Goal: Find specific page/section: Find specific page/section

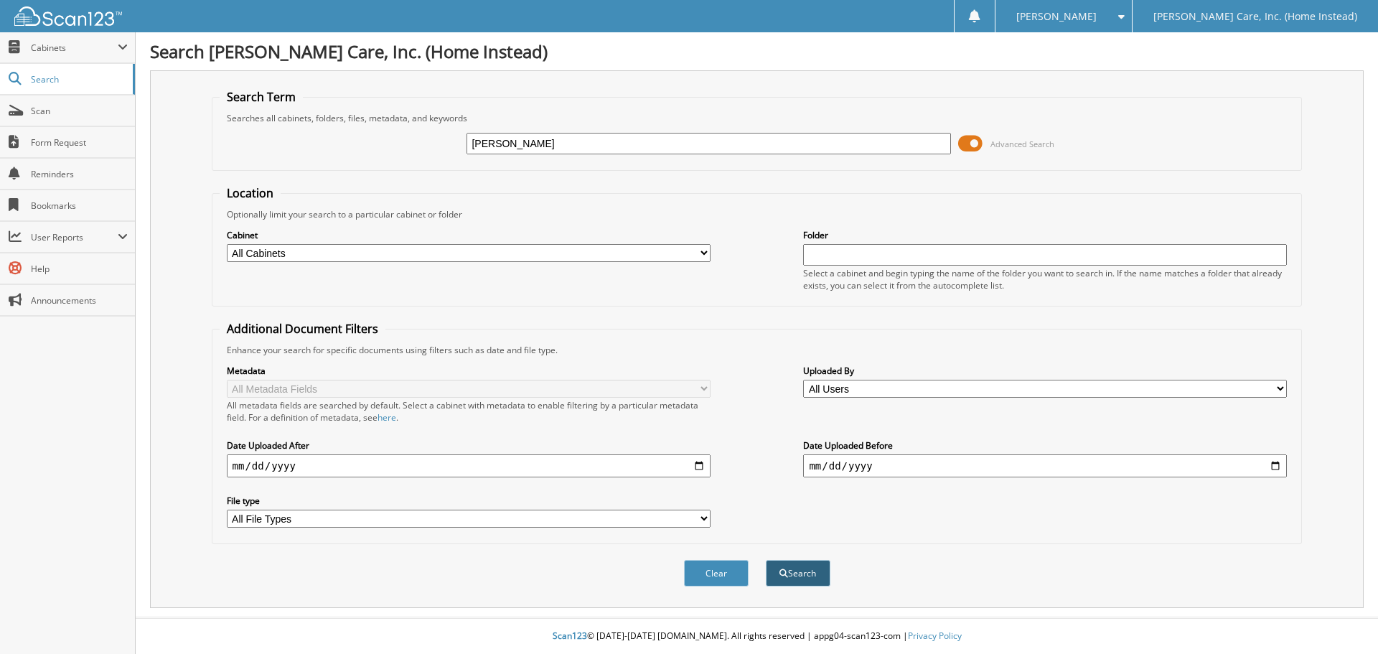
type input "[PERSON_NAME]"
click at [814, 574] on button "Search" at bounding box center [798, 573] width 65 height 27
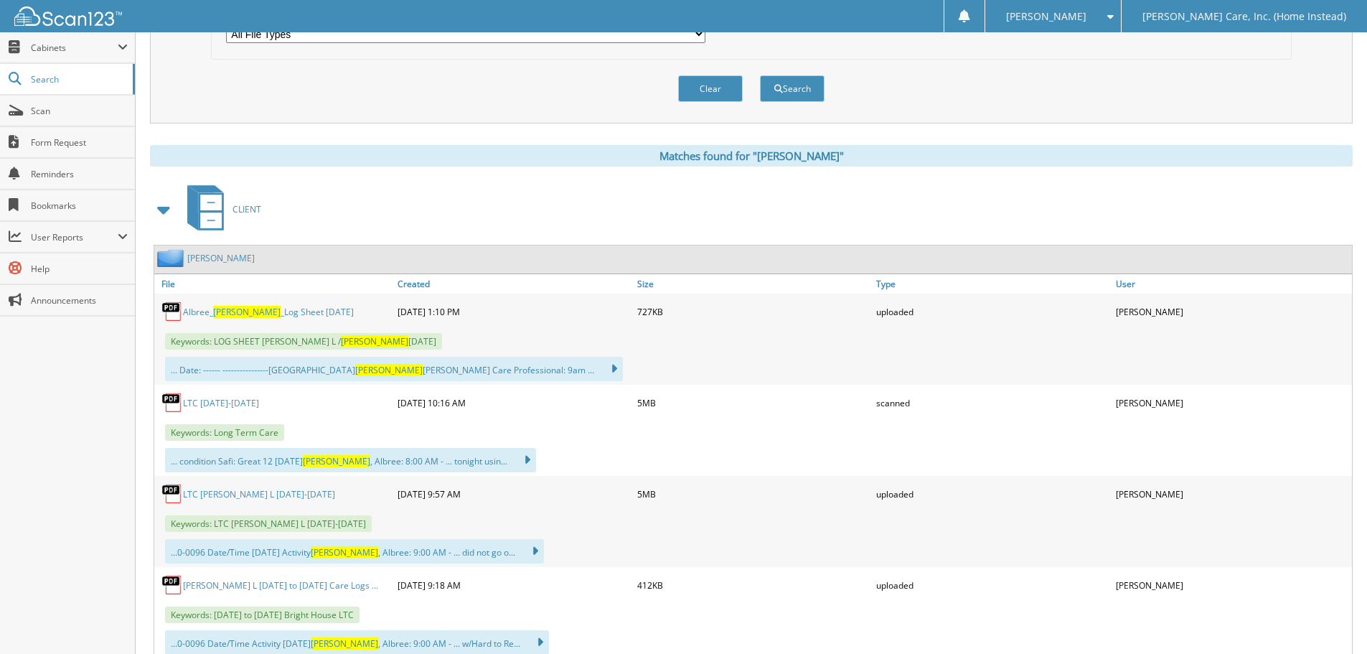
scroll to position [502, 0]
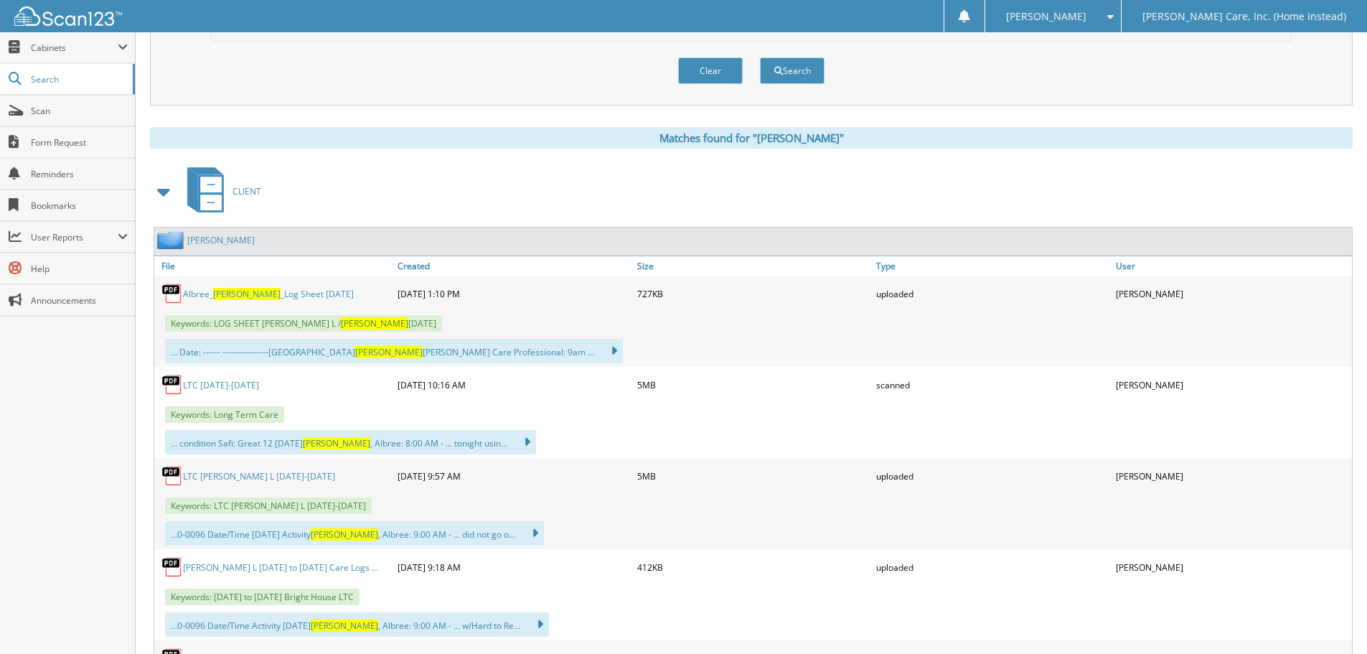
click at [159, 197] on span at bounding box center [164, 192] width 20 height 26
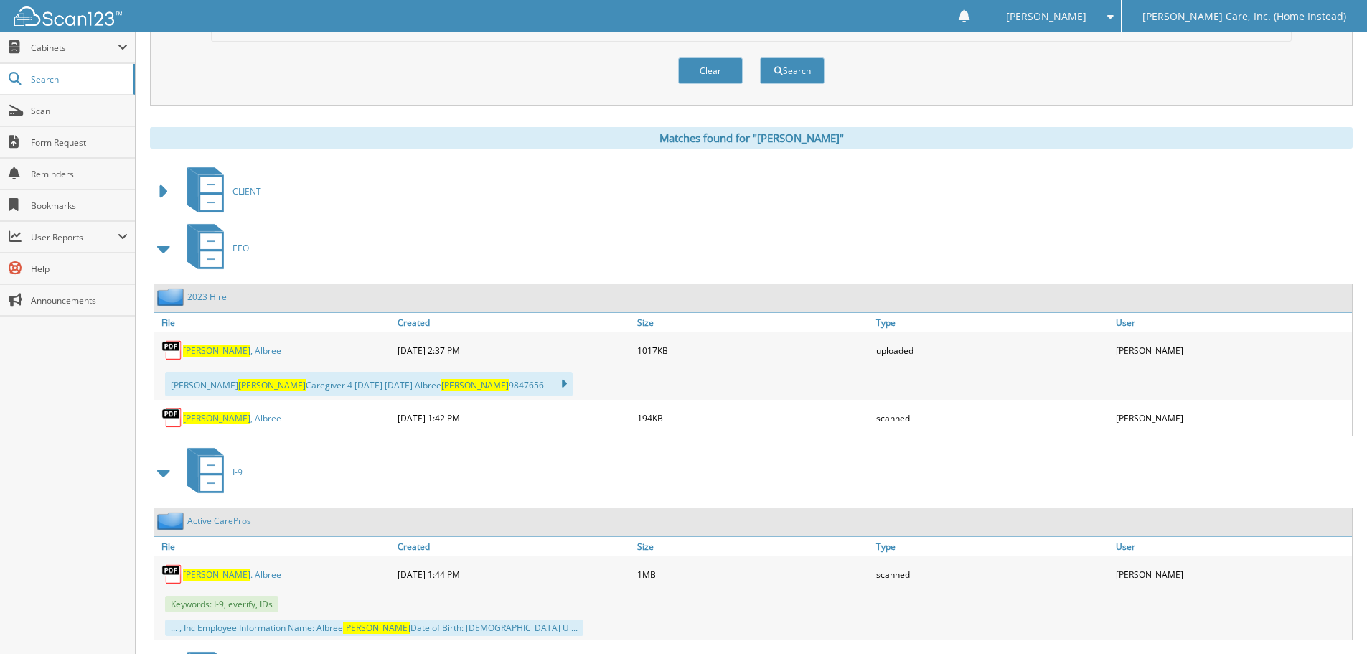
click at [161, 255] on span at bounding box center [164, 248] width 20 height 26
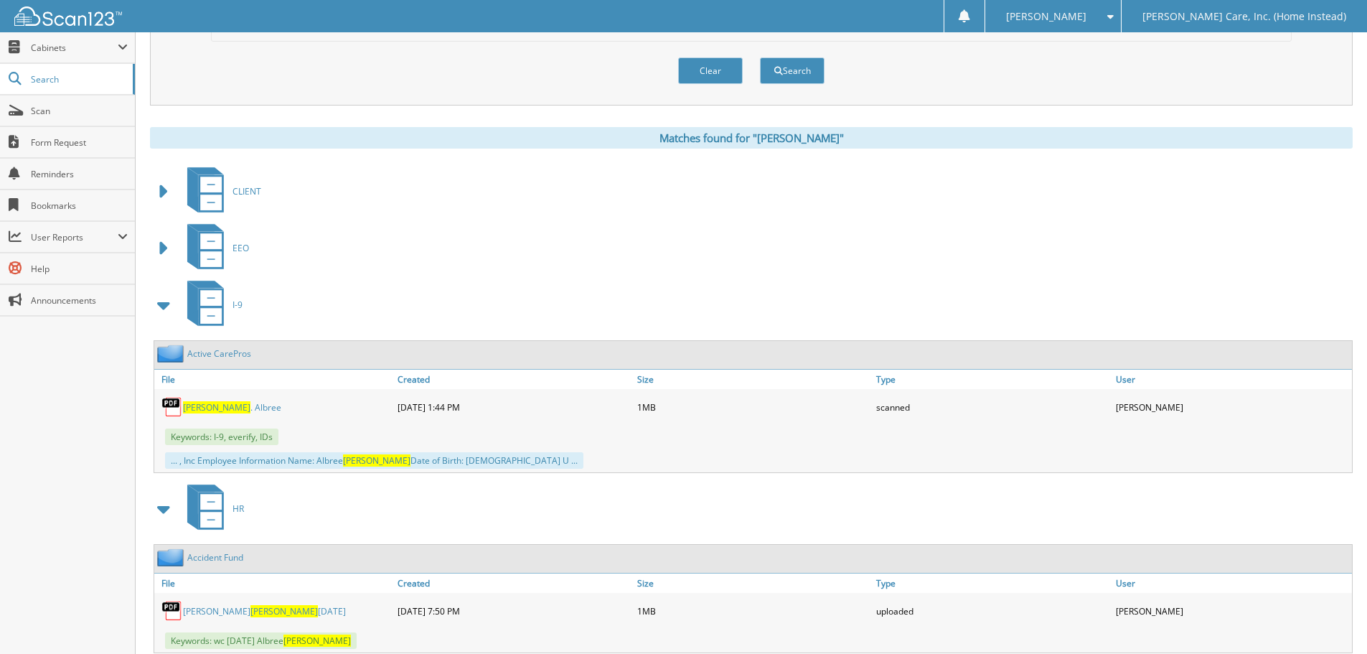
click at [164, 297] on span at bounding box center [164, 305] width 20 height 26
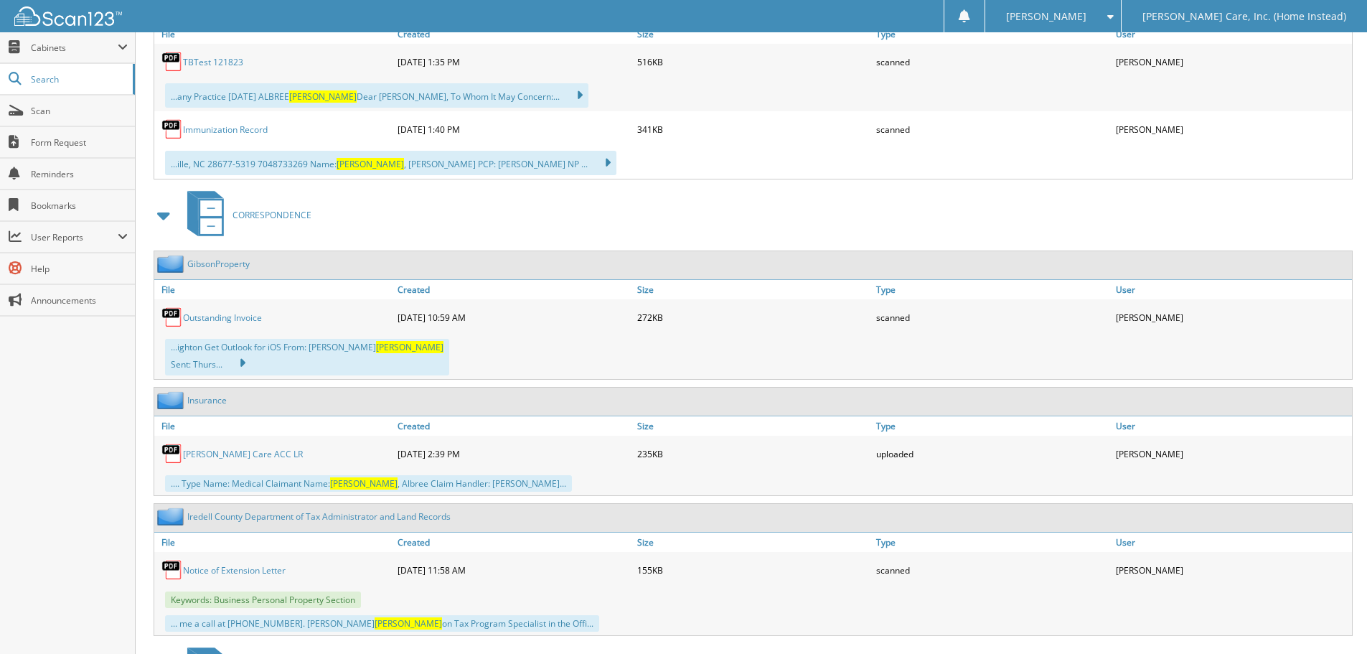
scroll to position [1722, 0]
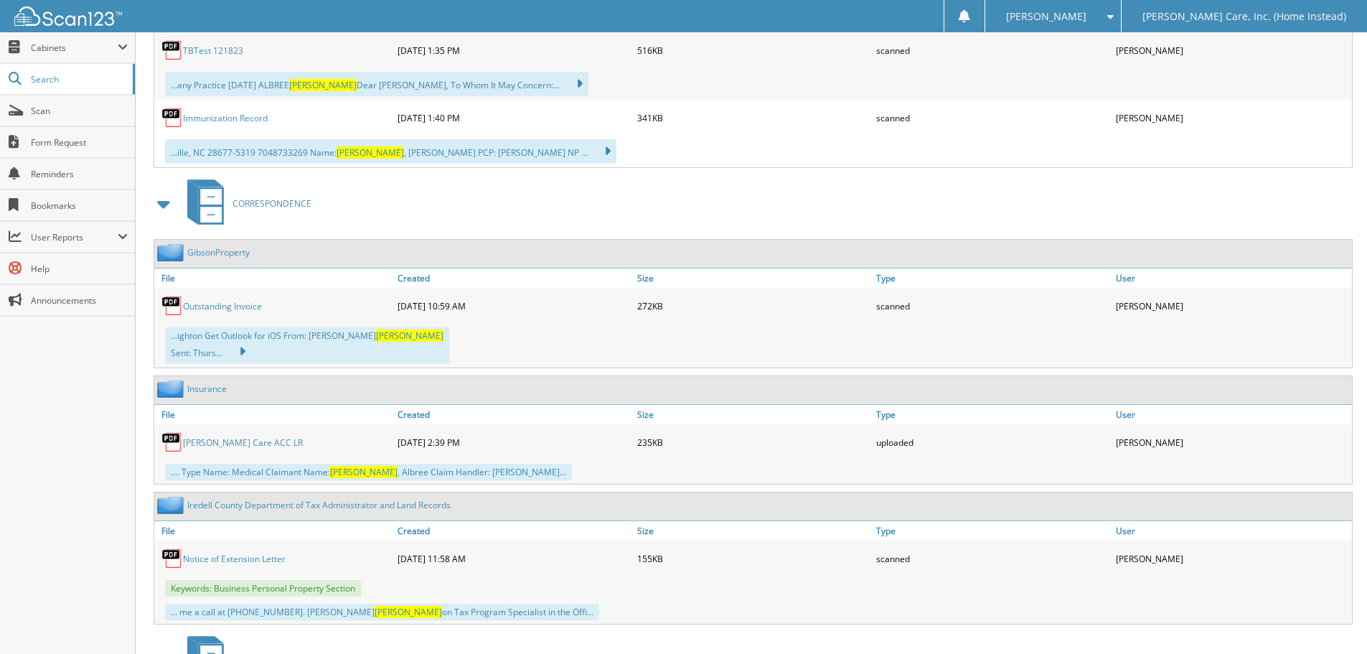
click at [166, 197] on span at bounding box center [164, 204] width 20 height 26
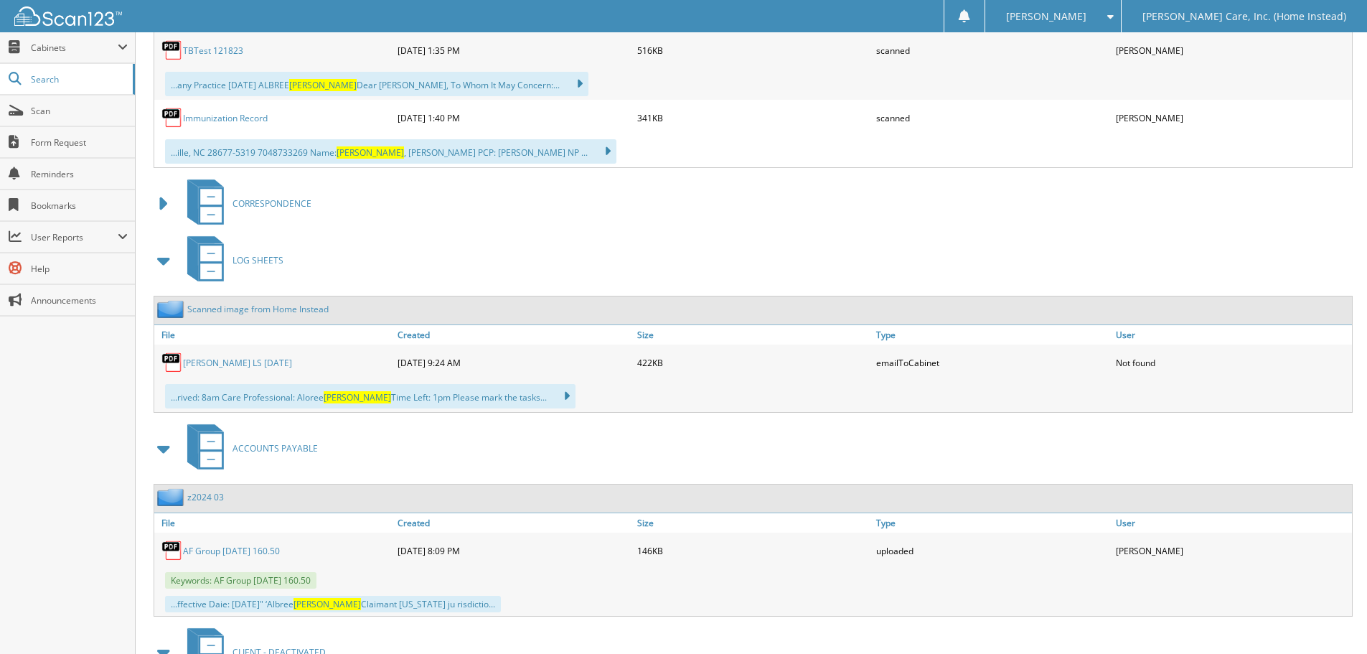
click at [160, 263] on span at bounding box center [164, 261] width 20 height 26
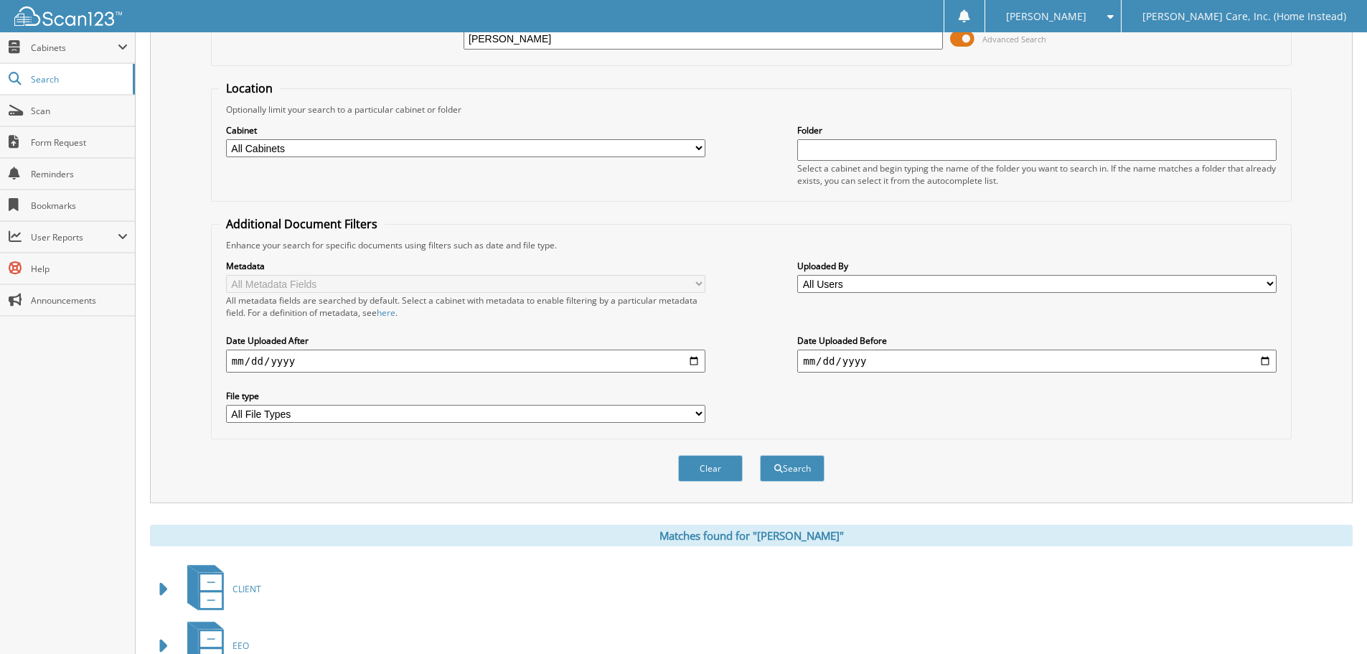
scroll to position [0, 0]
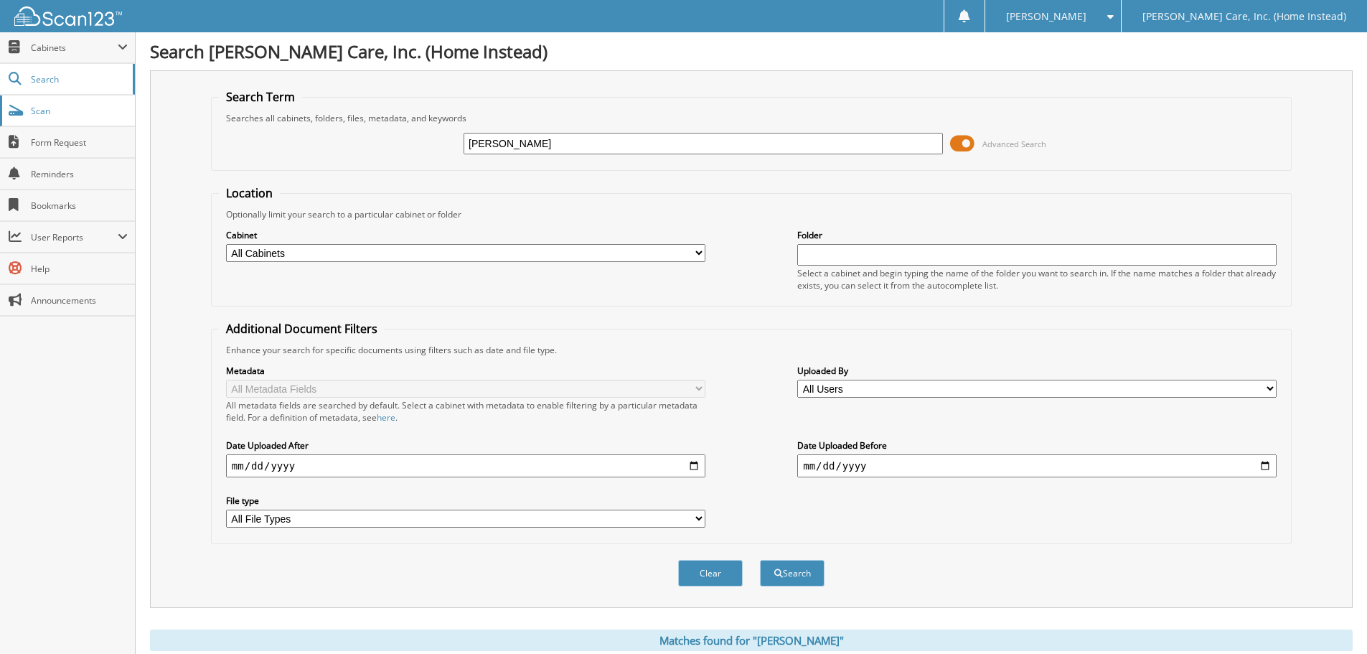
click at [68, 105] on span "Scan" at bounding box center [79, 111] width 97 height 12
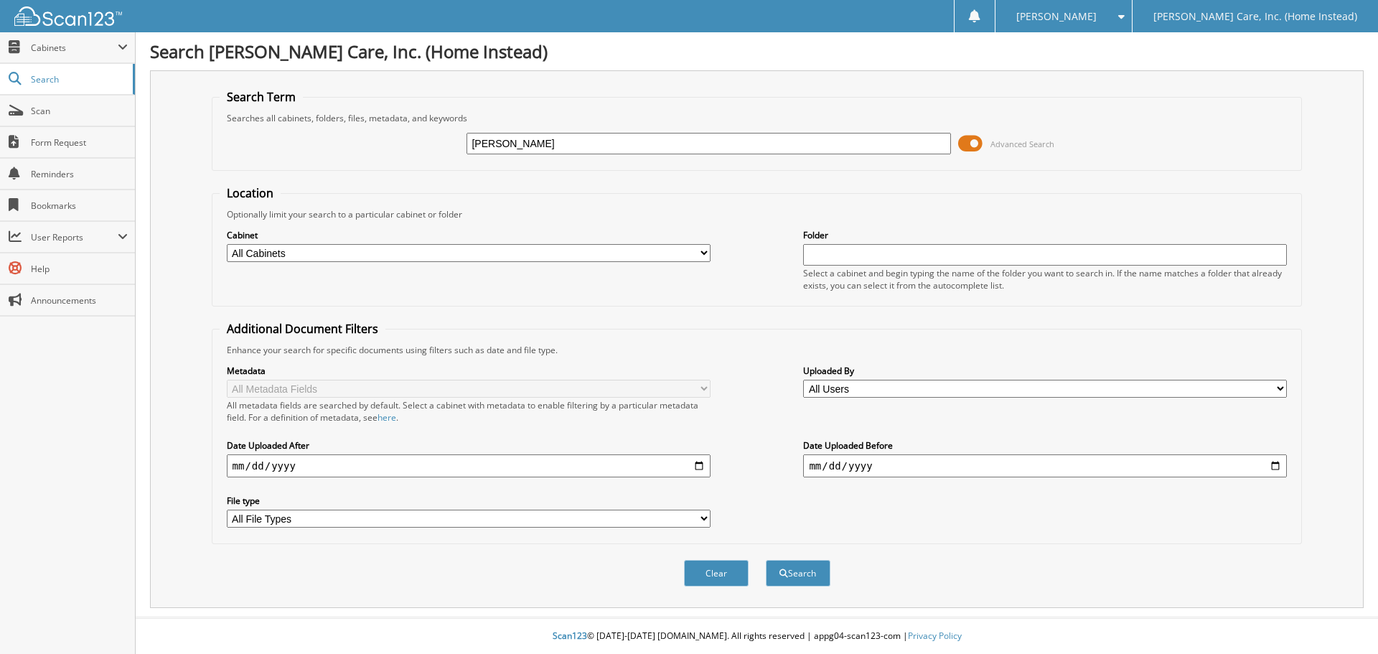
type input "[PERSON_NAME]"
click at [766, 560] on button "Search" at bounding box center [798, 573] width 65 height 27
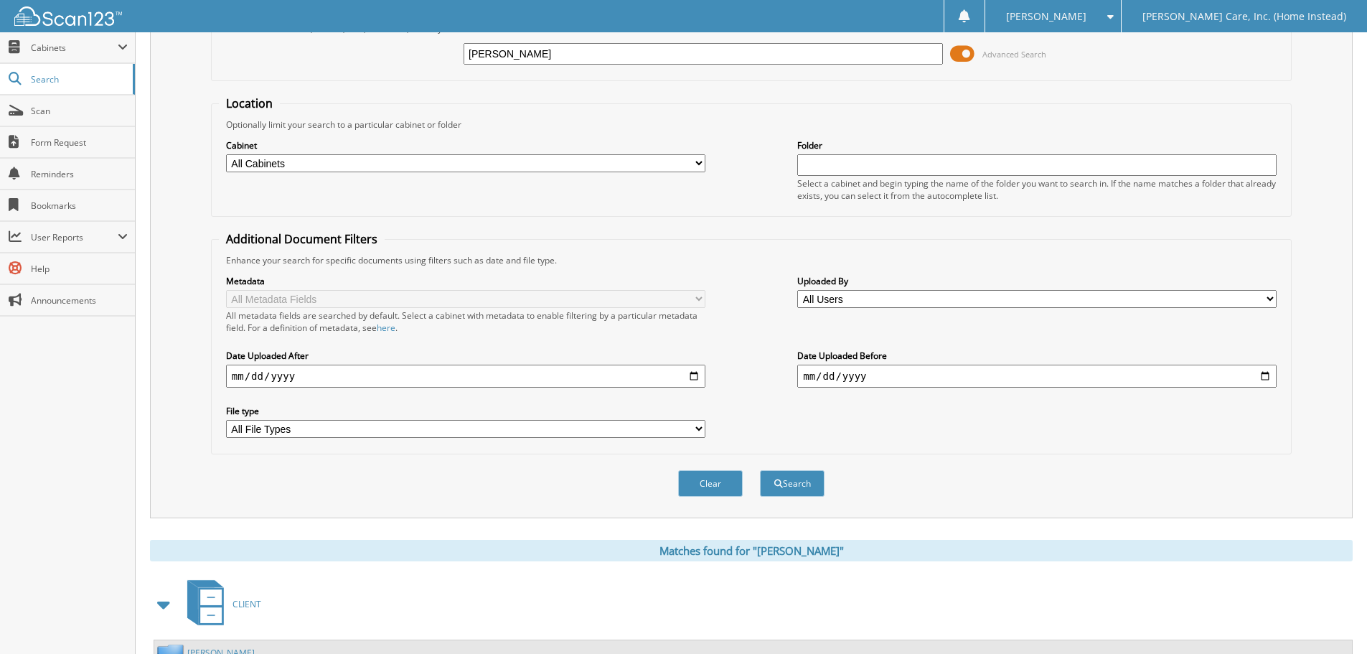
scroll to position [431, 0]
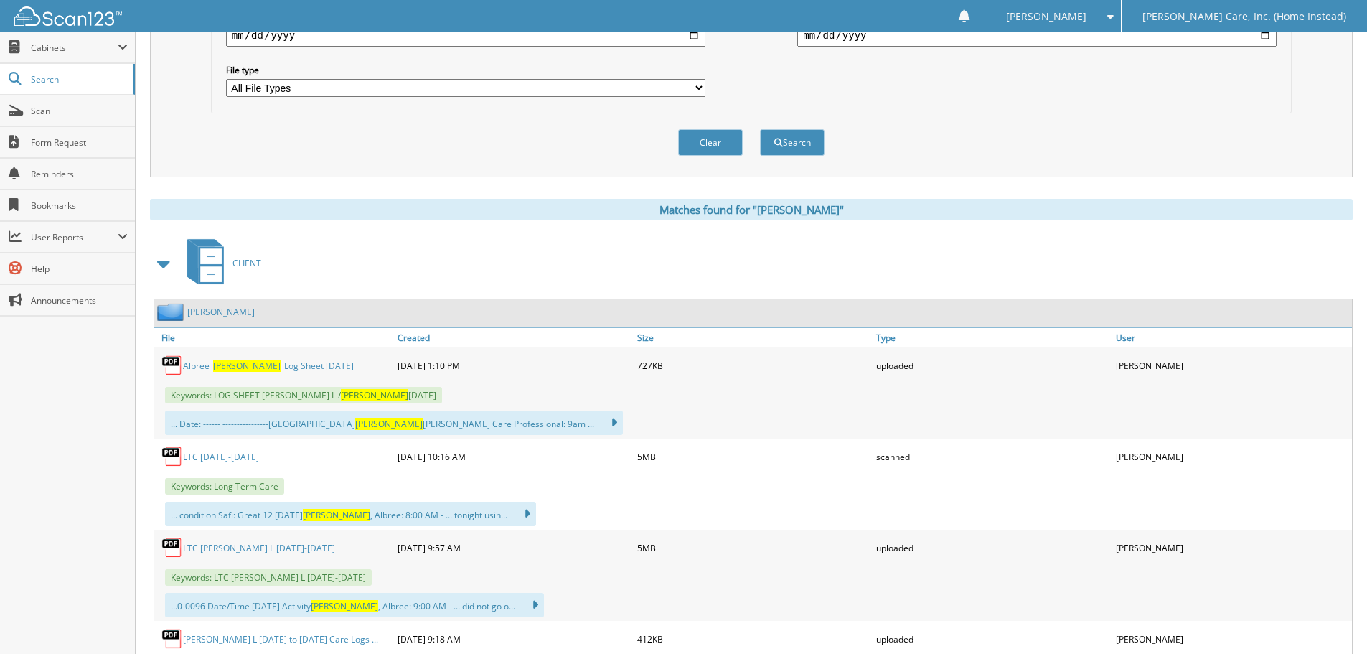
click at [162, 266] on span at bounding box center [164, 263] width 20 height 26
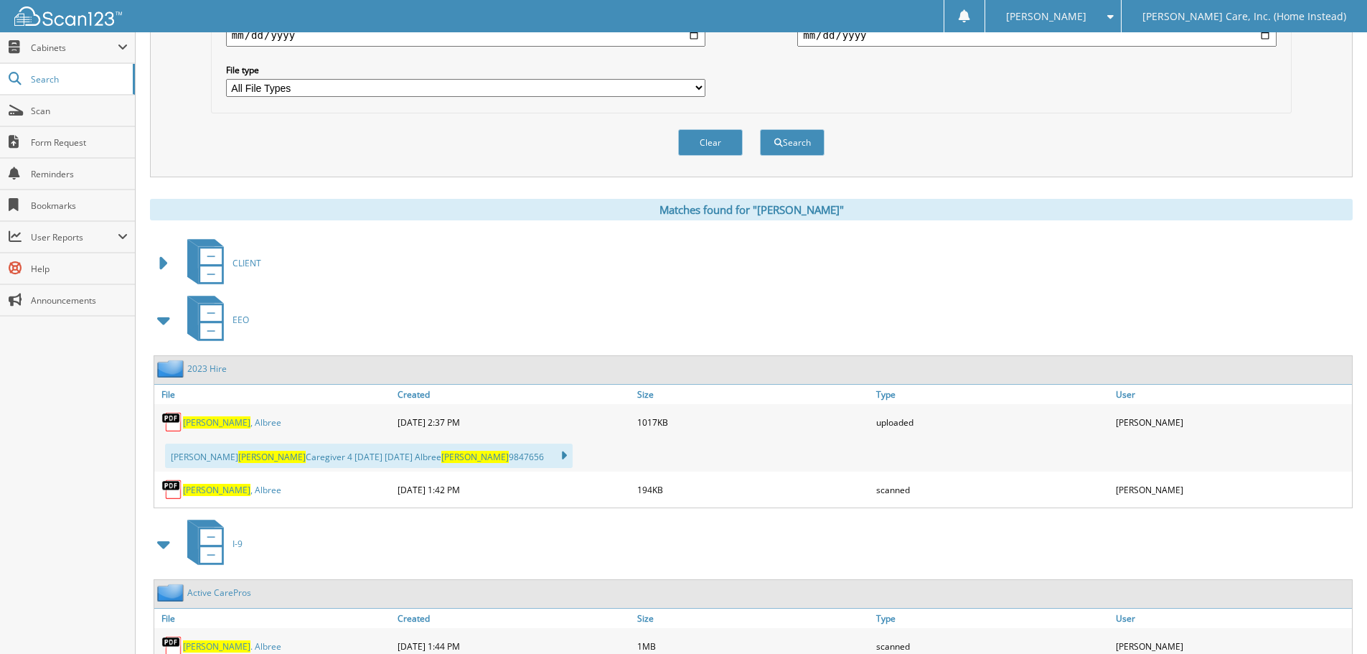
click at [160, 314] on span at bounding box center [164, 320] width 20 height 26
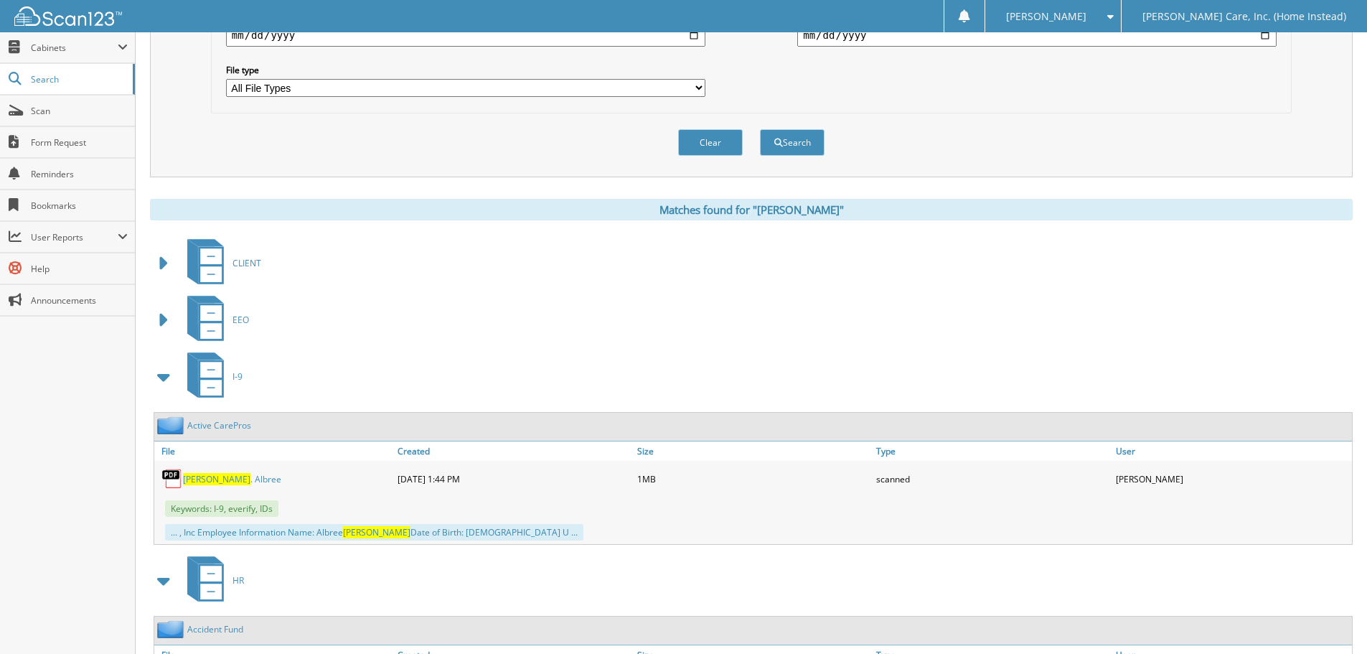
click at [162, 367] on span at bounding box center [164, 377] width 20 height 26
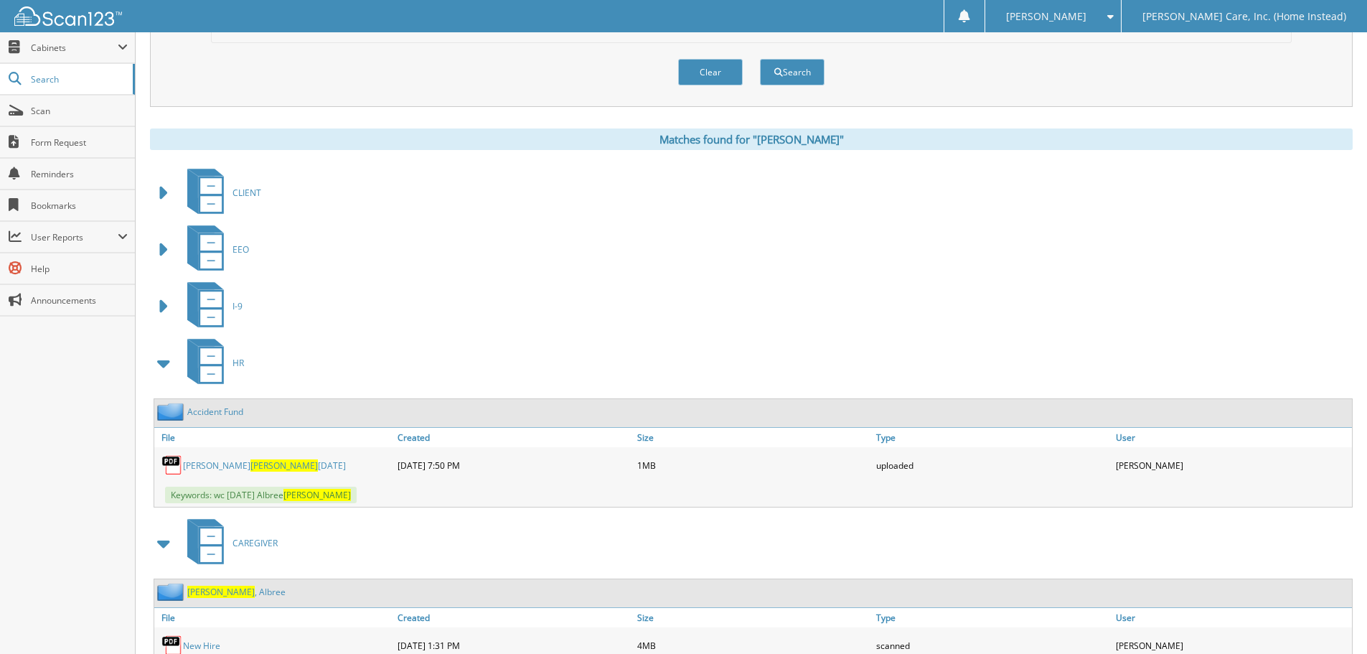
scroll to position [646, 0]
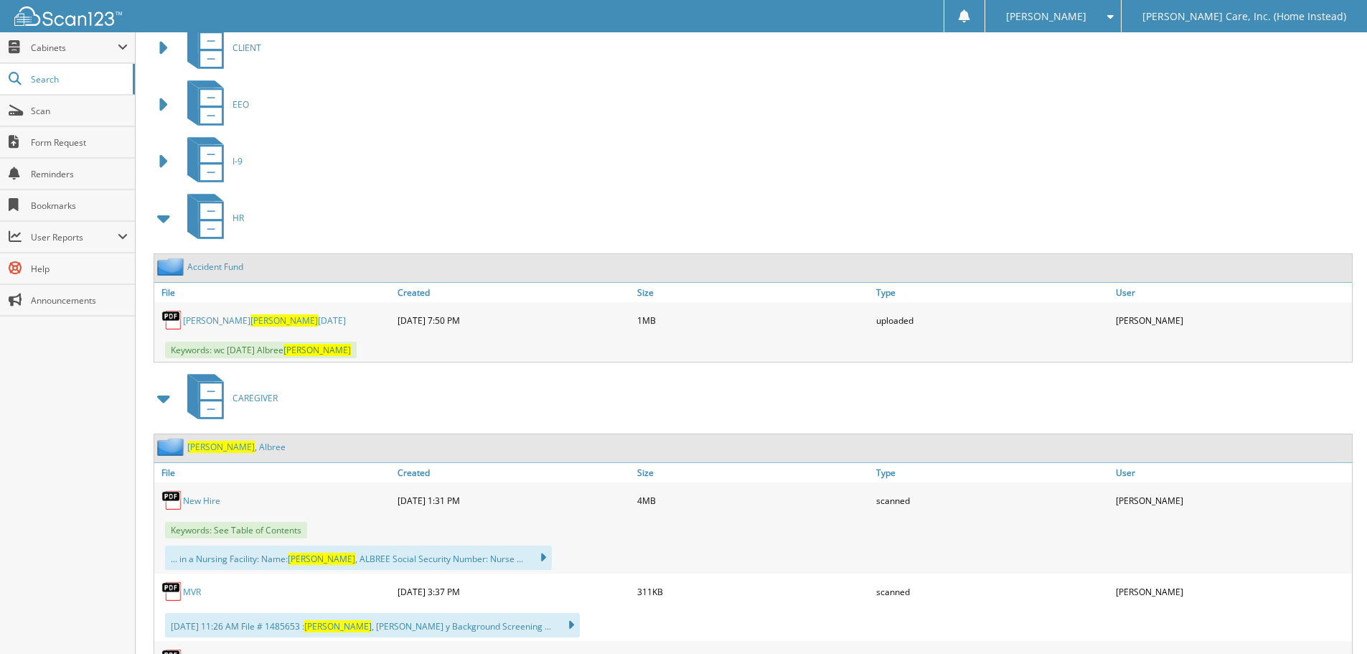
click at [197, 324] on link "wc albree garris 1.8.24" at bounding box center [264, 320] width 163 height 12
click at [167, 223] on span at bounding box center [164, 218] width 20 height 26
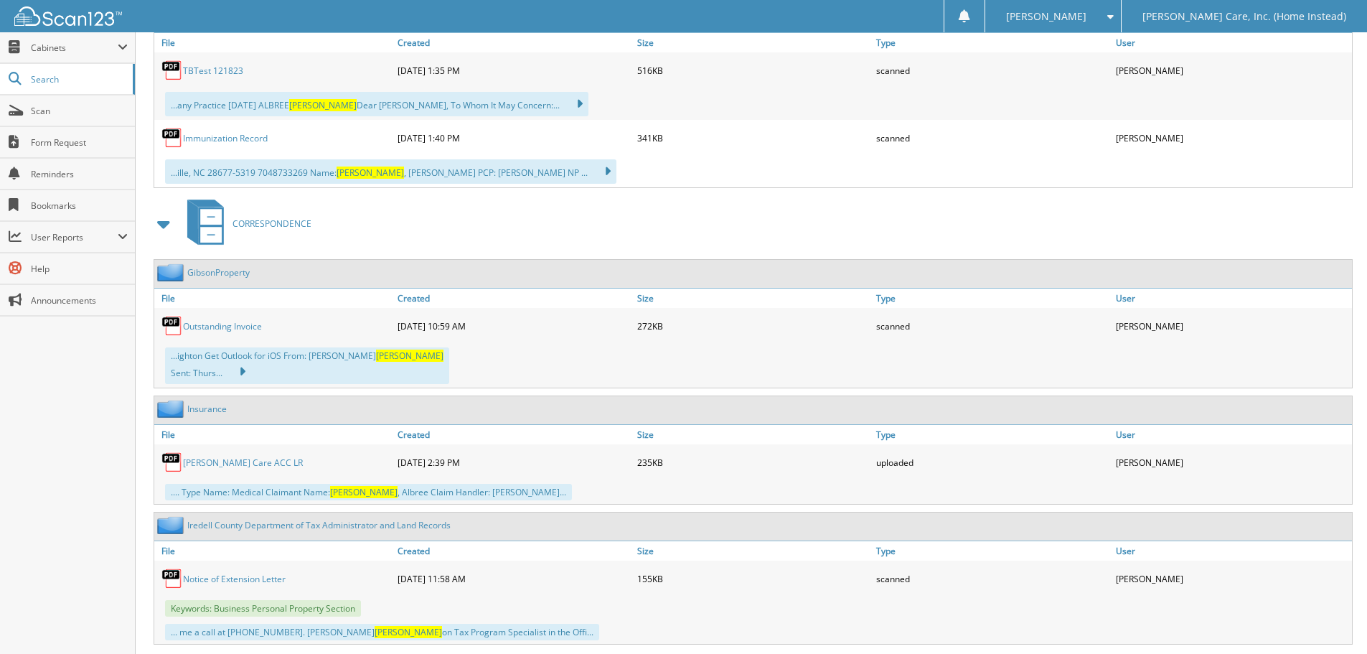
scroll to position [1650, 0]
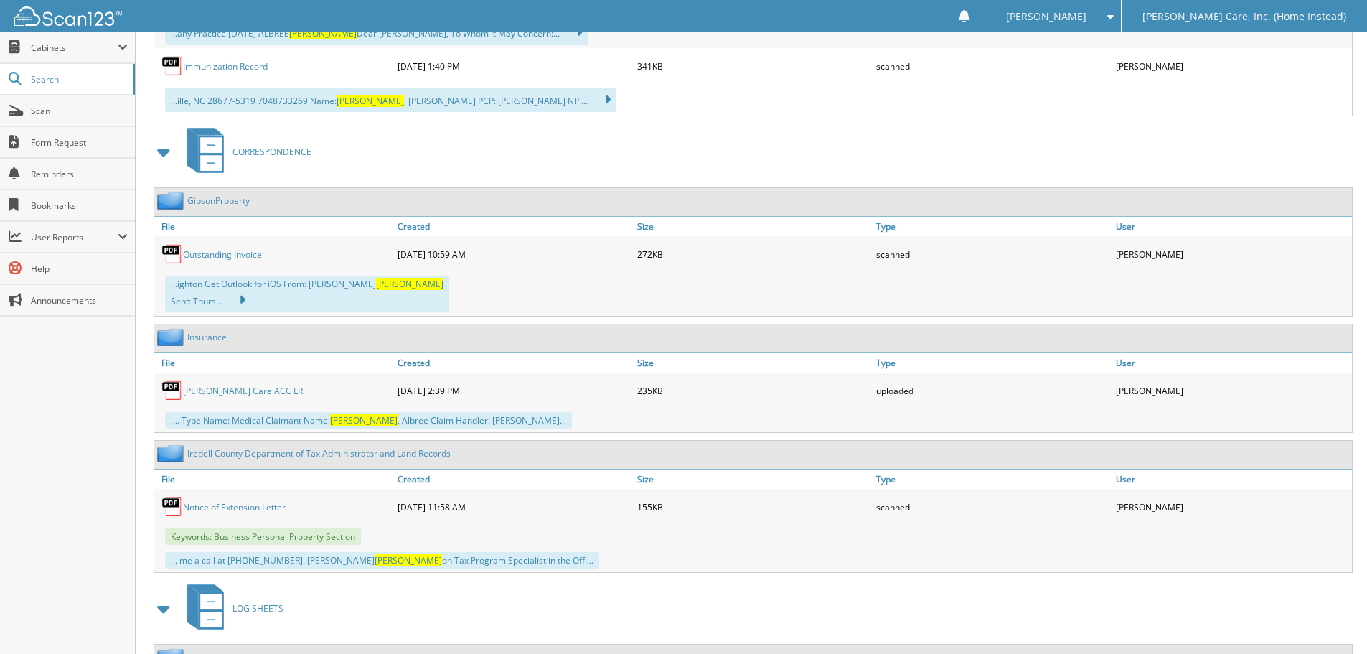
click at [224, 385] on link "Gibson Care ACC LR" at bounding box center [243, 391] width 120 height 12
click at [168, 151] on span at bounding box center [164, 152] width 20 height 26
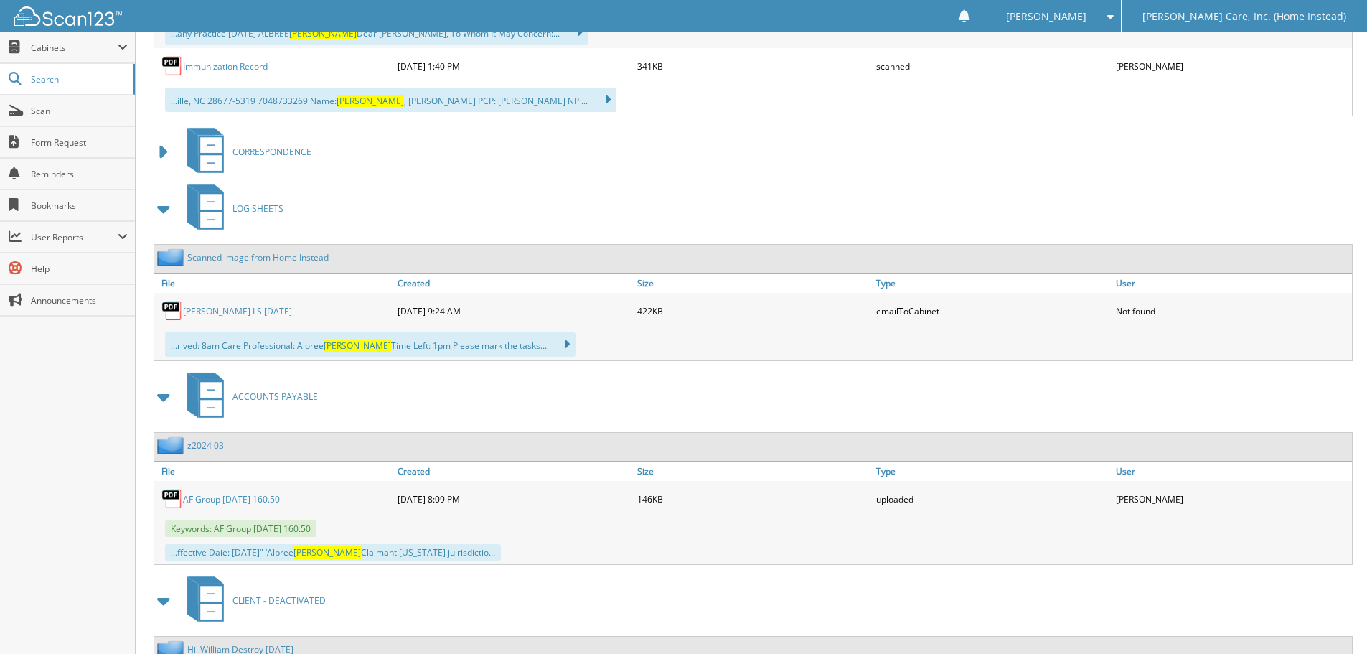
click at [172, 207] on span at bounding box center [164, 209] width 20 height 26
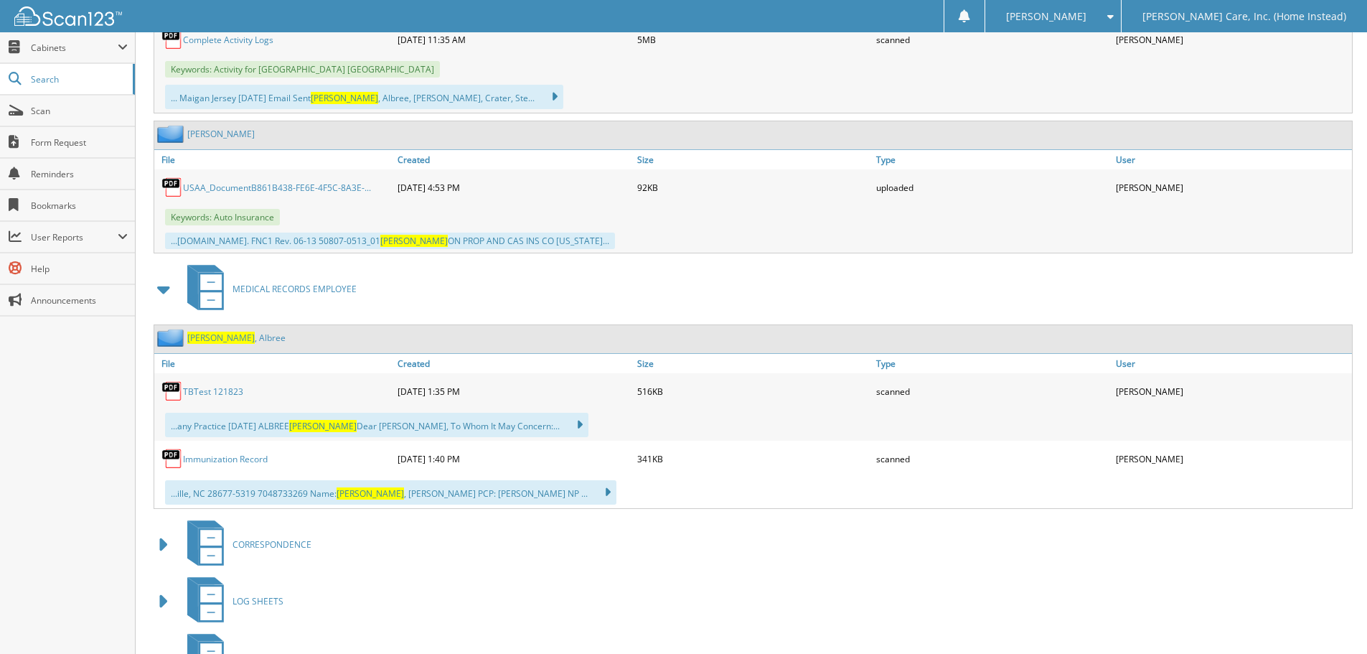
scroll to position [1223, 0]
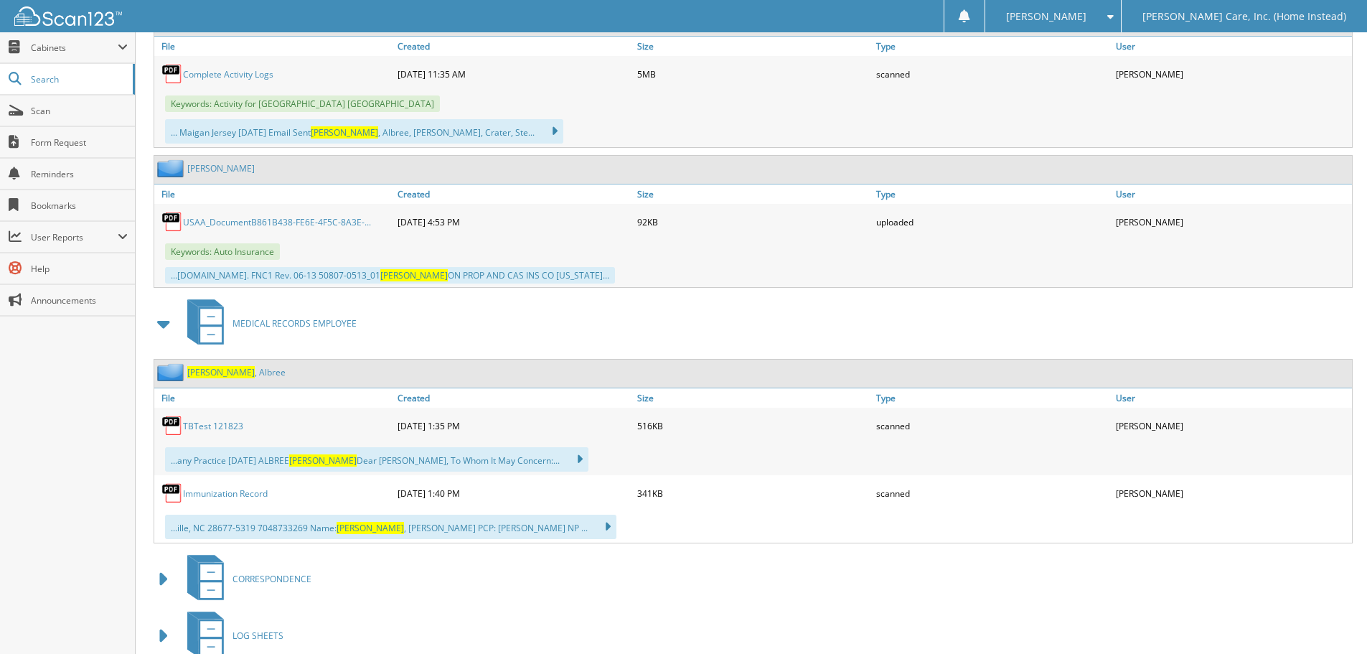
click at [199, 426] on link "TBTest 121823" at bounding box center [213, 426] width 60 height 12
click at [60, 111] on span "Scan" at bounding box center [79, 111] width 97 height 12
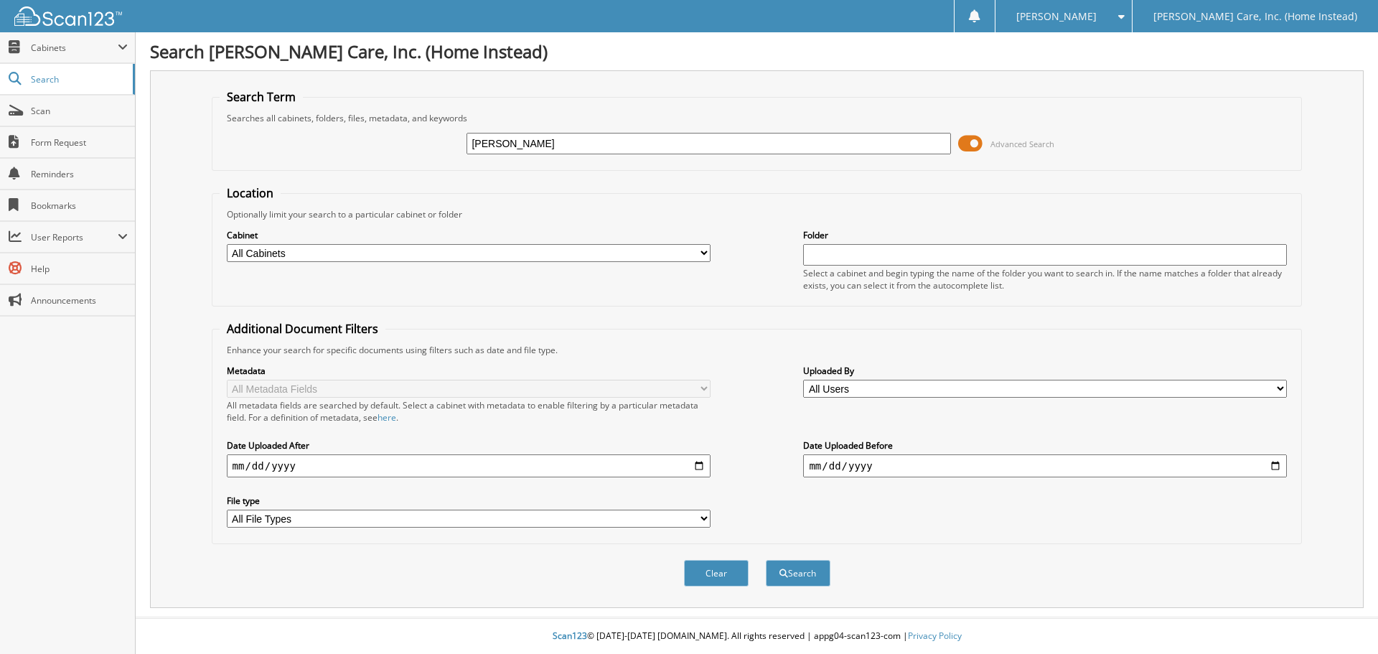
type input "[PERSON_NAME]"
click at [766, 560] on button "Search" at bounding box center [798, 573] width 65 height 27
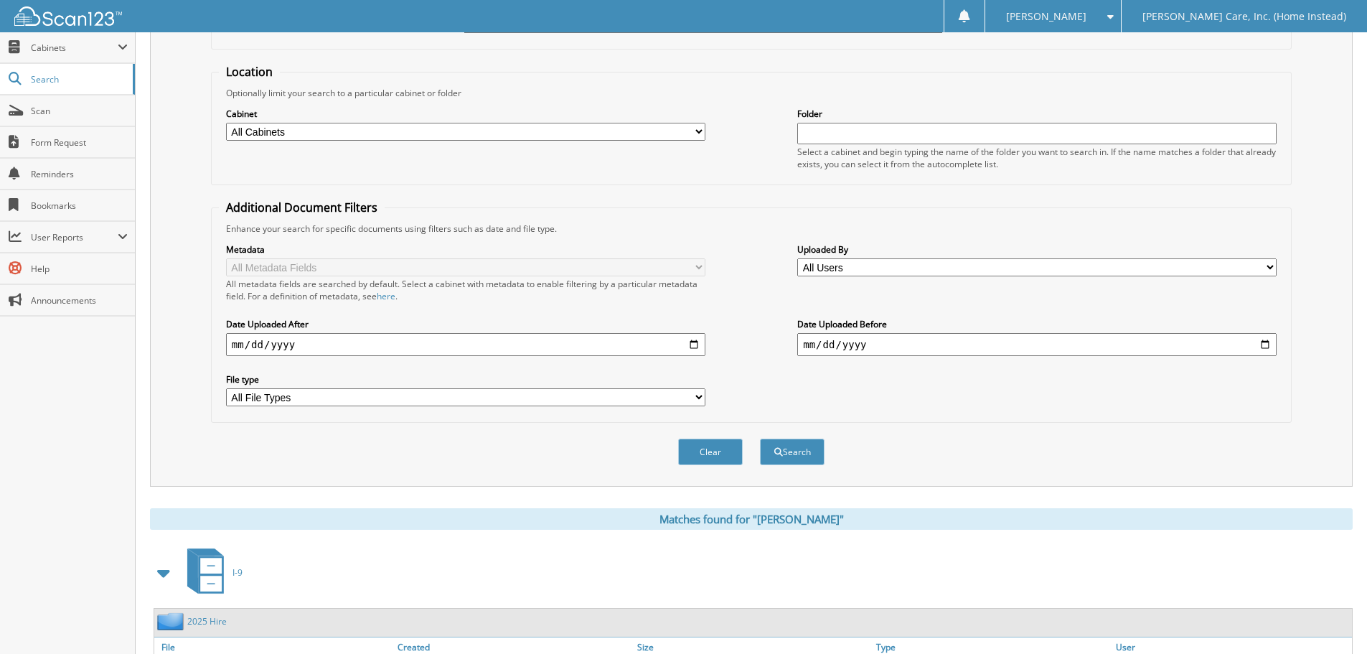
scroll to position [287, 0]
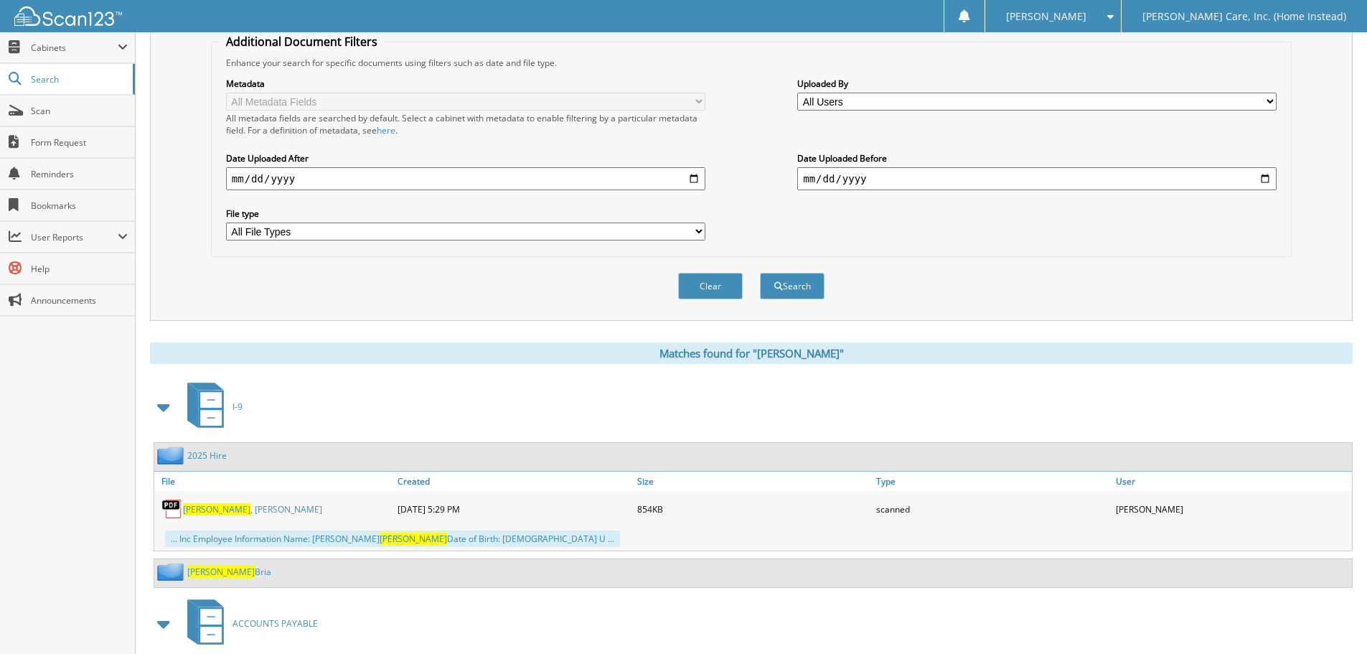
click at [154, 410] on span at bounding box center [164, 407] width 20 height 26
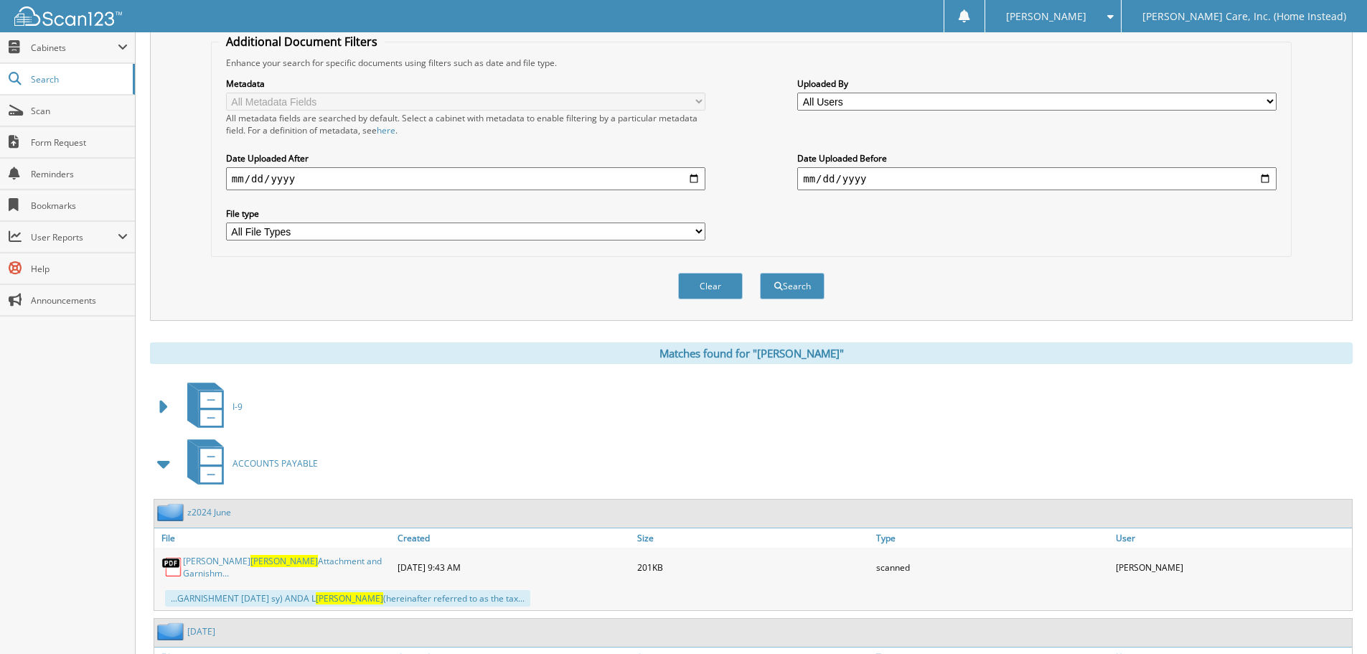
click at [165, 464] on span at bounding box center [164, 464] width 20 height 26
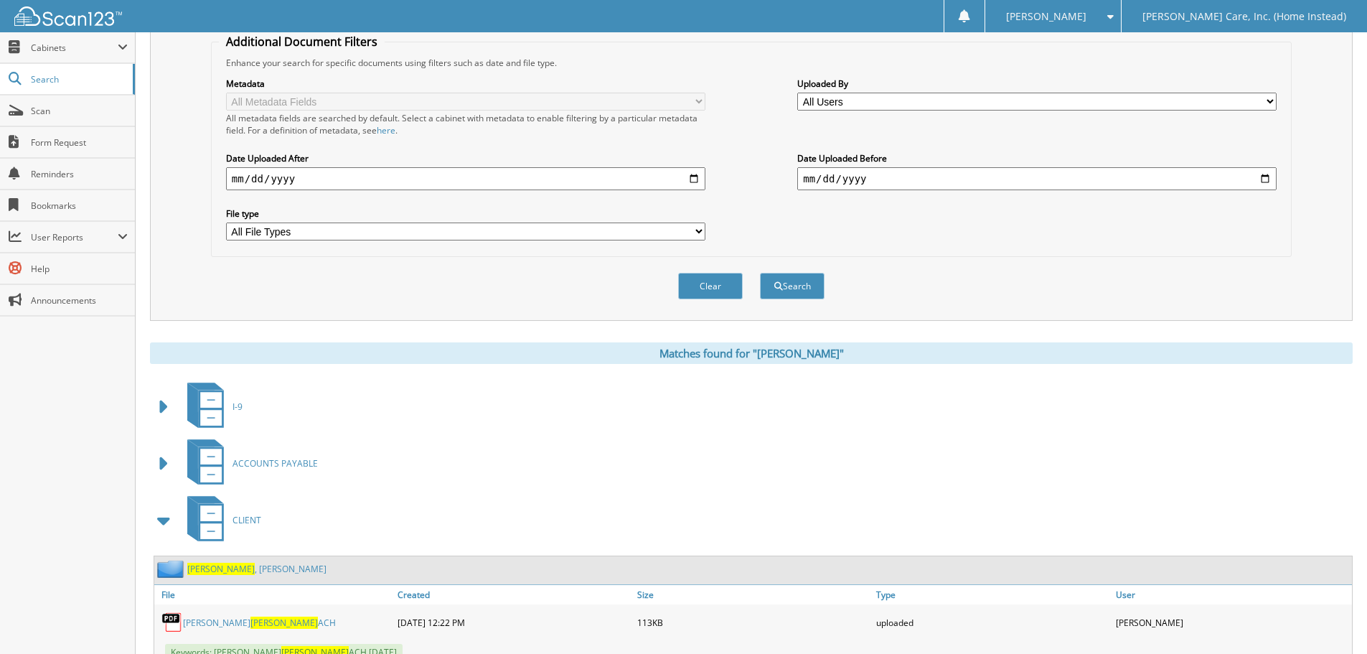
scroll to position [431, 0]
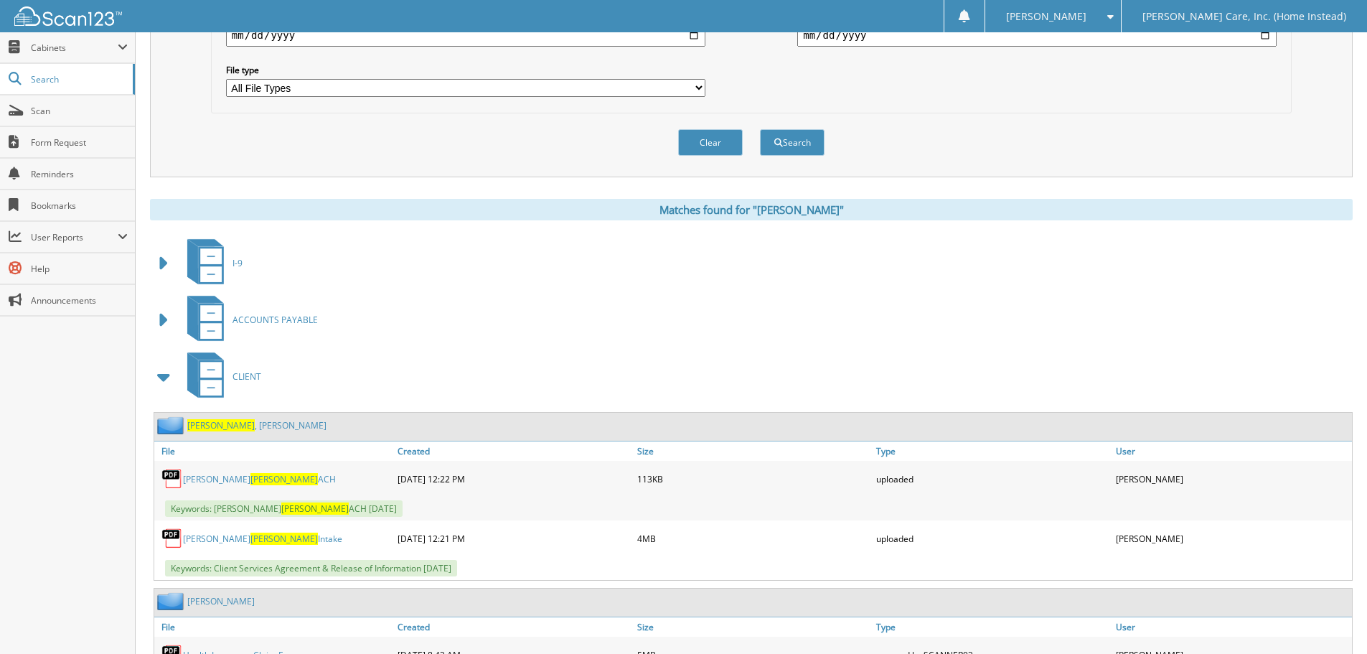
click at [164, 384] on span at bounding box center [164, 377] width 20 height 26
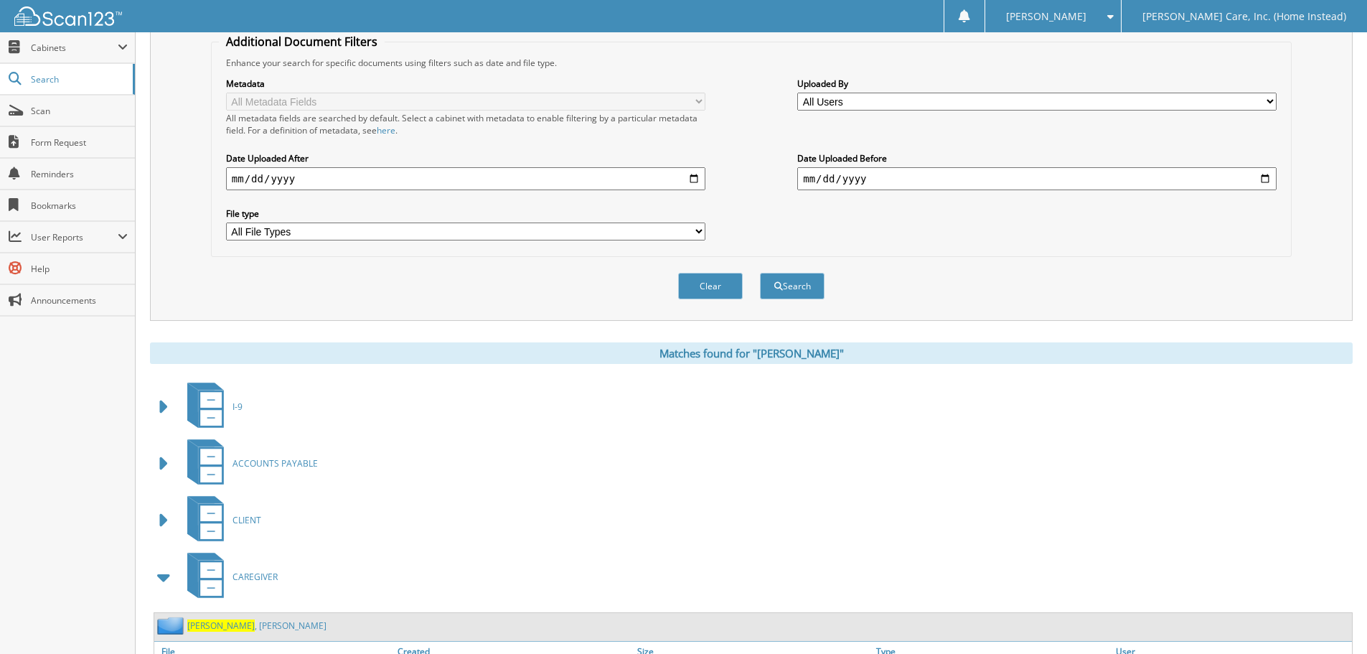
scroll to position [0, 0]
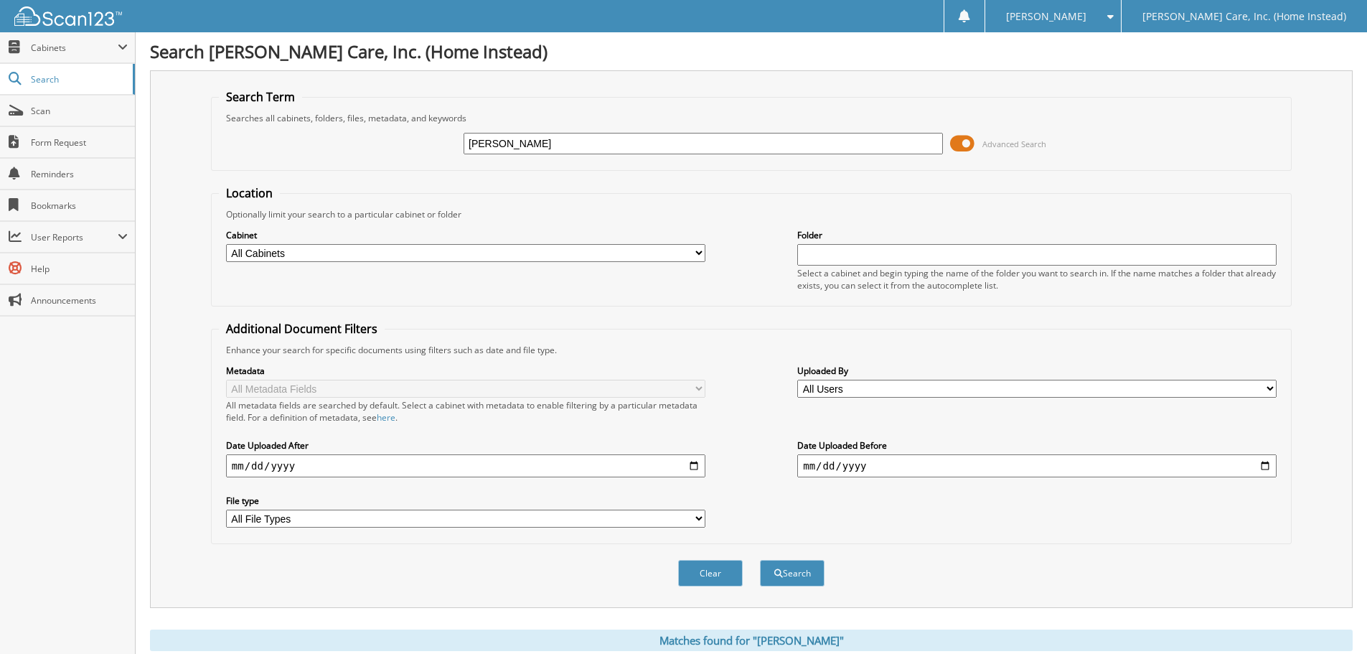
click at [557, 146] on input "bennett" at bounding box center [703, 144] width 479 height 22
type input "bennett, wanda"
click at [760, 560] on button "Search" at bounding box center [792, 573] width 65 height 27
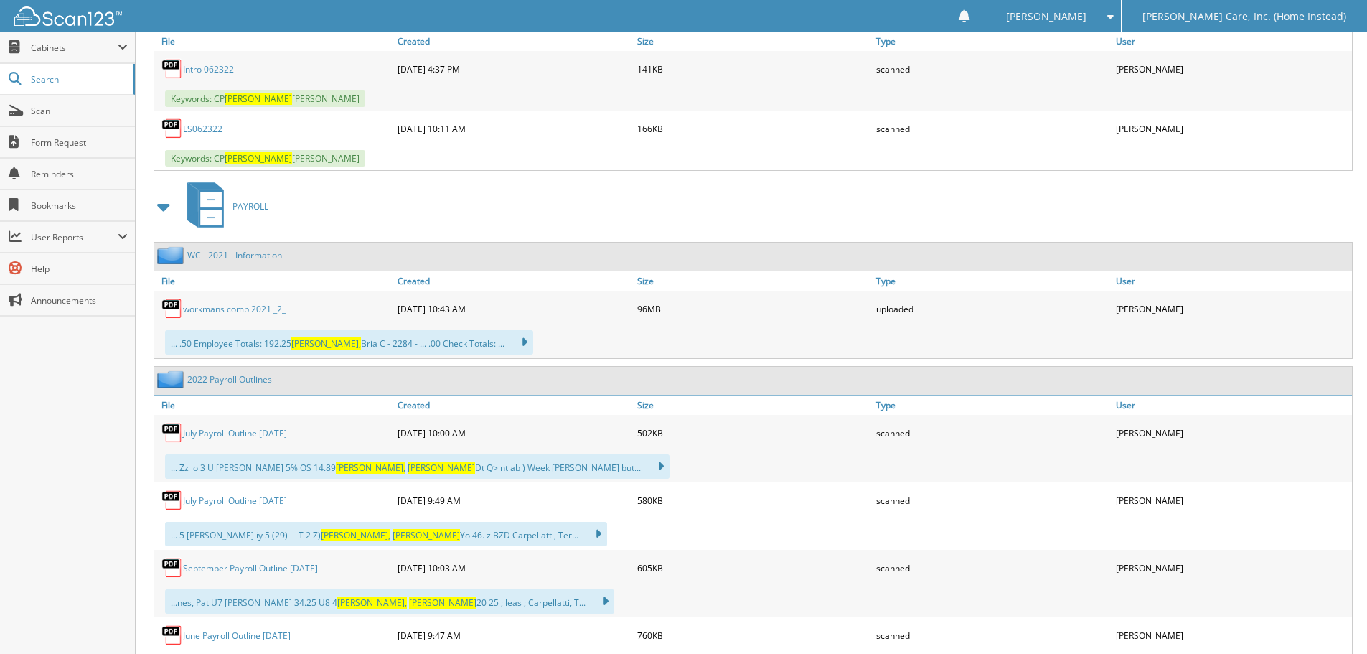
scroll to position [4880, 0]
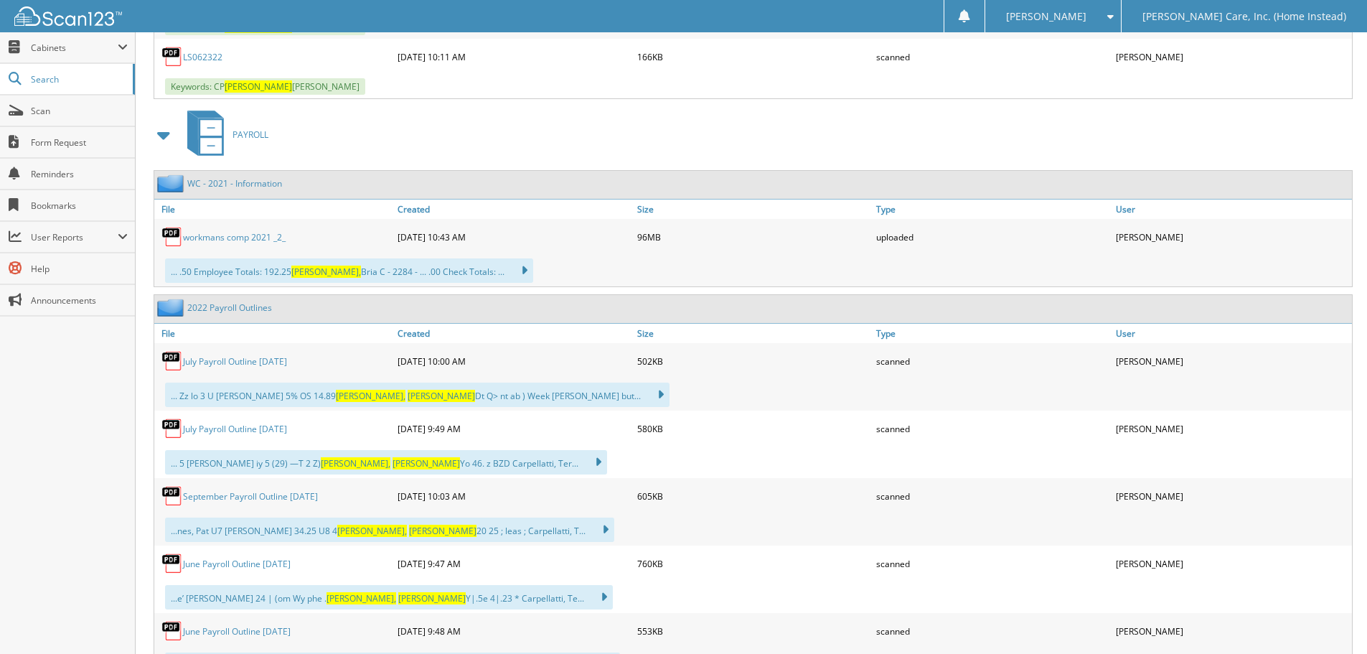
click at [163, 138] on span at bounding box center [164, 135] width 20 height 26
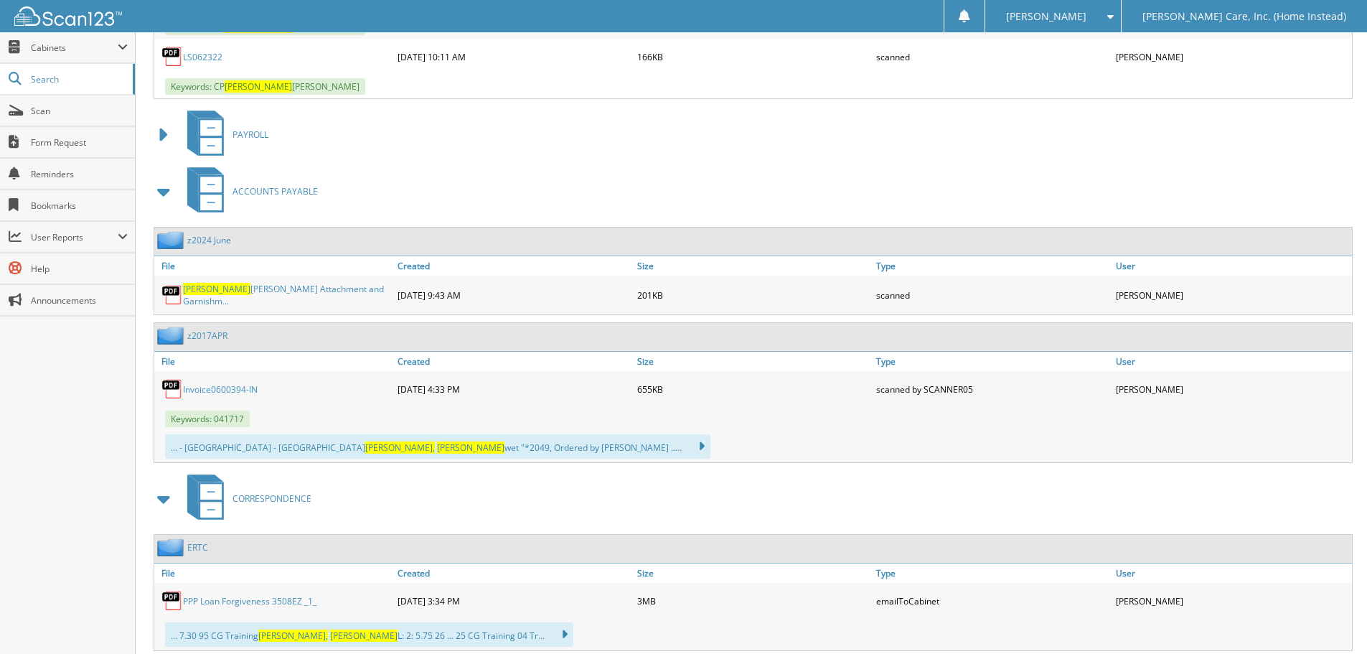
click at [156, 201] on span at bounding box center [164, 192] width 20 height 26
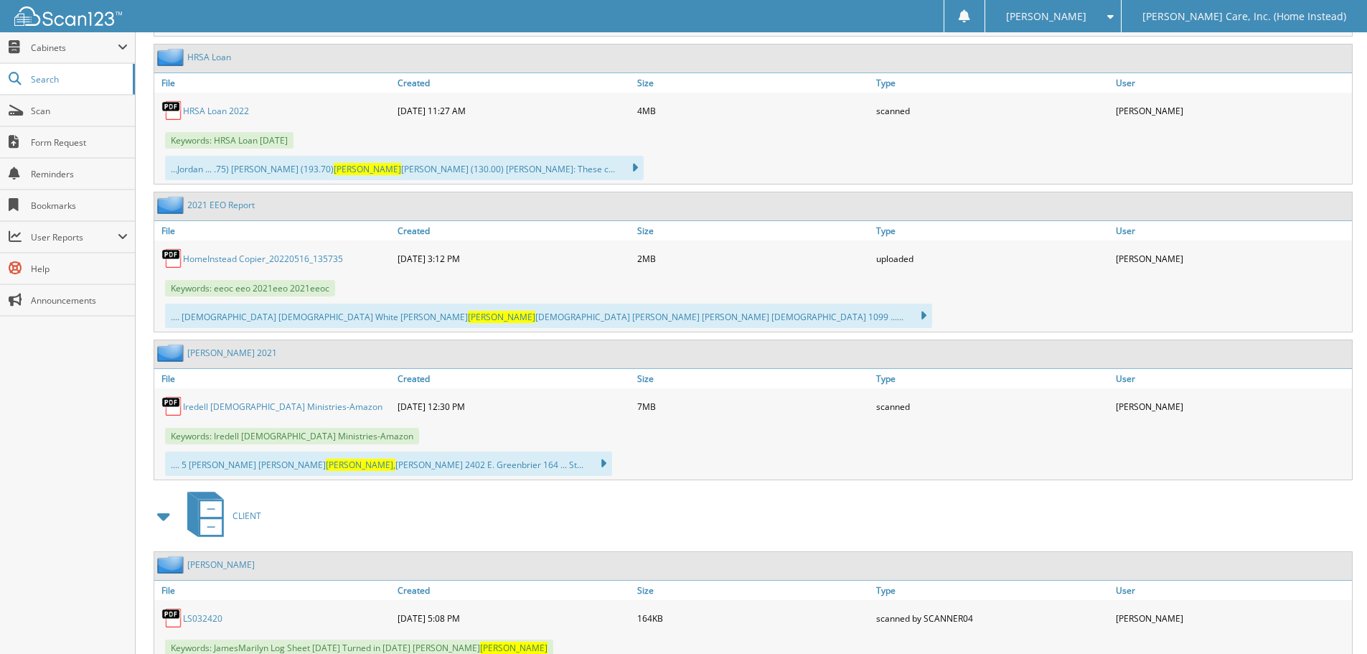
scroll to position [5095, 0]
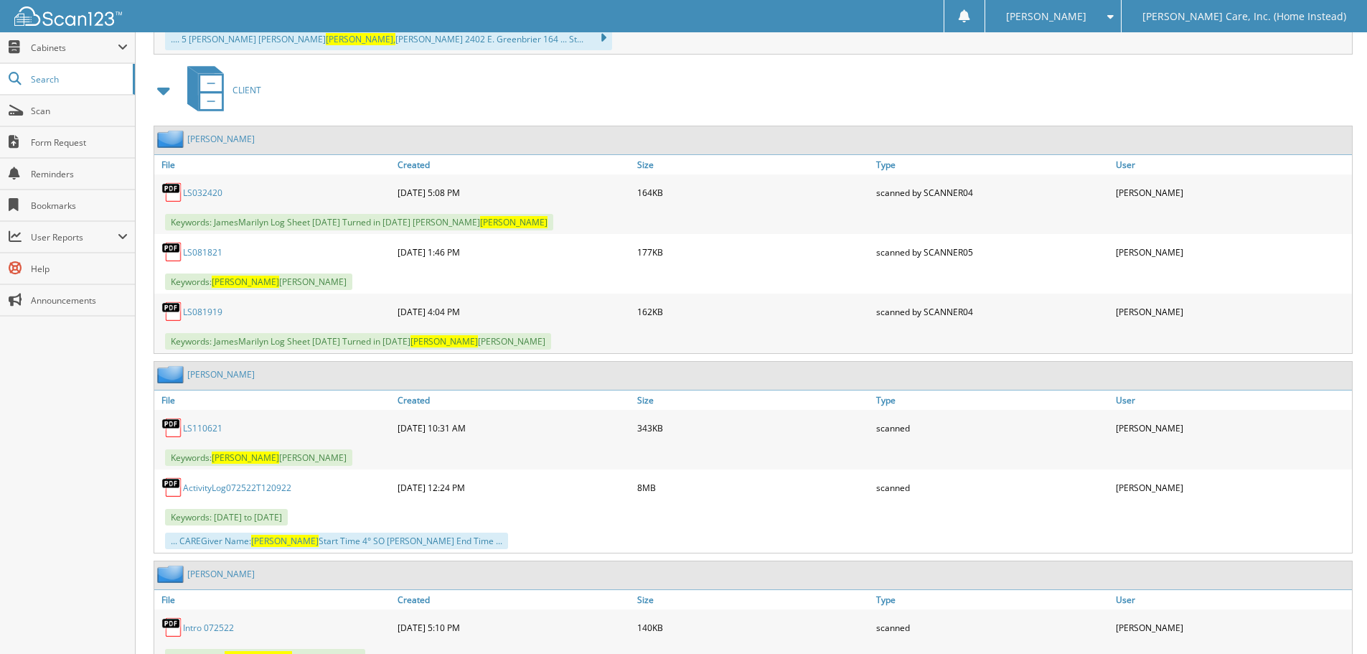
click at [161, 98] on span at bounding box center [164, 90] width 20 height 26
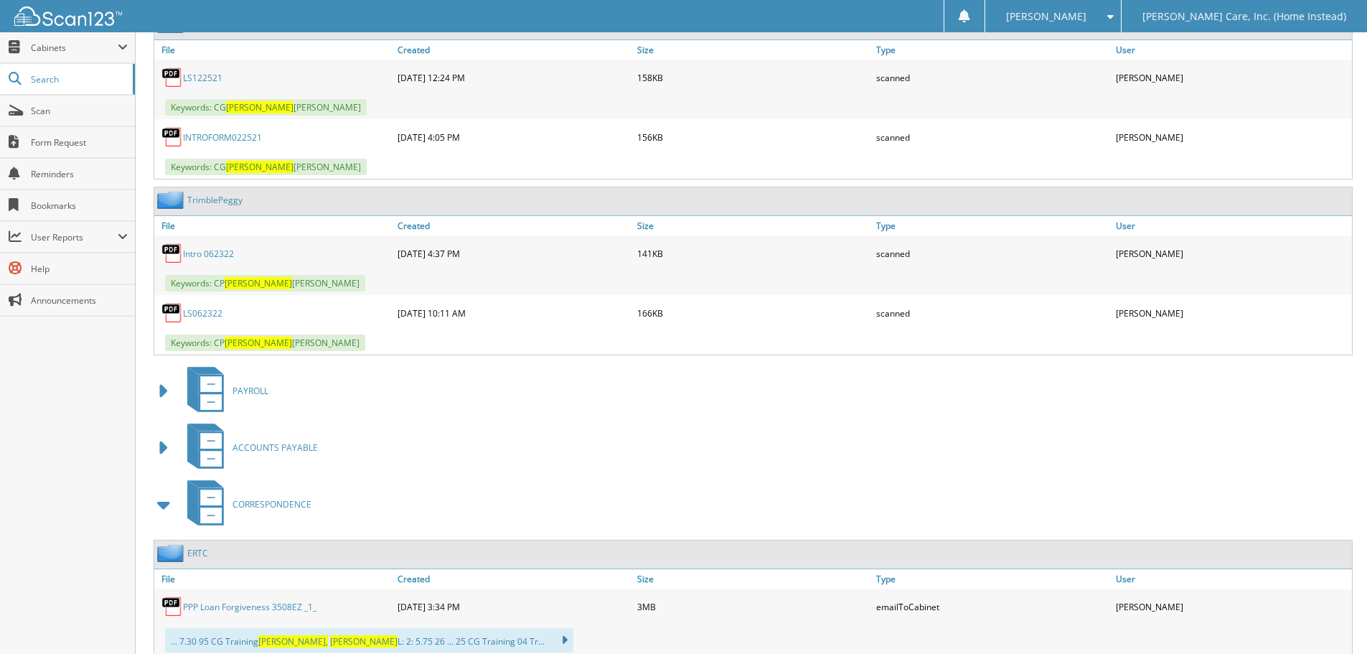
scroll to position [4388, 0]
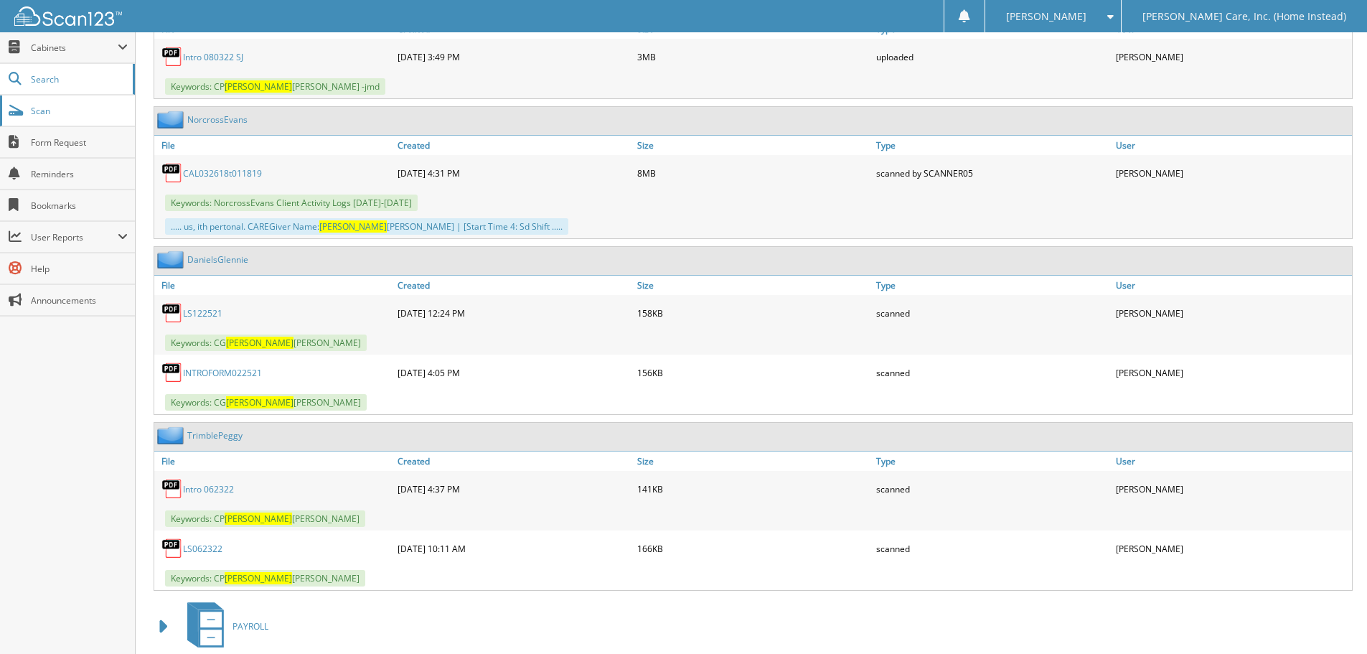
click at [105, 96] on link "Scan" at bounding box center [67, 110] width 135 height 31
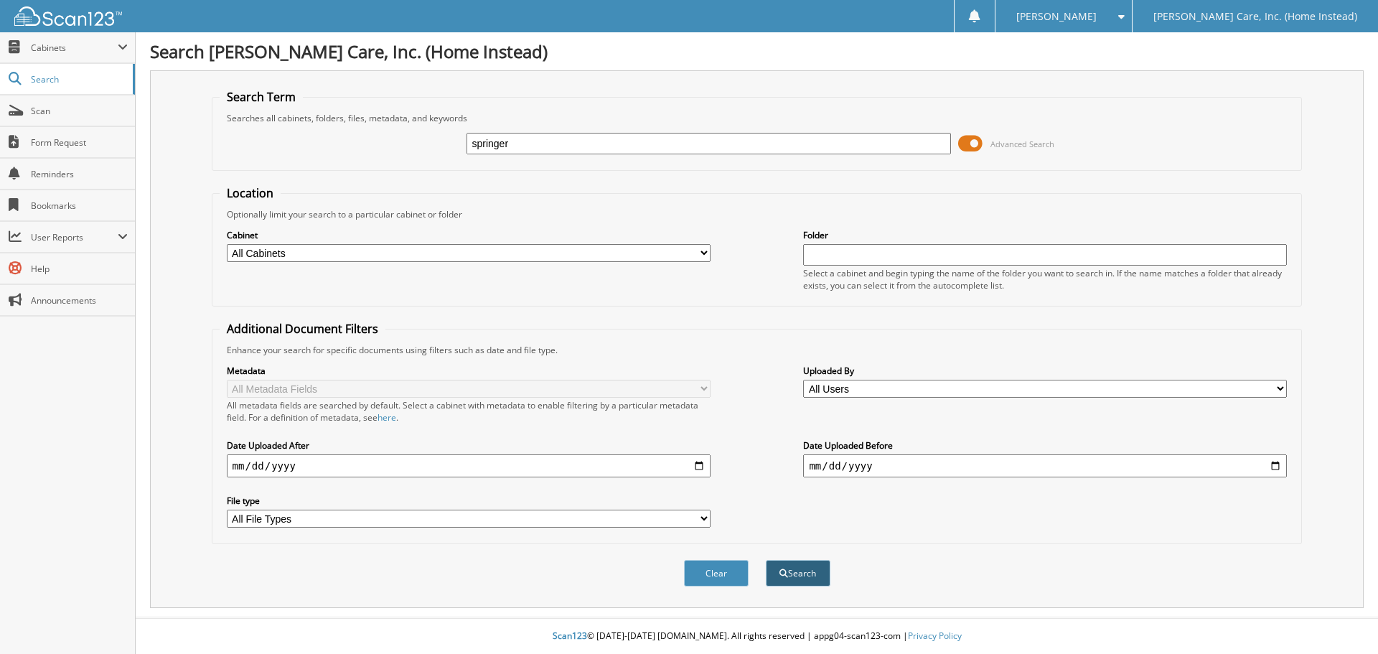
type input "springer"
click at [803, 577] on button "Search" at bounding box center [798, 573] width 65 height 27
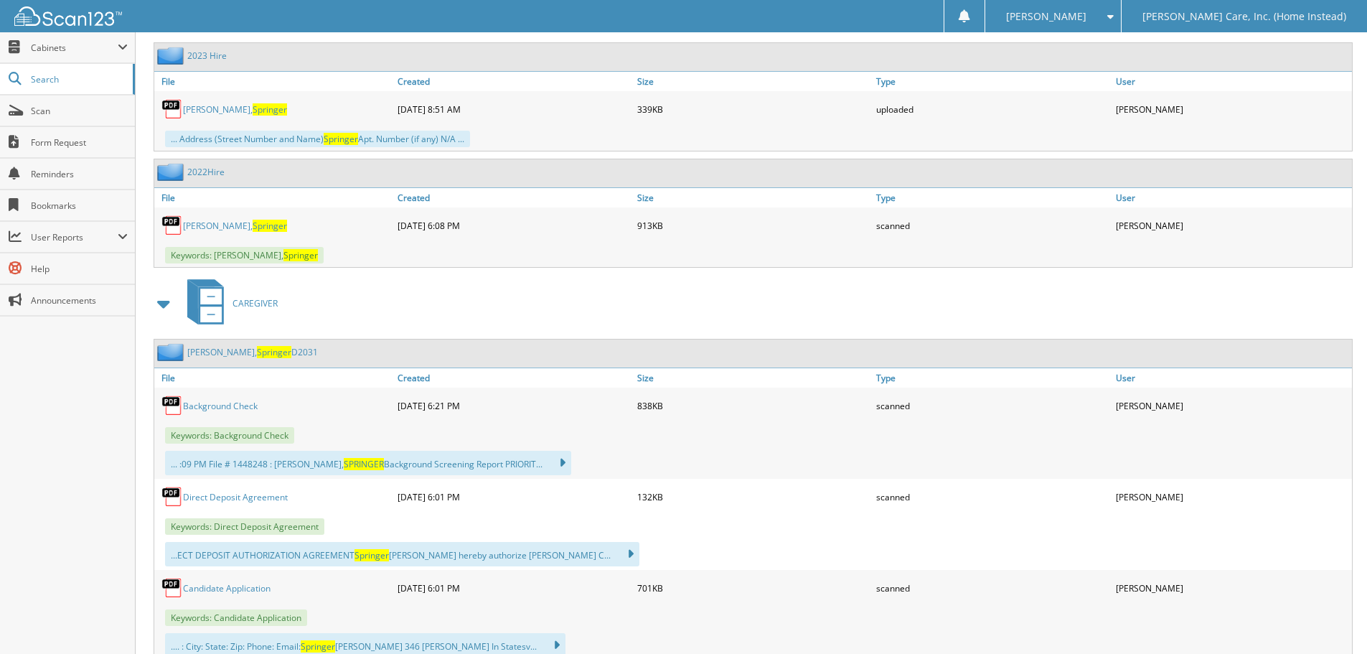
scroll to position [502, 0]
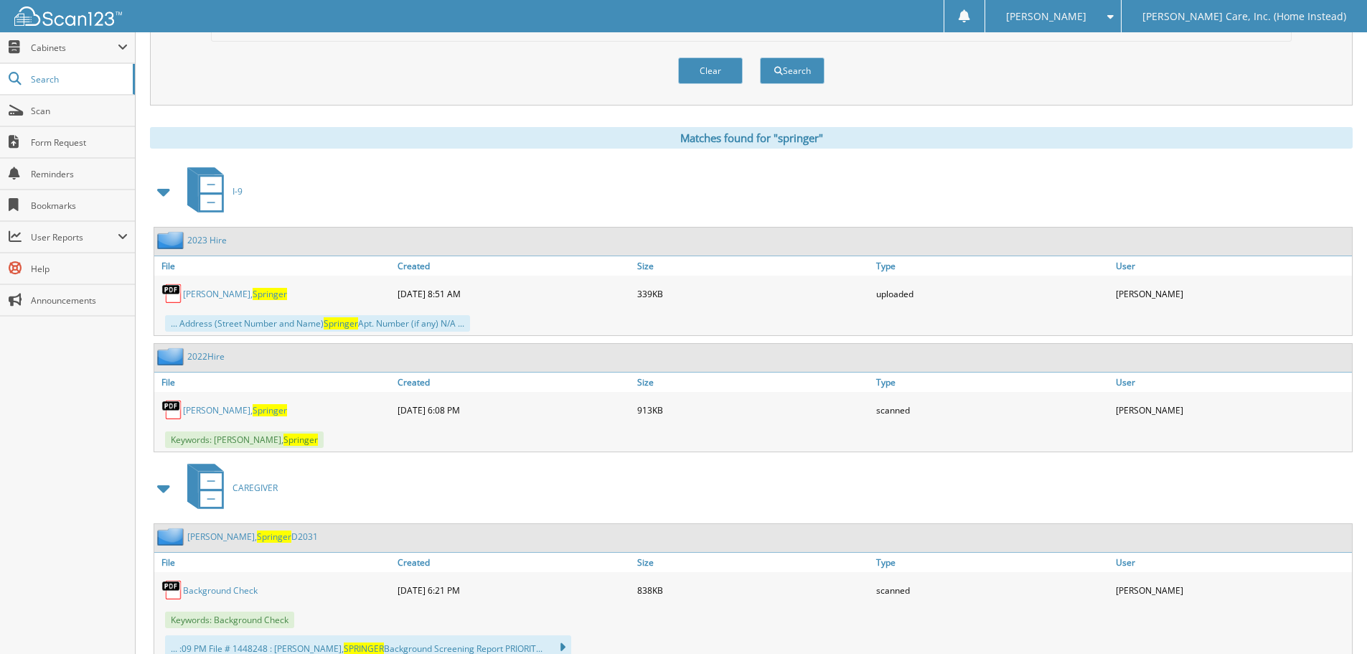
click at [211, 240] on link "2023 Hire" at bounding box center [206, 240] width 39 height 12
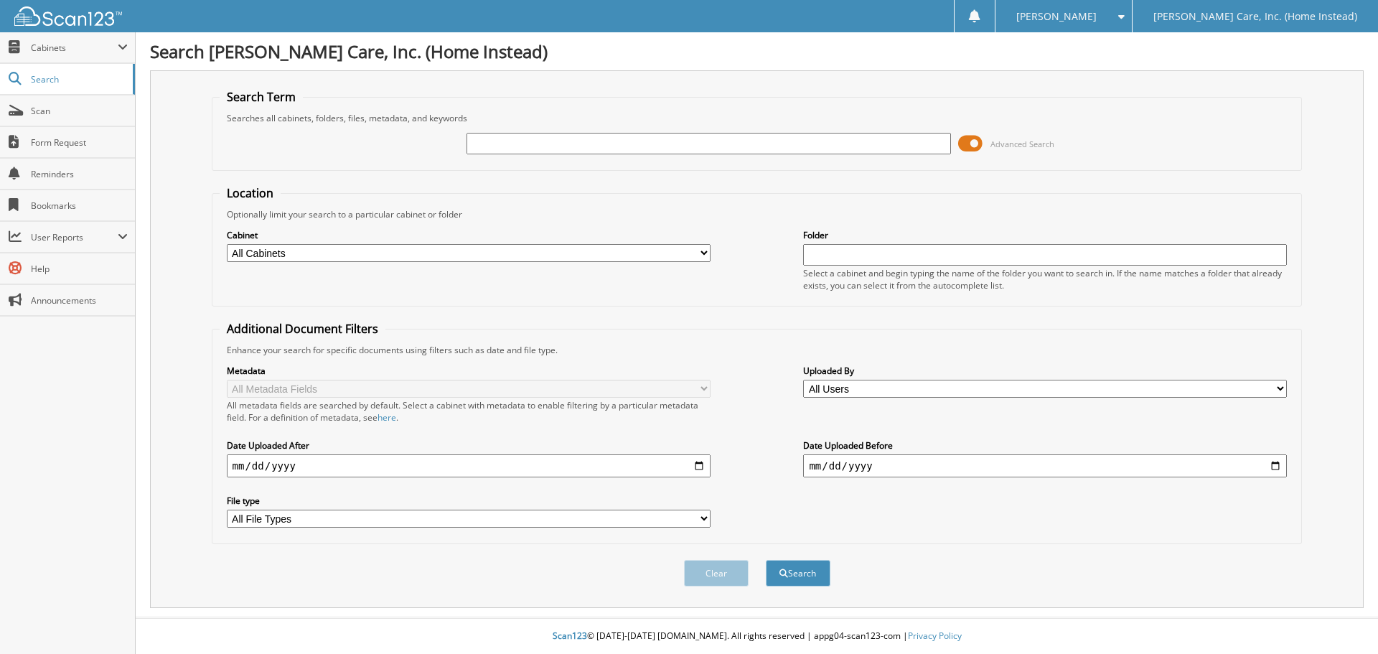
click at [572, 145] on input "text" at bounding box center [708, 144] width 484 height 22
type input "springer"
click at [766, 560] on button "Search" at bounding box center [798, 573] width 65 height 27
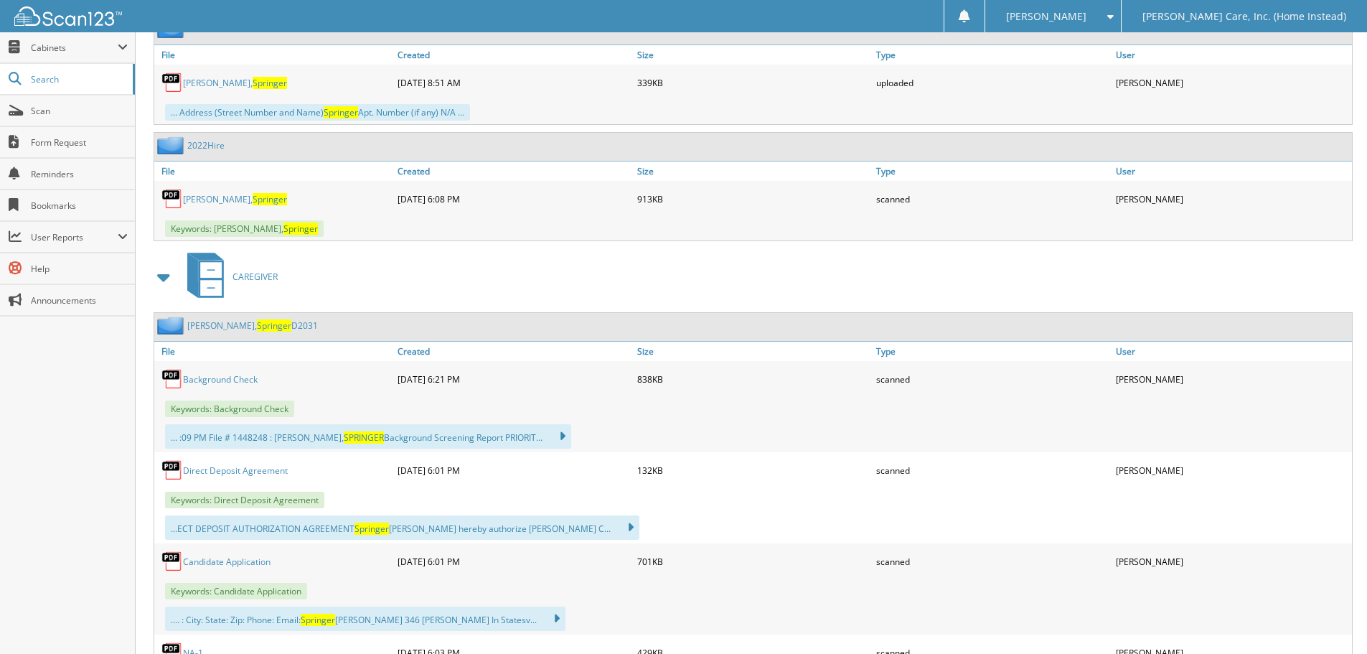
scroll to position [718, 0]
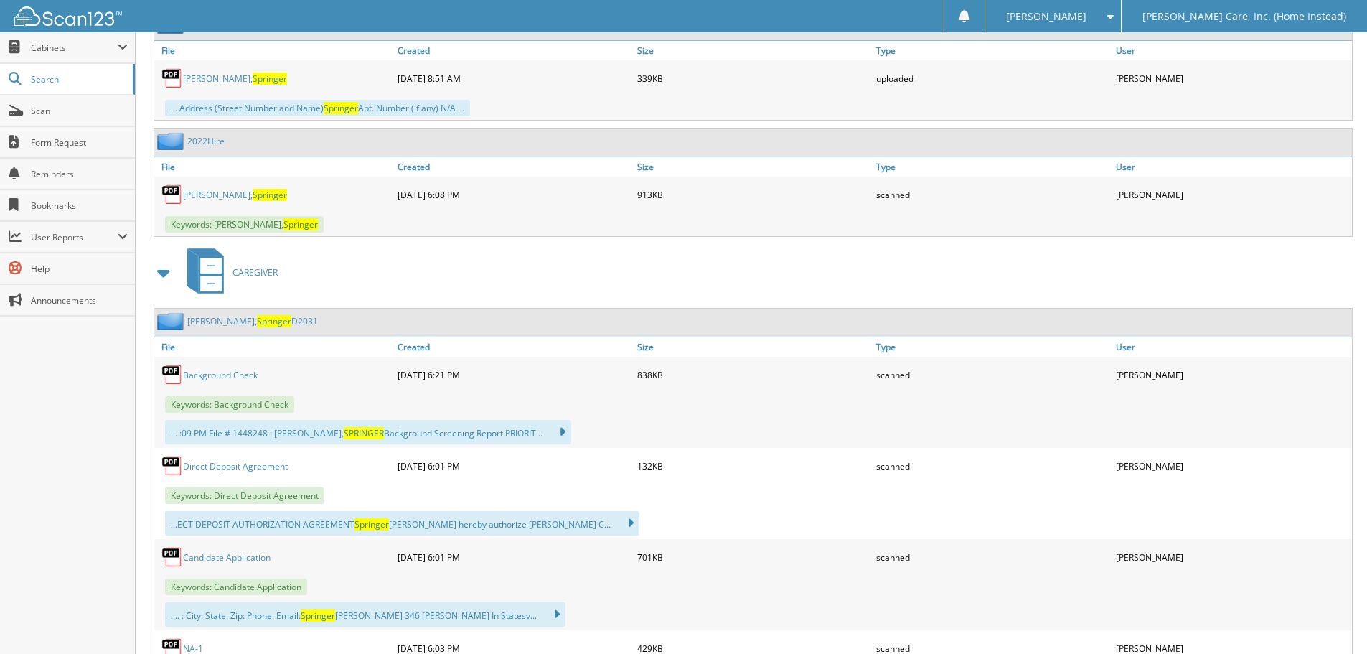
click at [205, 319] on link "Hendricks, Springer D2031" at bounding box center [252, 321] width 131 height 12
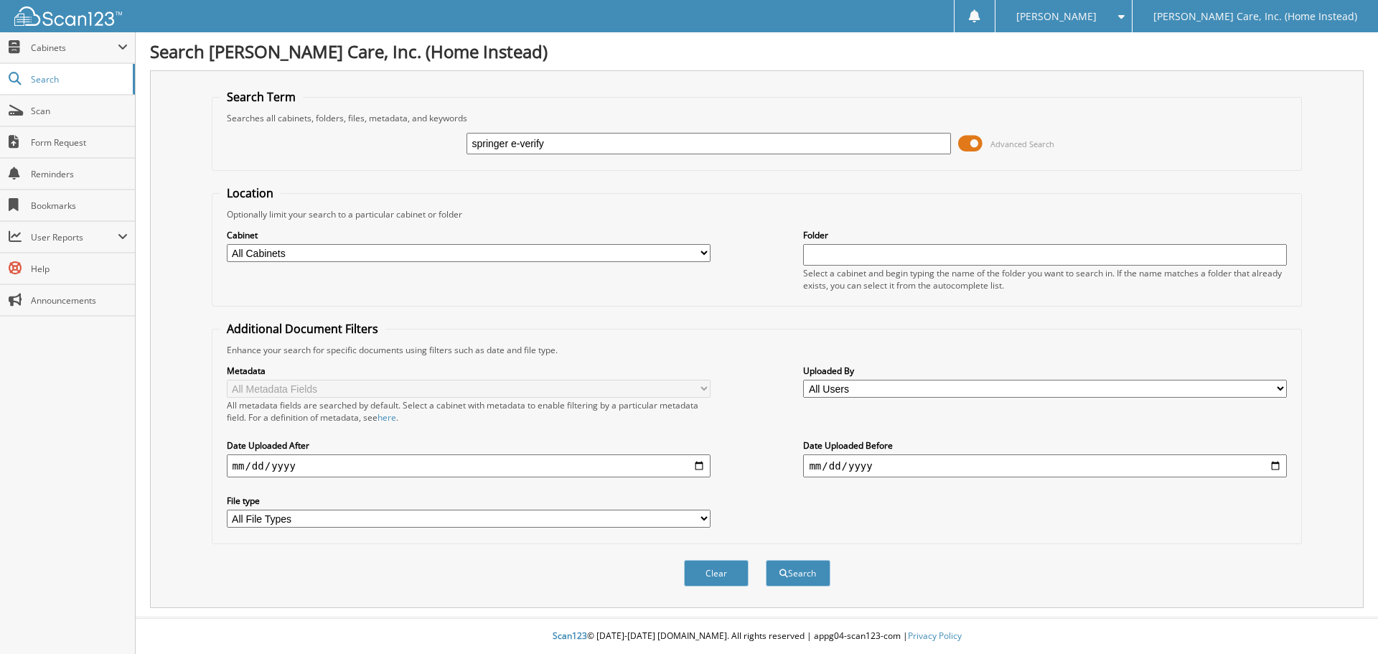
type input "springer e-verify"
click at [766, 560] on button "Search" at bounding box center [798, 573] width 65 height 27
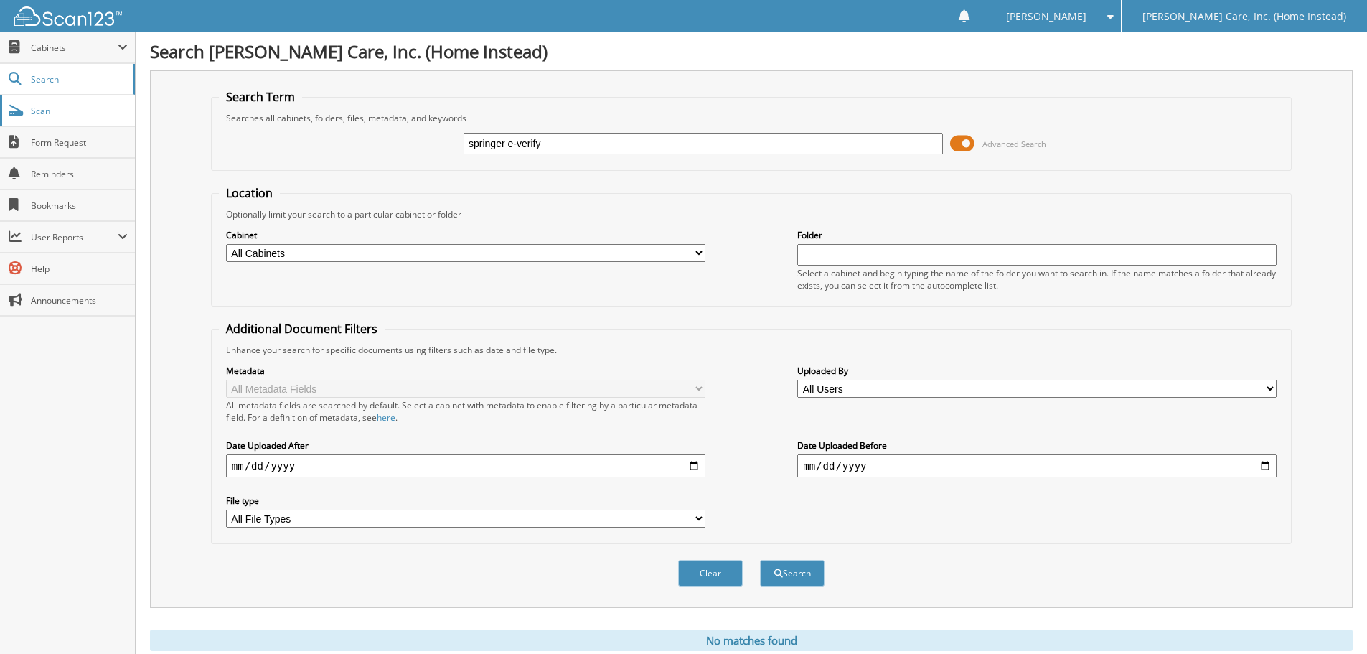
click at [52, 125] on link "Scan" at bounding box center [67, 110] width 135 height 31
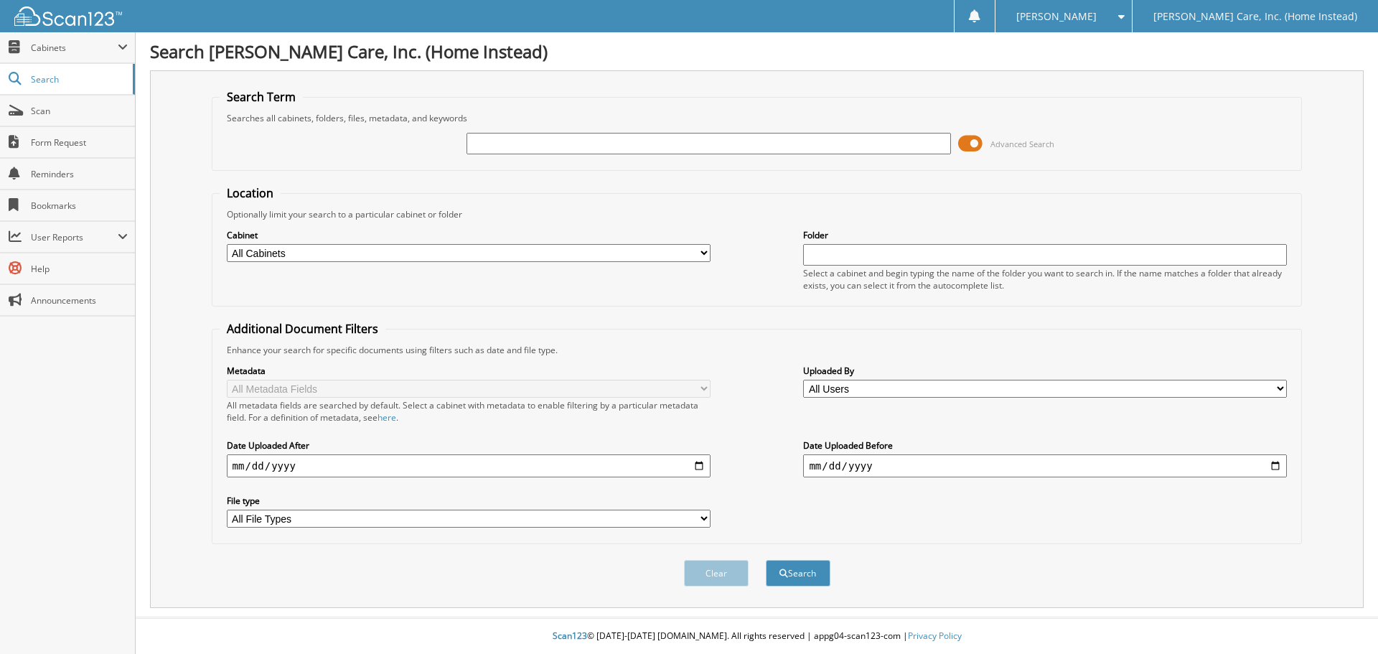
click at [533, 147] on input "text" at bounding box center [708, 144] width 484 height 22
type input "dula background"
click at [766, 560] on button "Search" at bounding box center [798, 573] width 65 height 27
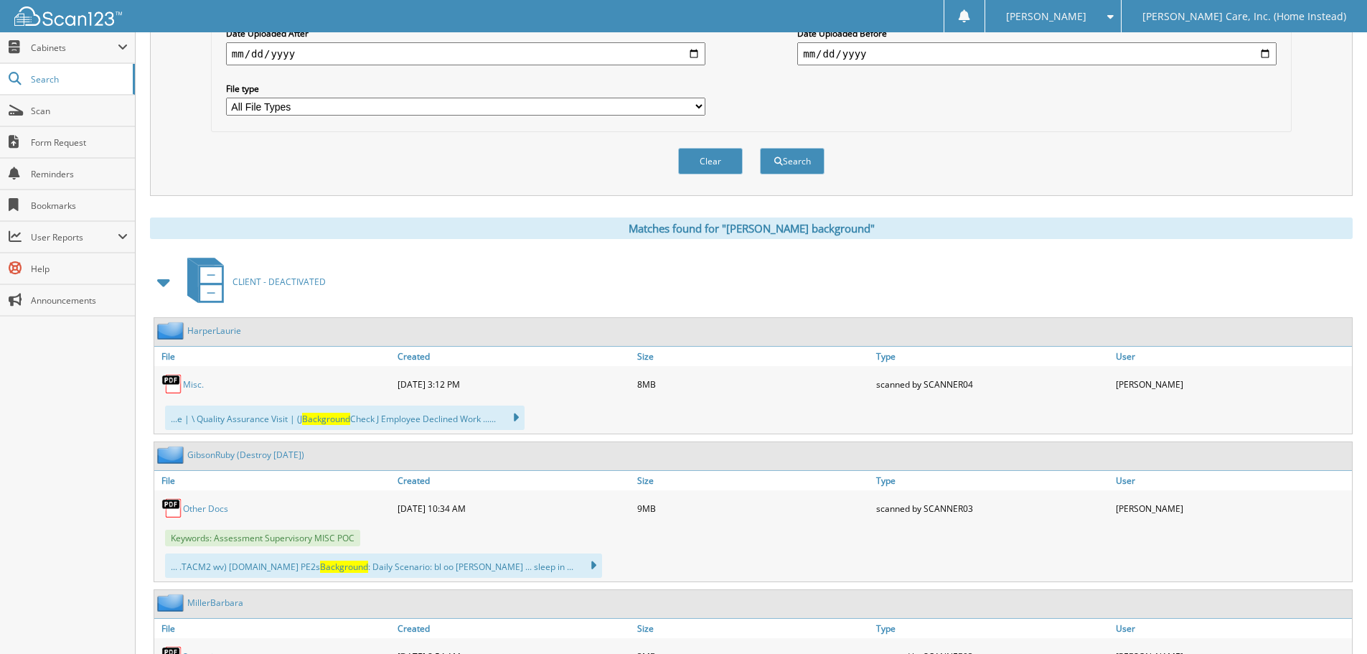
scroll to position [431, 0]
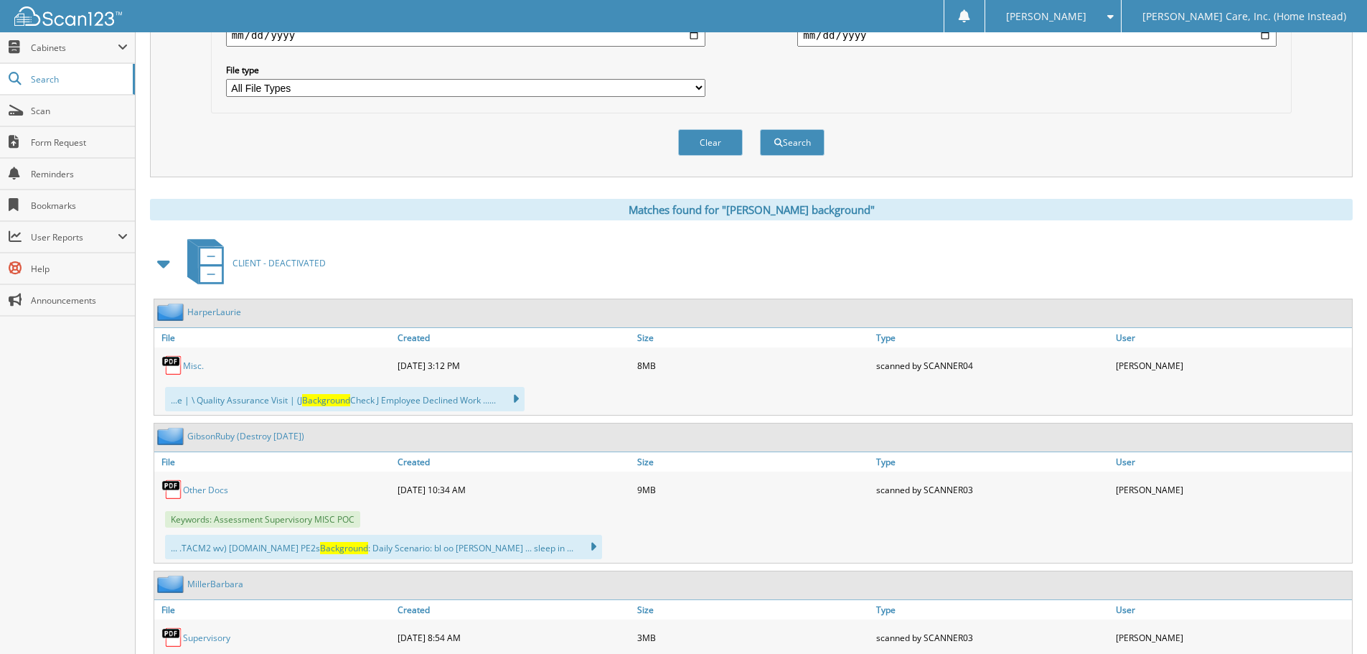
click at [168, 263] on span at bounding box center [164, 263] width 20 height 26
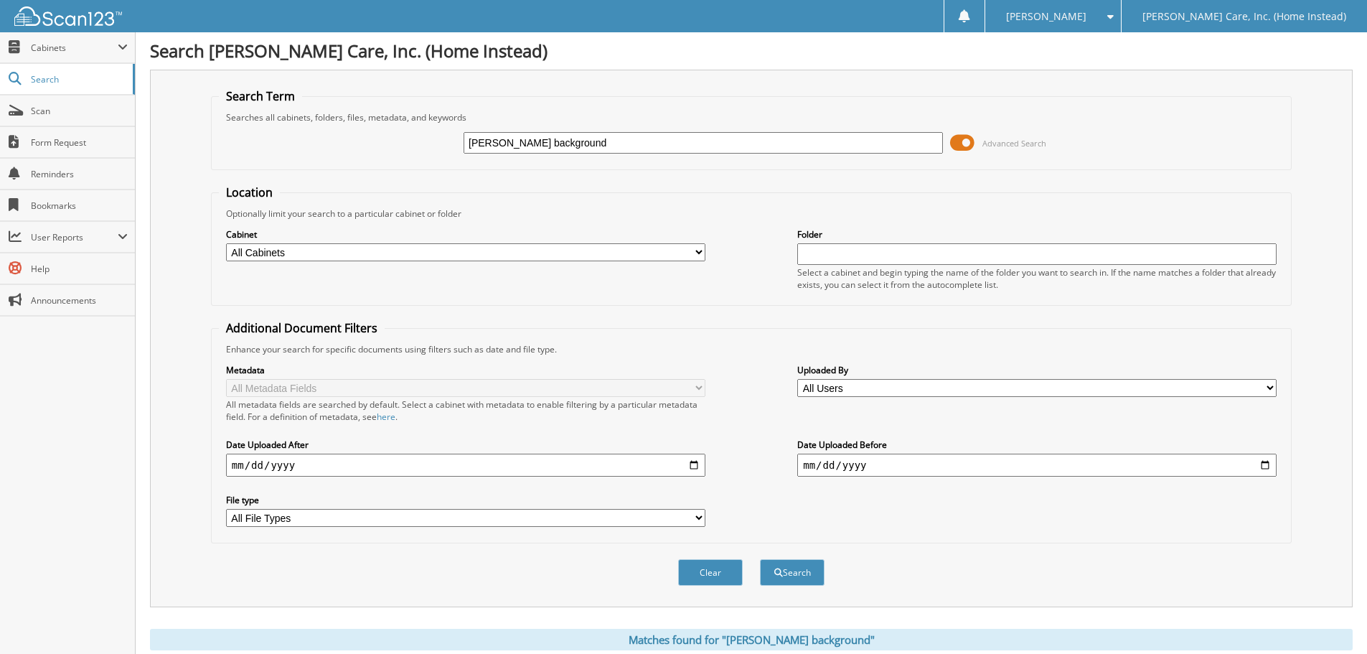
scroll to position [0, 0]
click at [467, 136] on input "dula background" at bounding box center [703, 144] width 479 height 22
type input "morgan dula background"
click at [760, 560] on button "Search" at bounding box center [792, 573] width 65 height 27
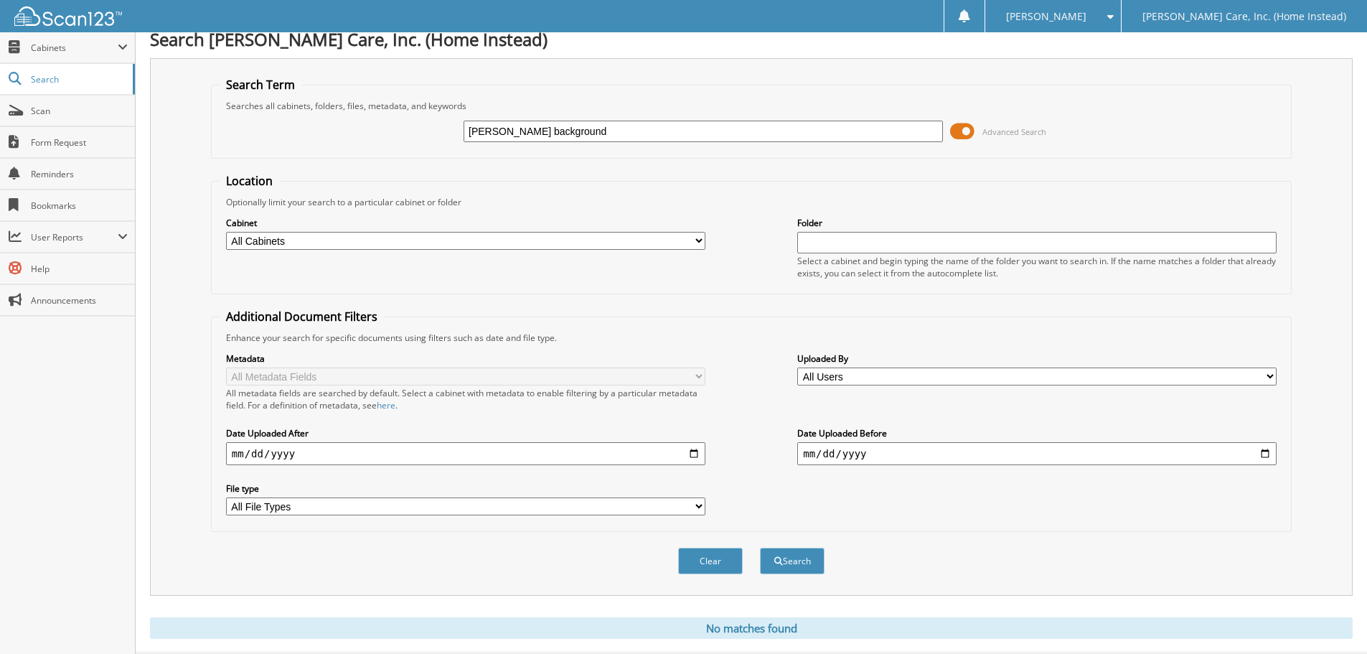
scroll to position [48, 0]
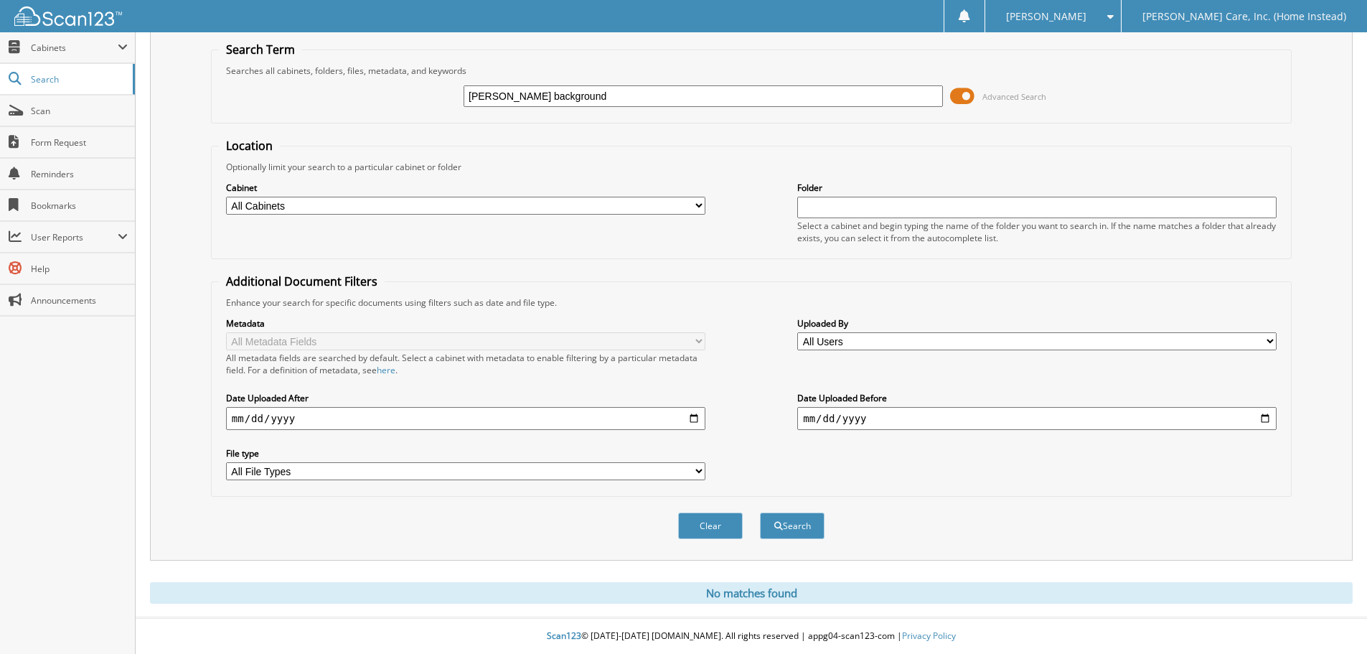
drag, startPoint x: 561, startPoint y: 98, endPoint x: 529, endPoint y: 99, distance: 32.3
click at [529, 99] on input "[PERSON_NAME] background" at bounding box center [703, 96] width 479 height 22
type input "[PERSON_NAME]"
click at [760, 512] on button "Search" at bounding box center [792, 525] width 65 height 27
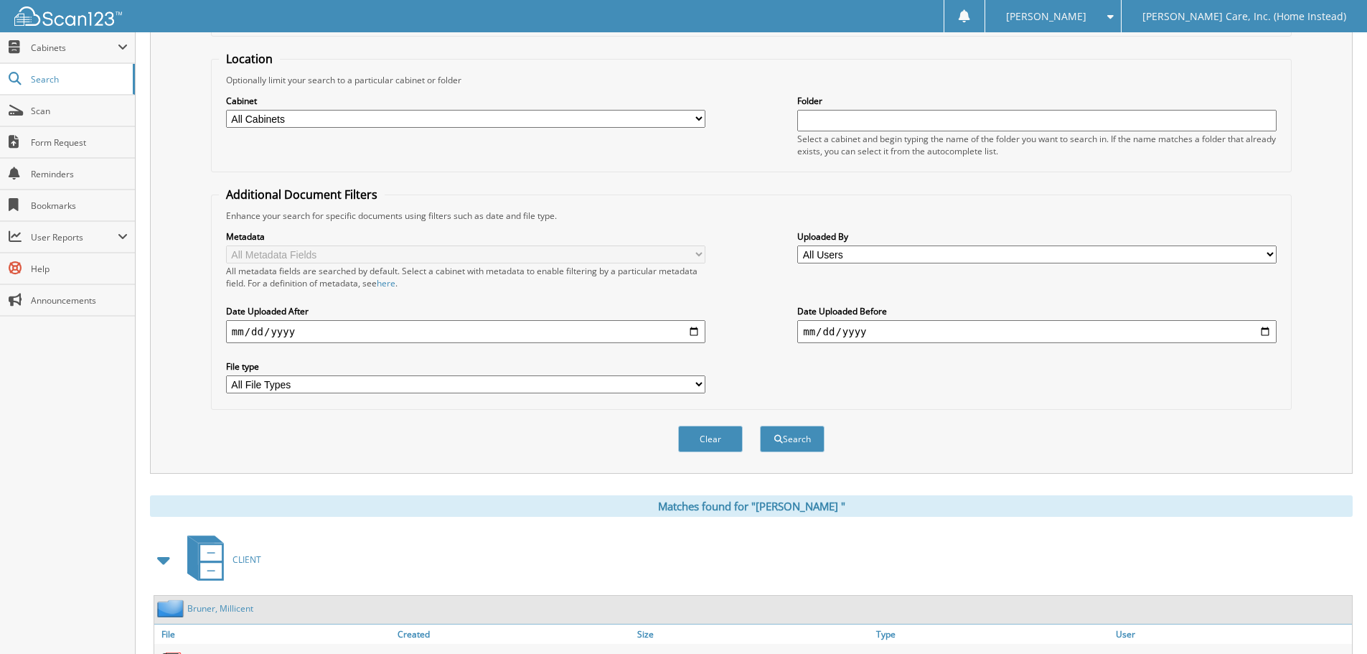
scroll to position [287, 0]
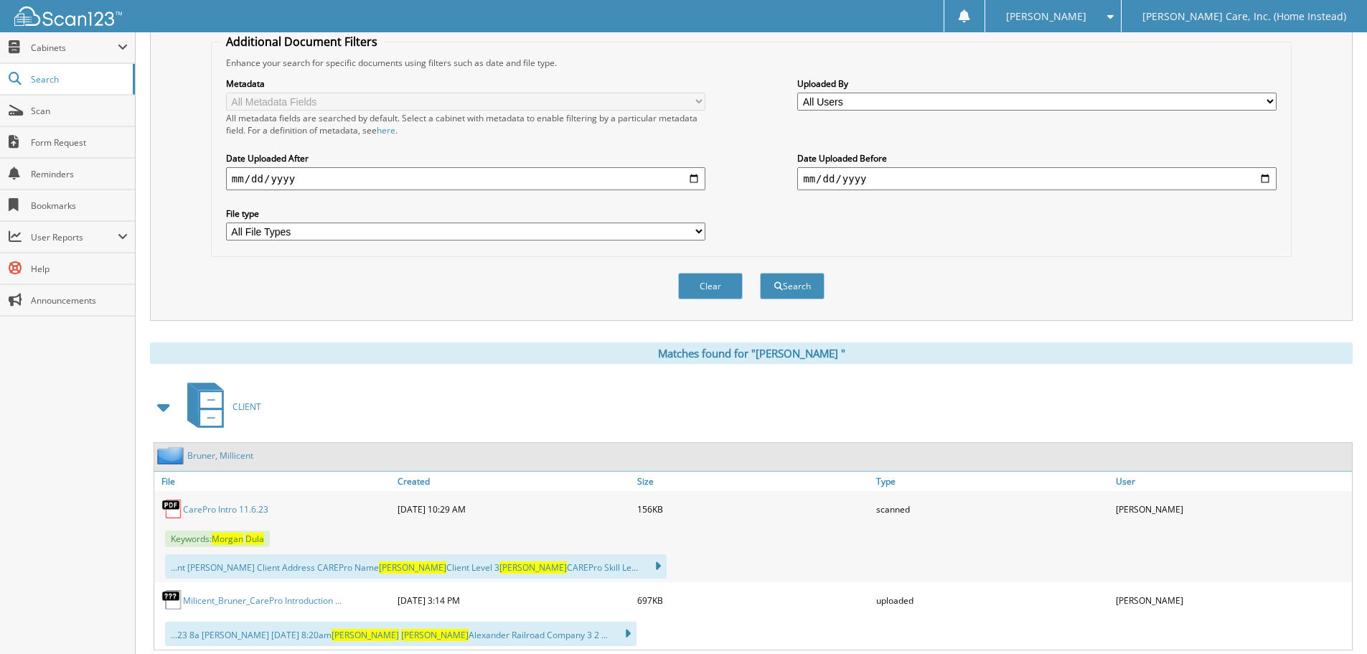
click at [161, 408] on span at bounding box center [164, 407] width 20 height 26
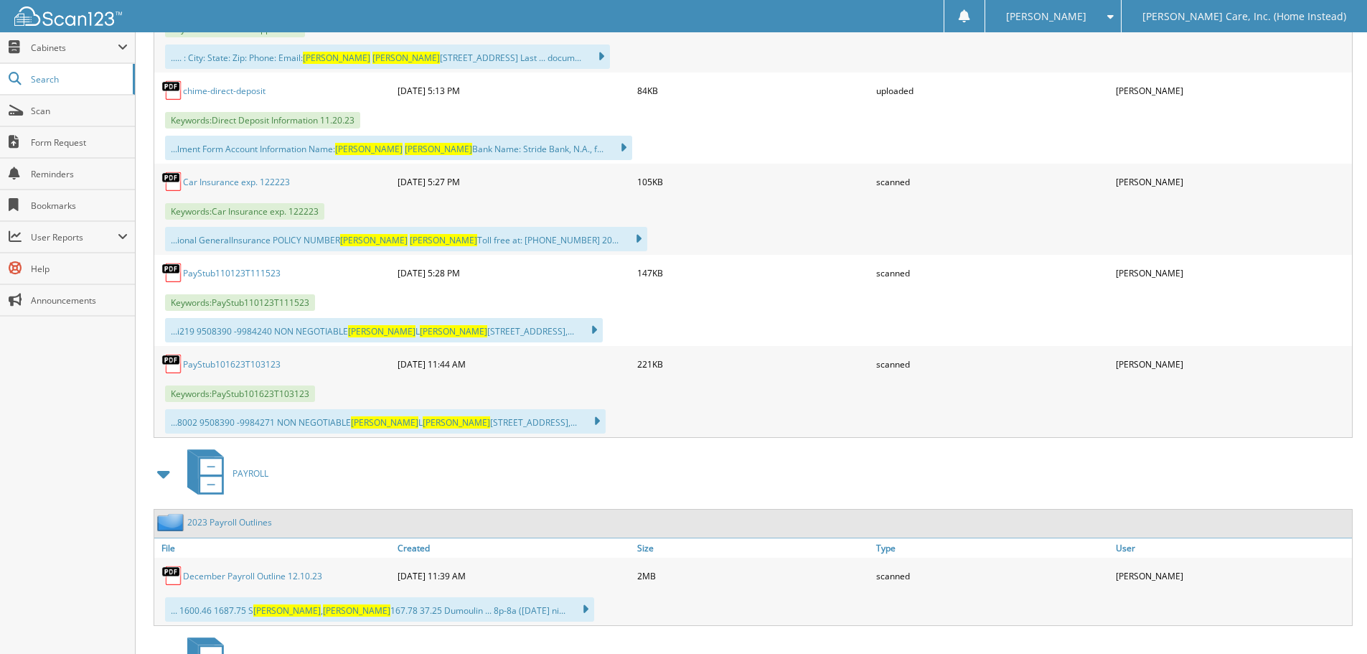
scroll to position [933, 0]
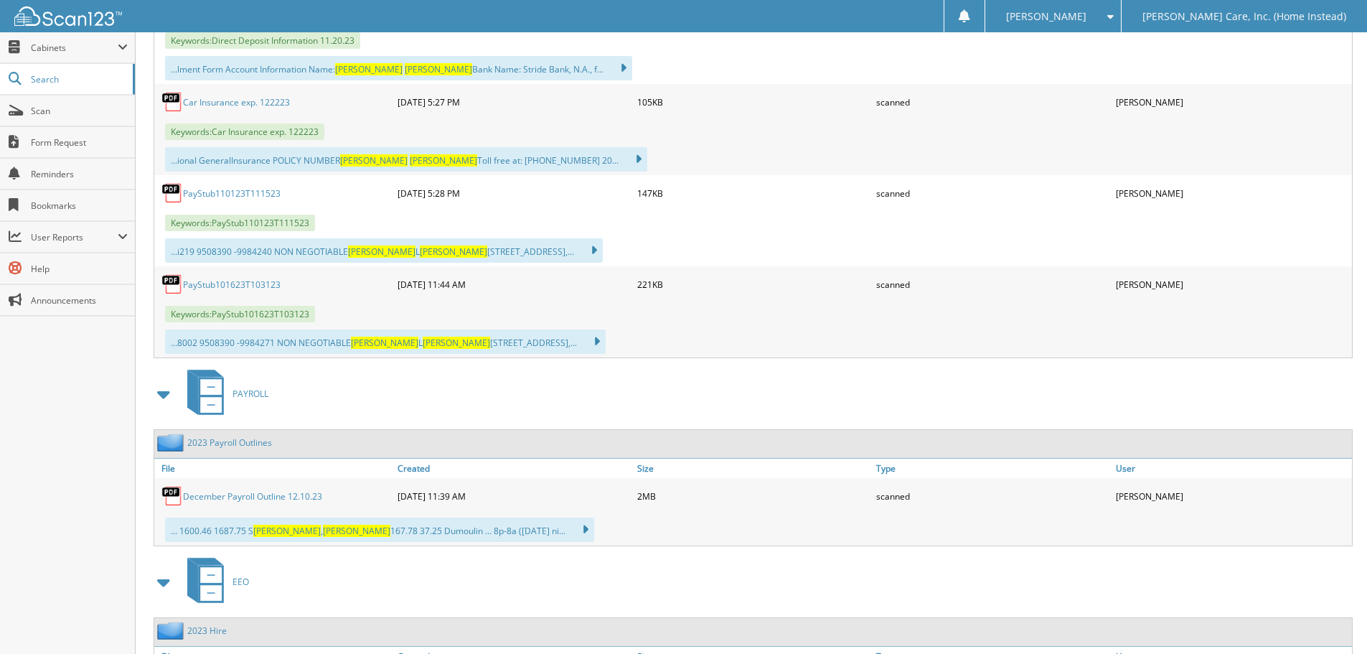
click at [161, 399] on span at bounding box center [164, 394] width 20 height 26
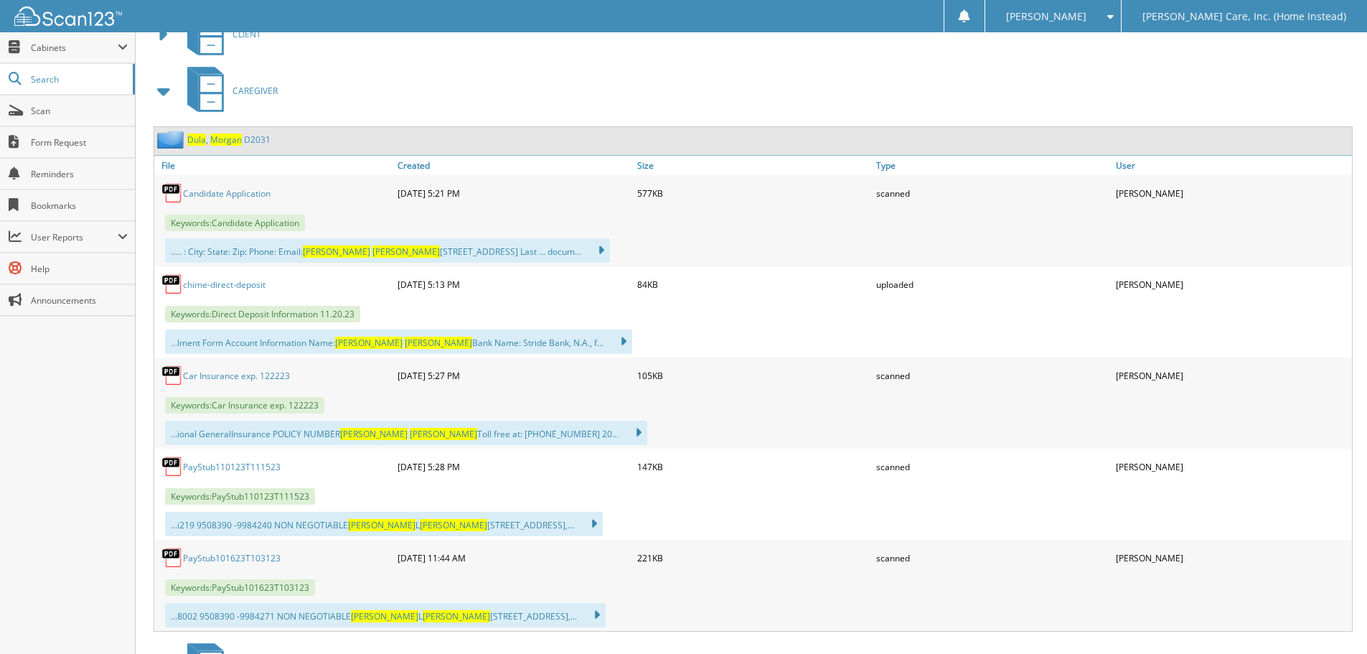
scroll to position [588, 0]
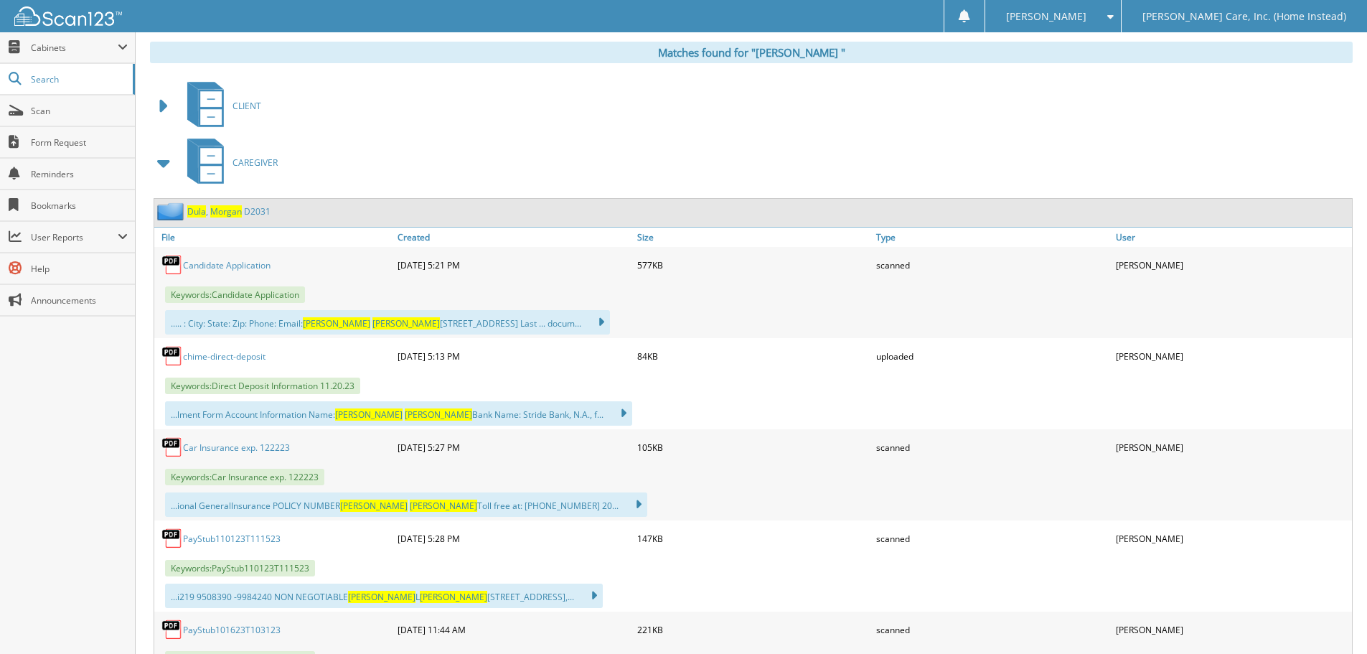
click at [254, 210] on link "D u l a , M o r g a n D 2 0 3 1" at bounding box center [228, 211] width 83 height 12
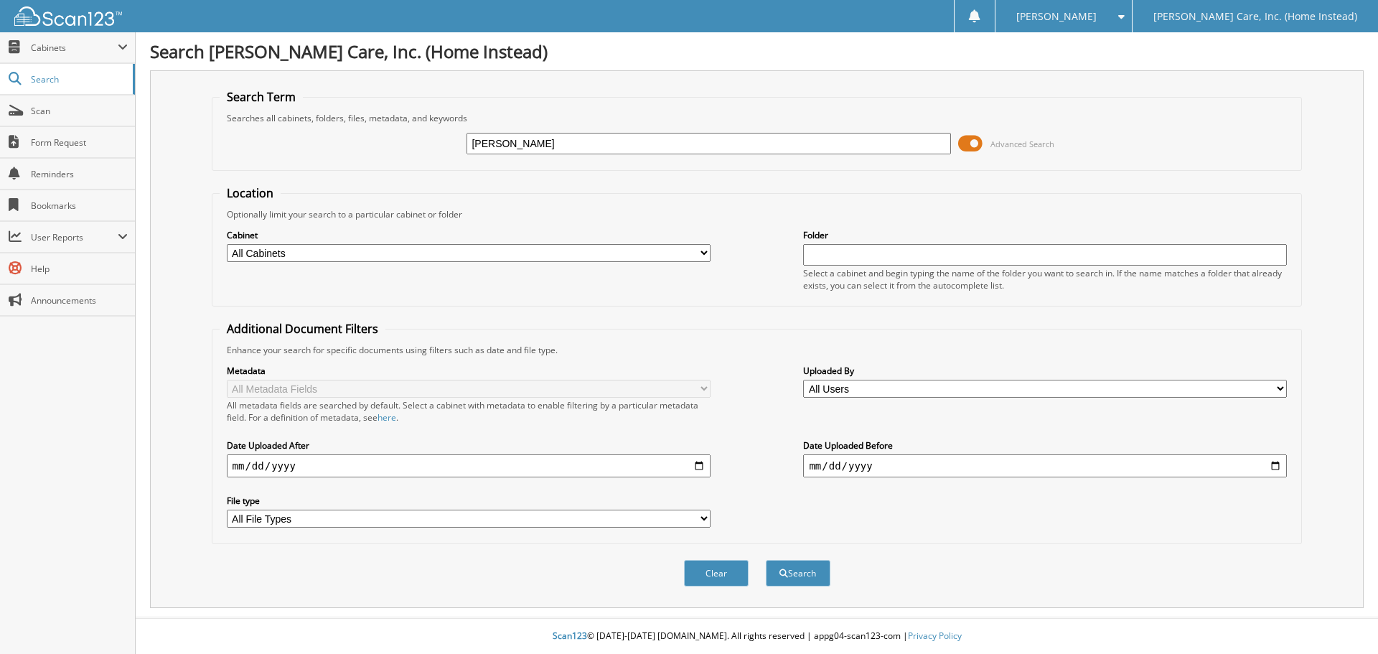
type input "nelson"
click at [766, 560] on button "Search" at bounding box center [798, 573] width 65 height 27
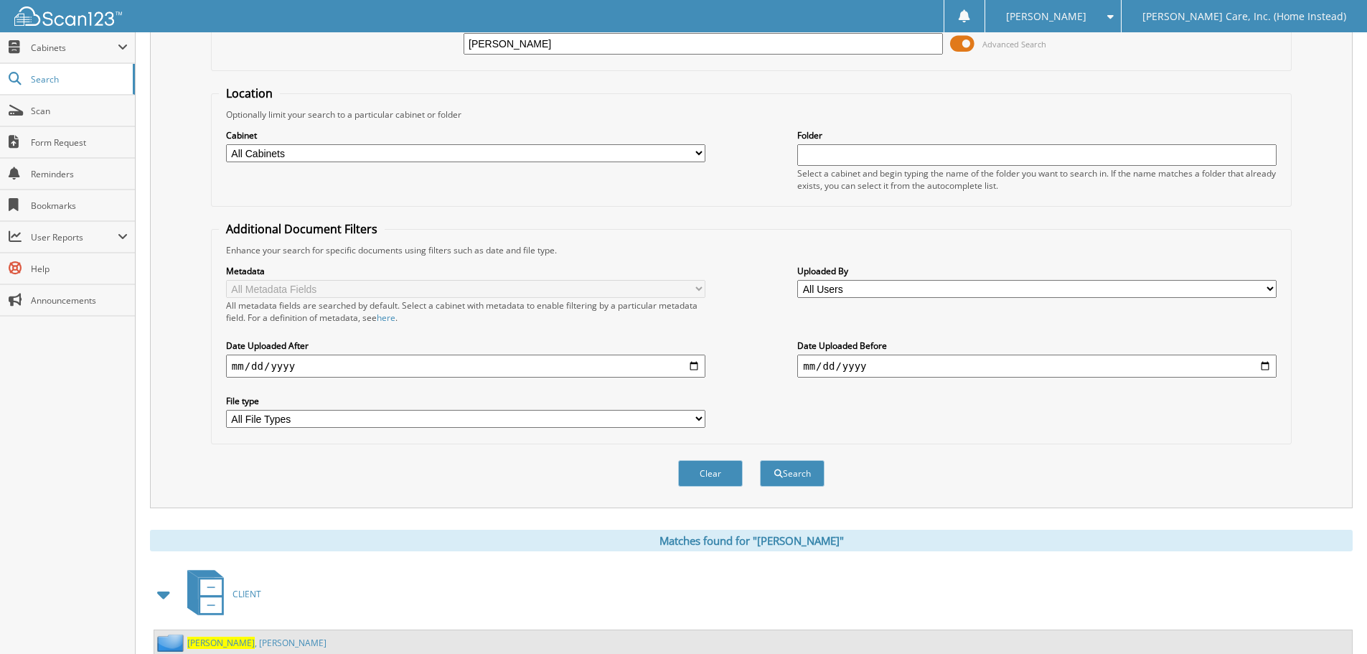
scroll to position [359, 0]
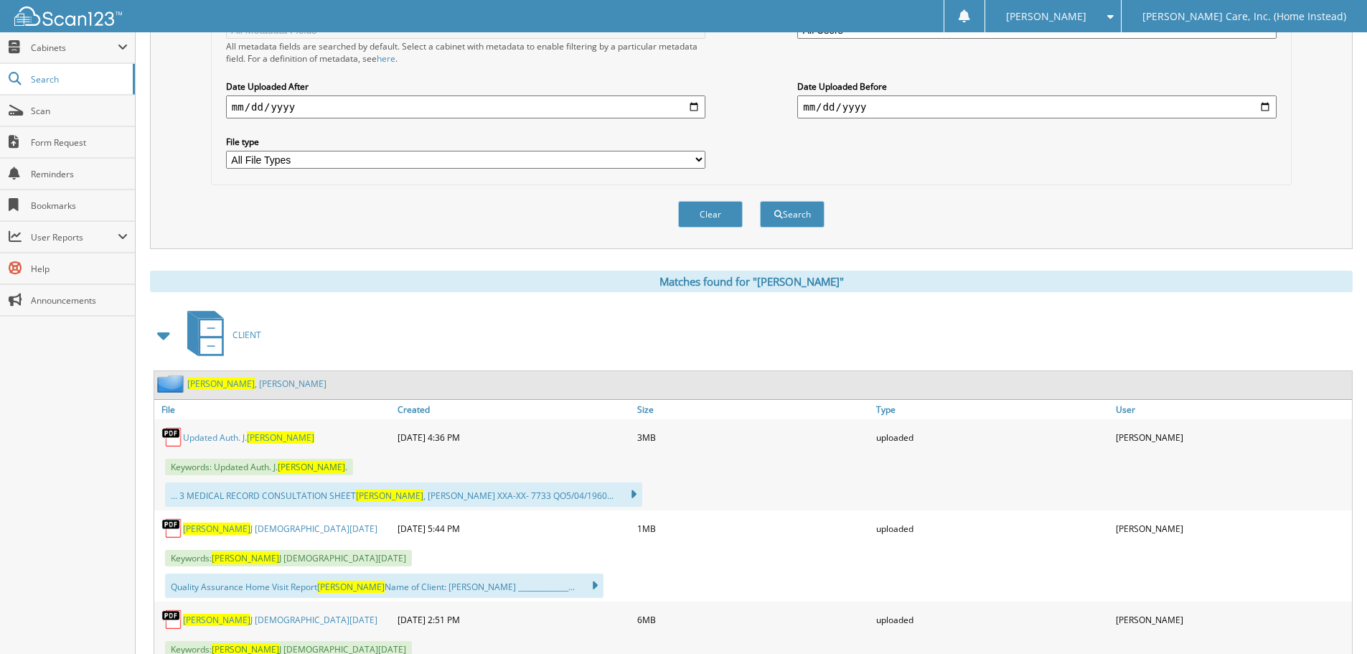
click at [159, 334] on span at bounding box center [164, 335] width 20 height 26
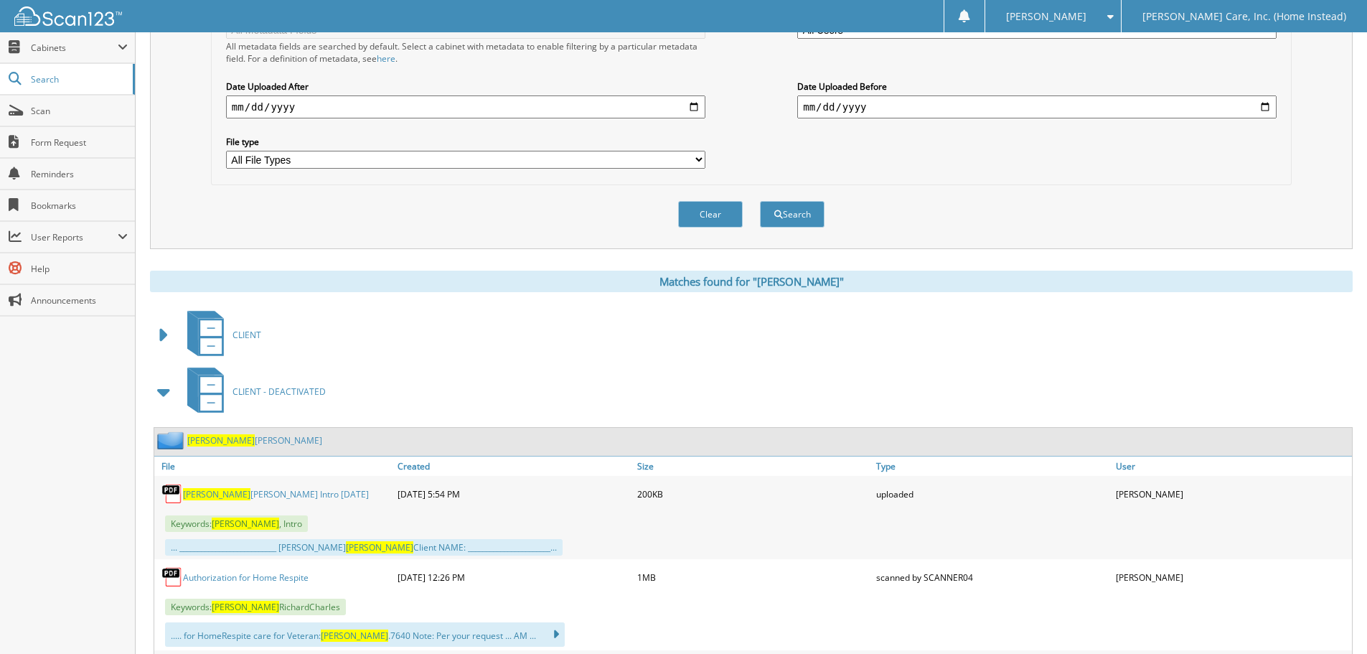
click at [170, 392] on span at bounding box center [164, 392] width 20 height 26
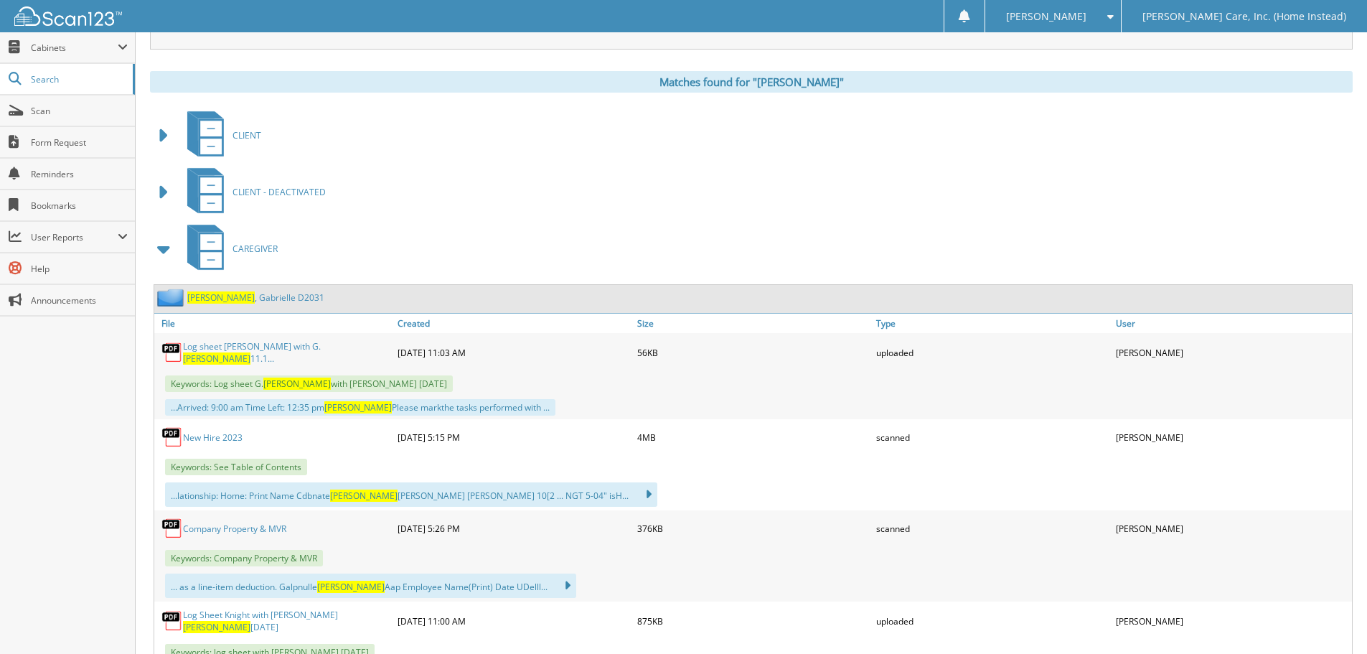
scroll to position [574, 0]
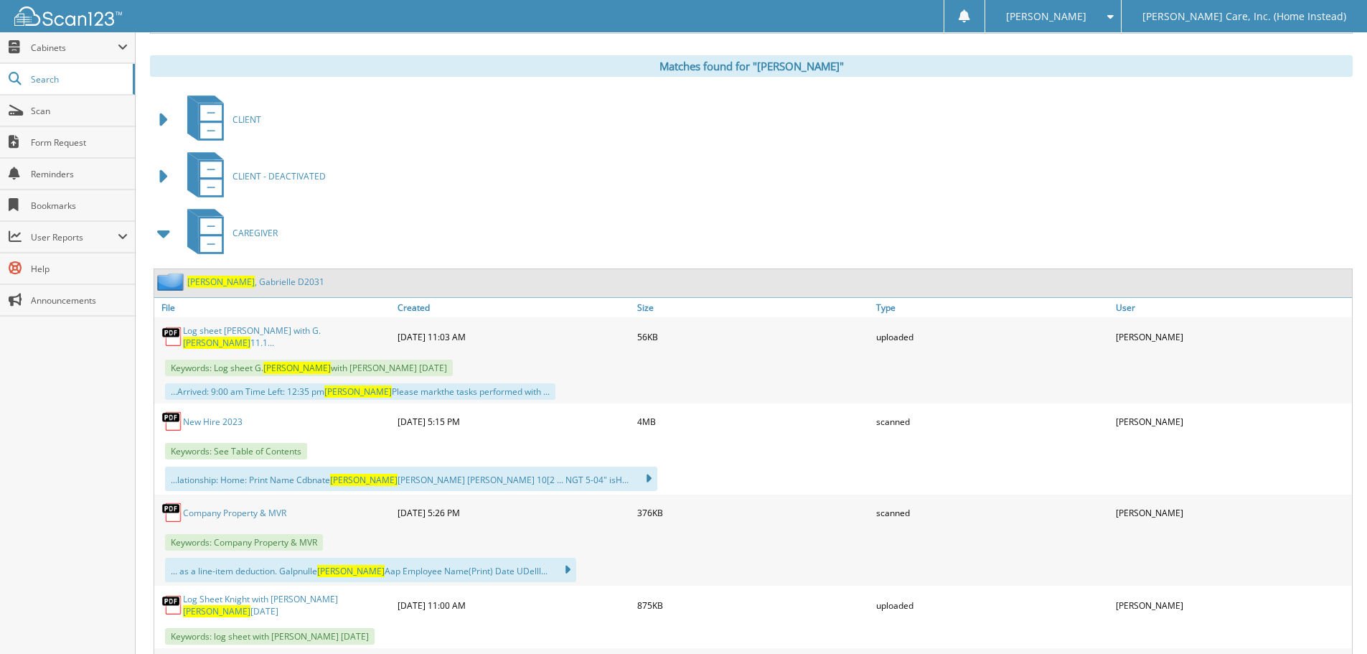
click at [258, 283] on link "Nelson , Gabrielle D2031" at bounding box center [255, 282] width 137 height 12
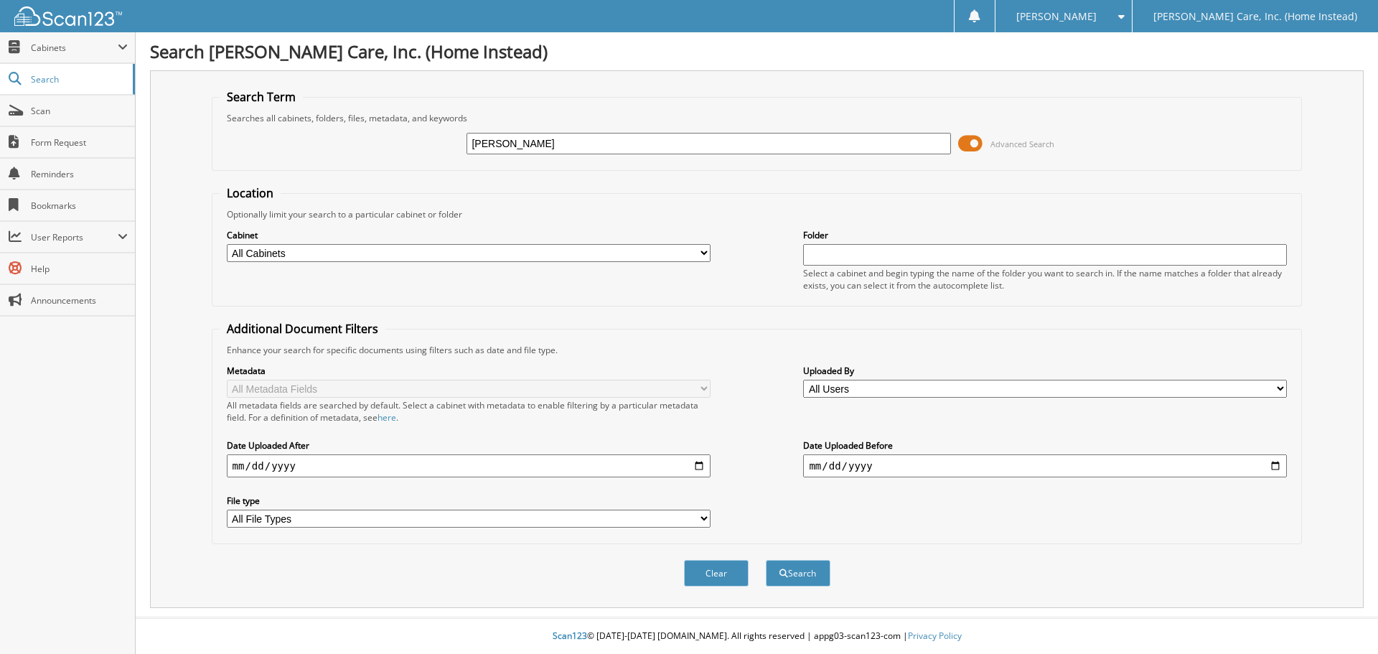
type input "[PERSON_NAME]"
click at [766, 560] on button "Search" at bounding box center [798, 573] width 65 height 27
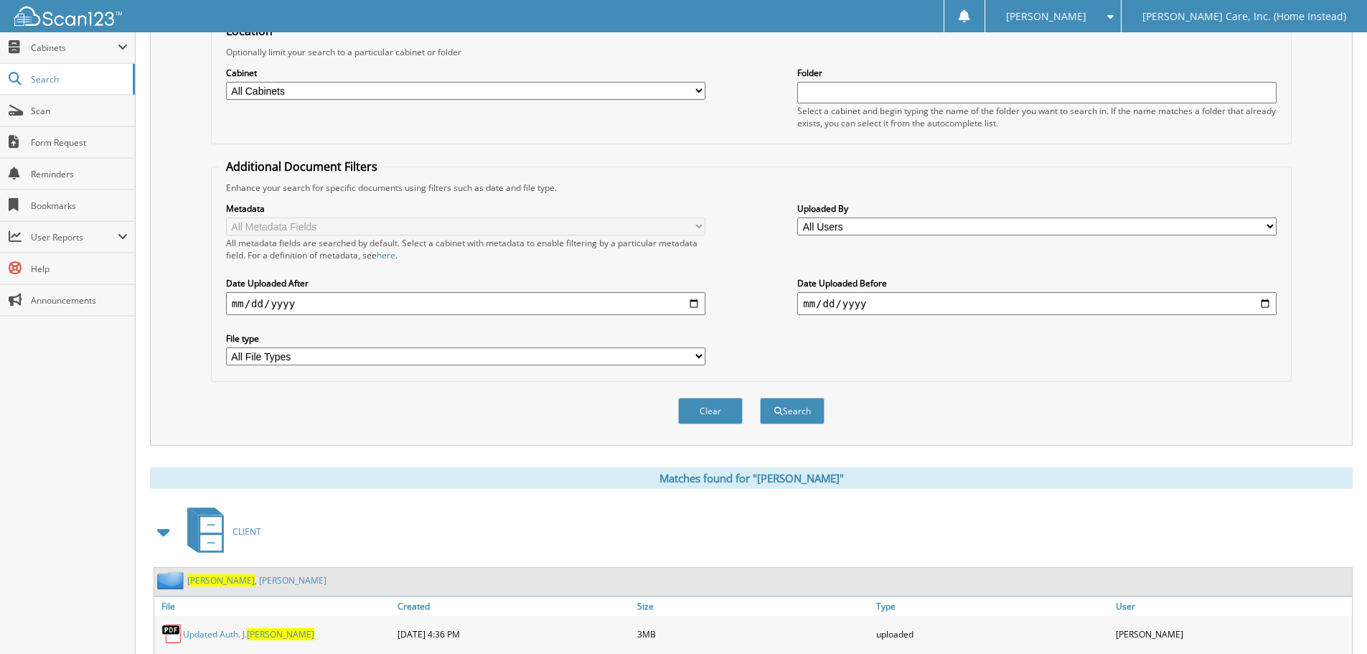
scroll to position [359, 0]
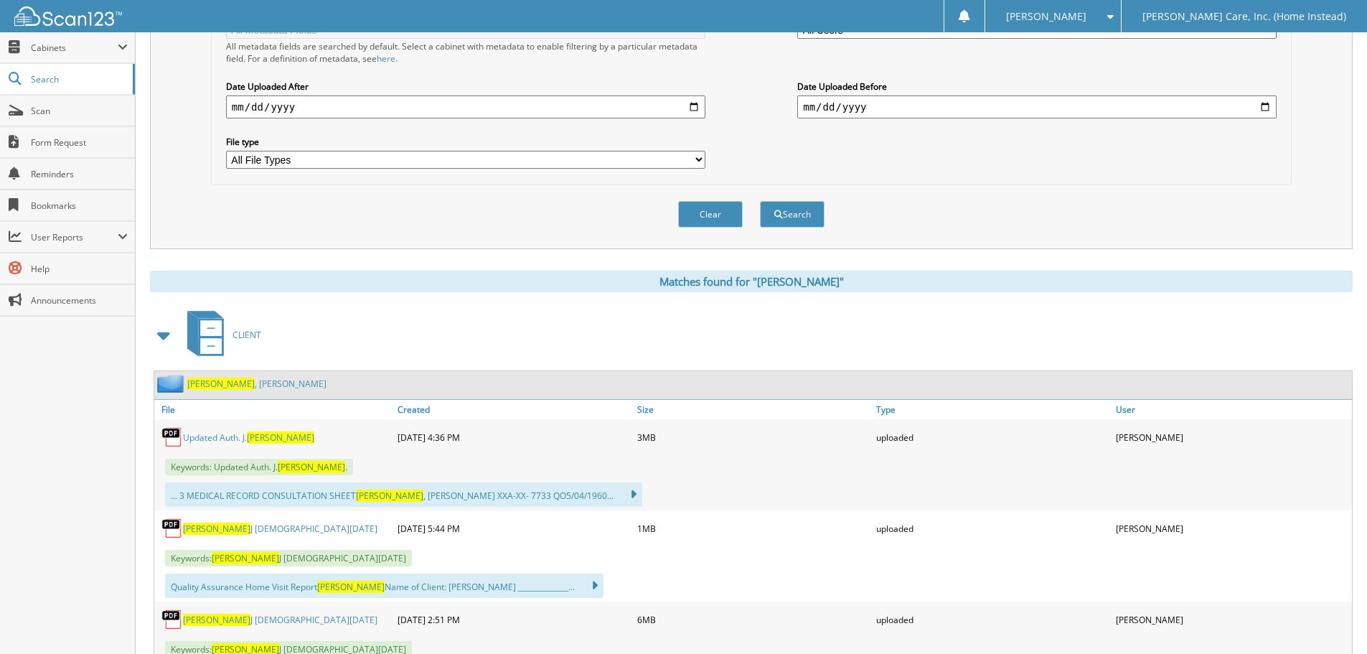
click at [160, 334] on span at bounding box center [164, 335] width 20 height 26
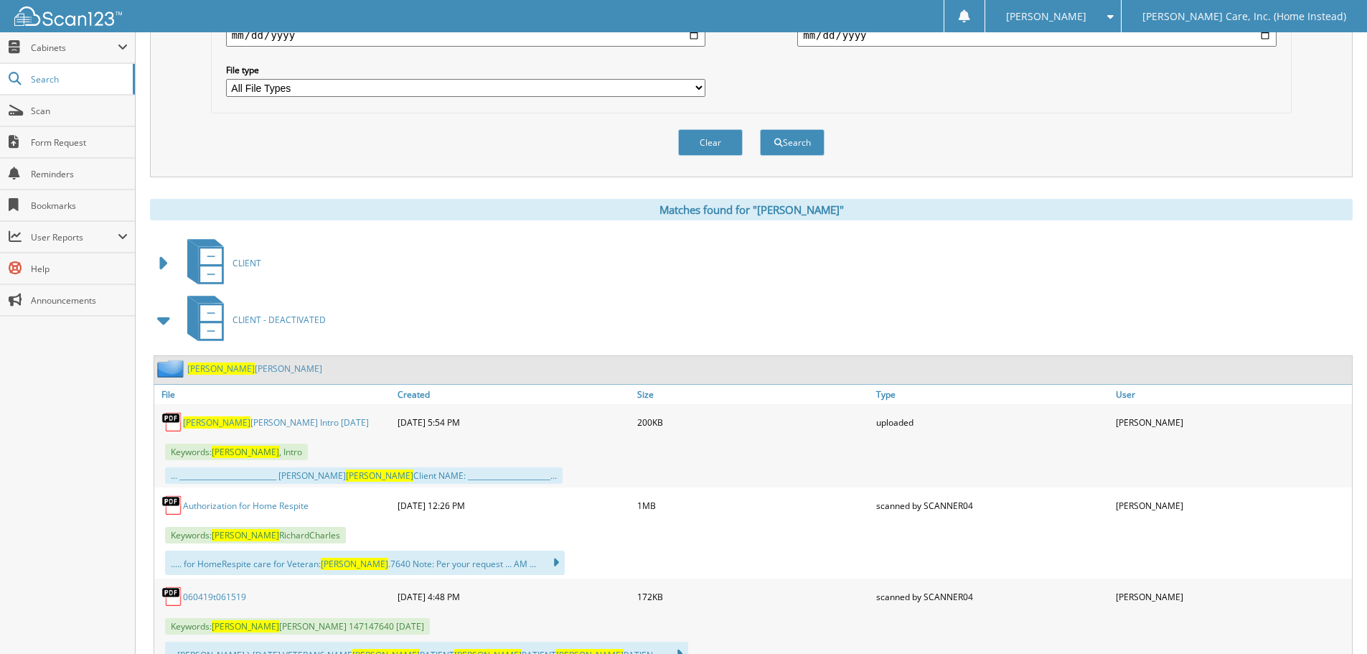
click at [161, 321] on span at bounding box center [164, 320] width 20 height 26
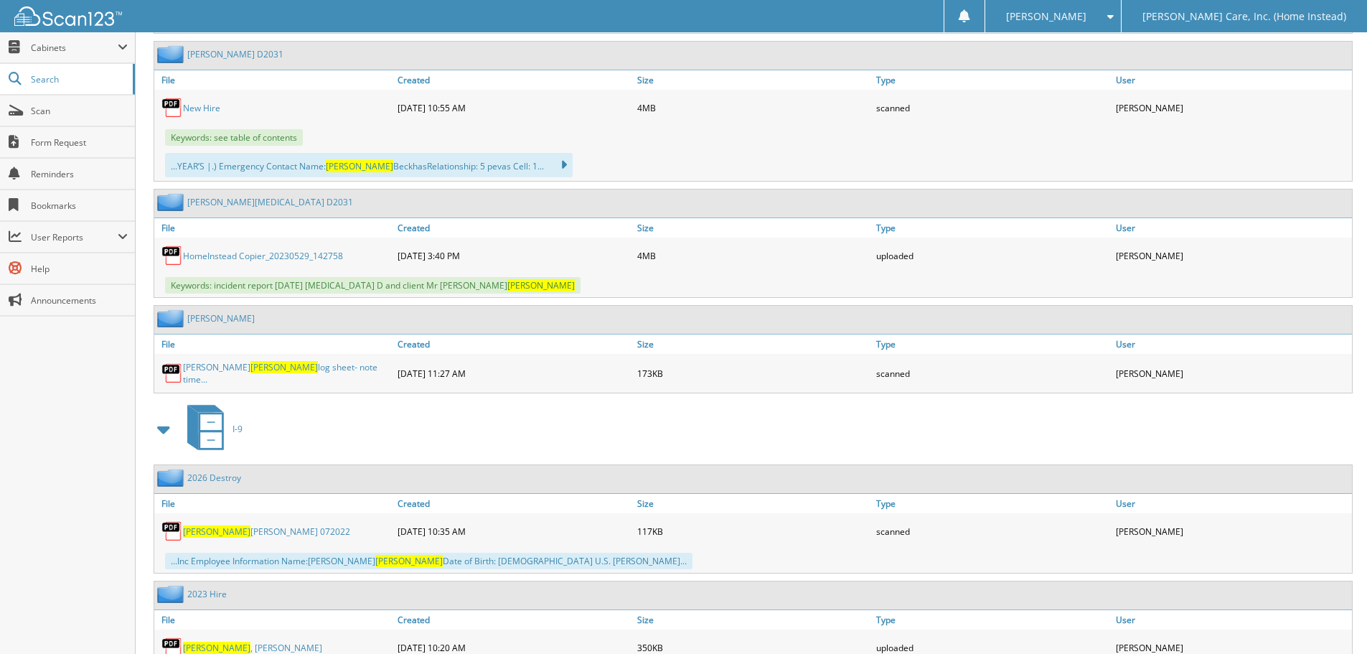
scroll to position [1435, 0]
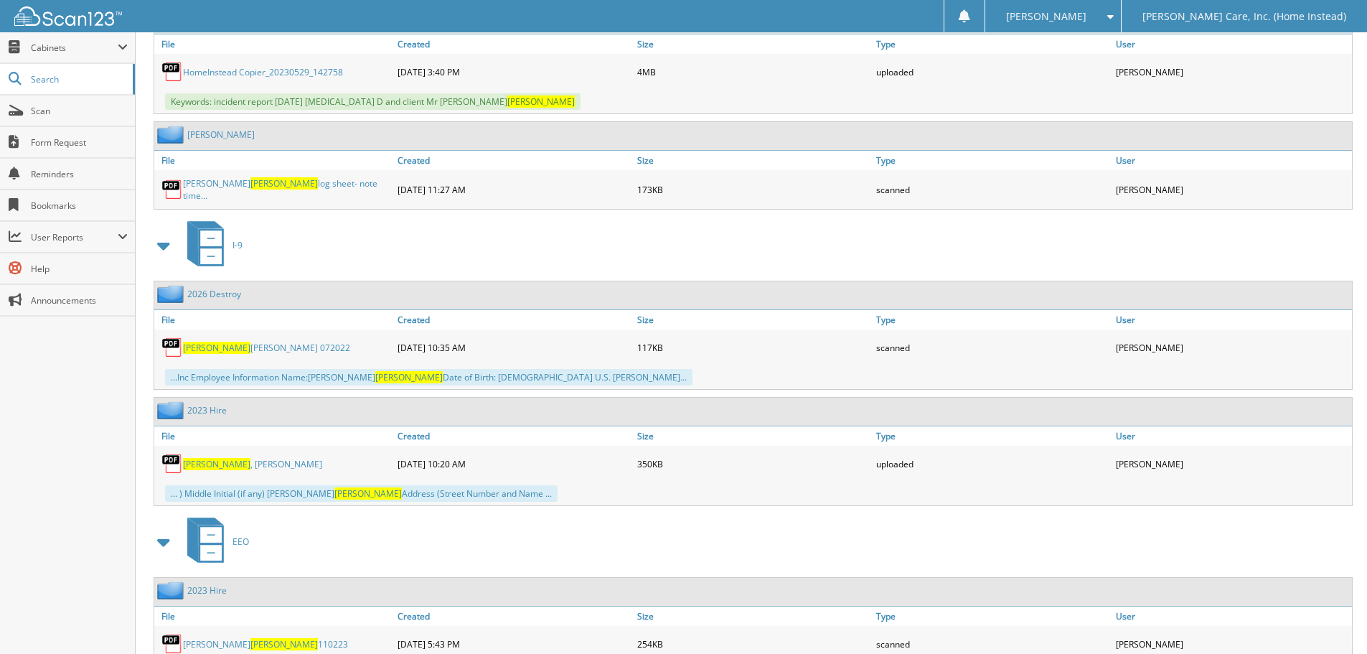
click at [210, 404] on link "2023 Hire" at bounding box center [206, 410] width 39 height 12
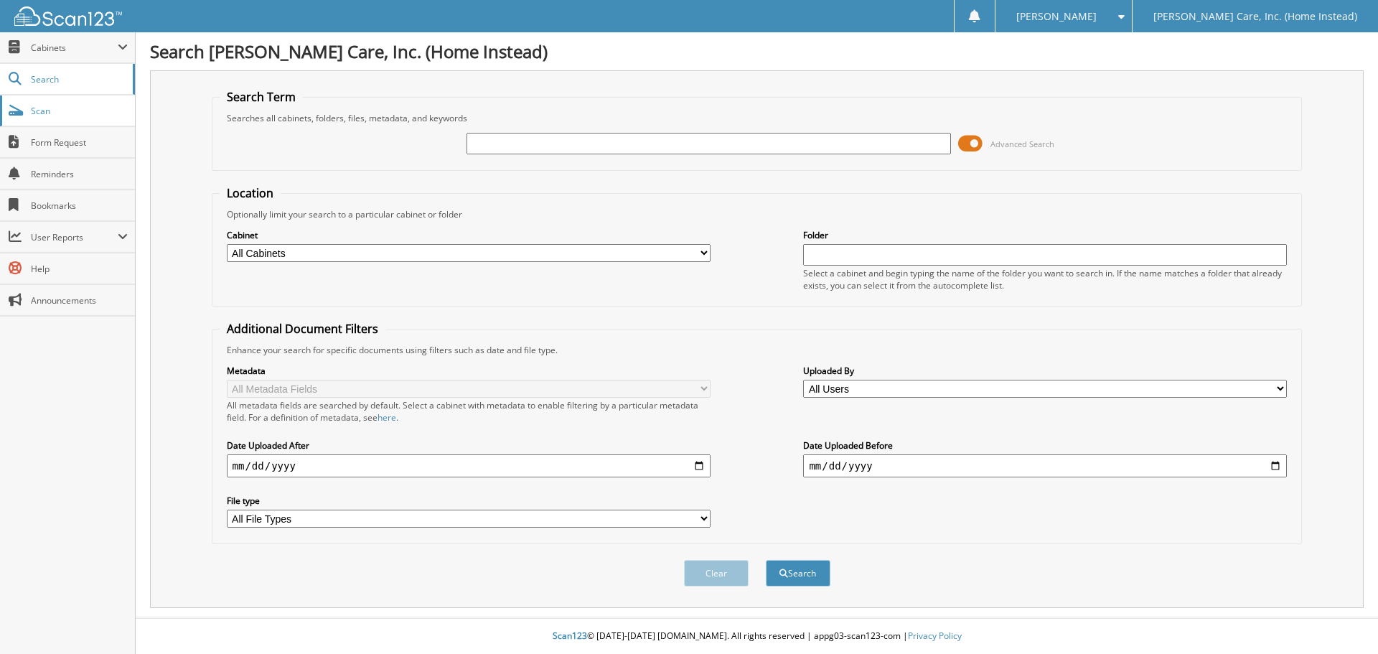
click at [54, 114] on span "Scan" at bounding box center [79, 111] width 97 height 12
type input "cook"
click at [766, 560] on button "Search" at bounding box center [798, 573] width 65 height 27
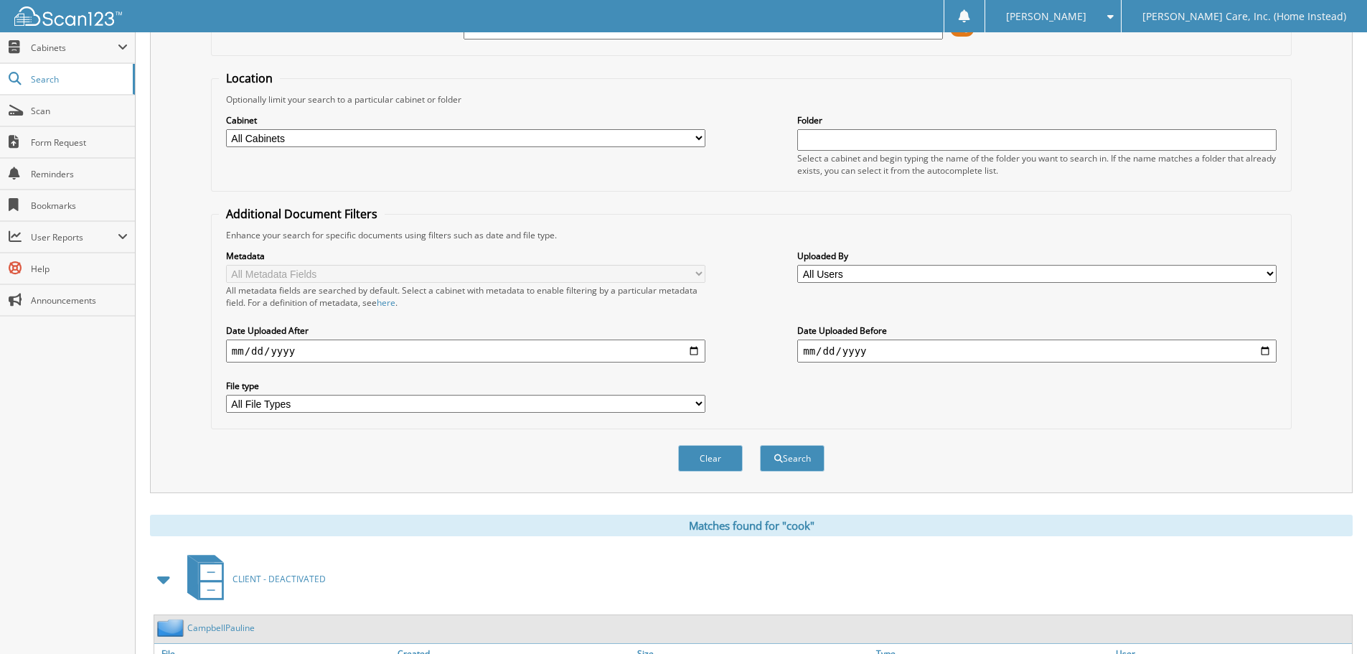
scroll to position [359, 0]
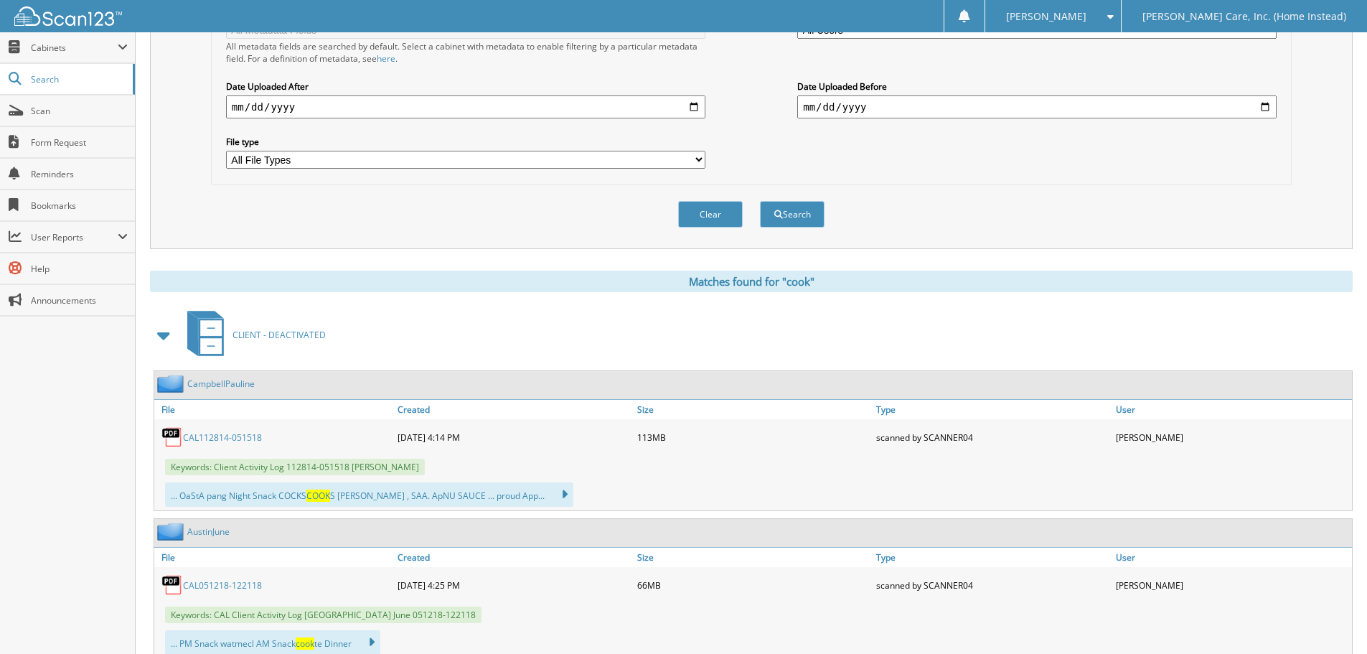
click at [169, 339] on span at bounding box center [164, 335] width 20 height 26
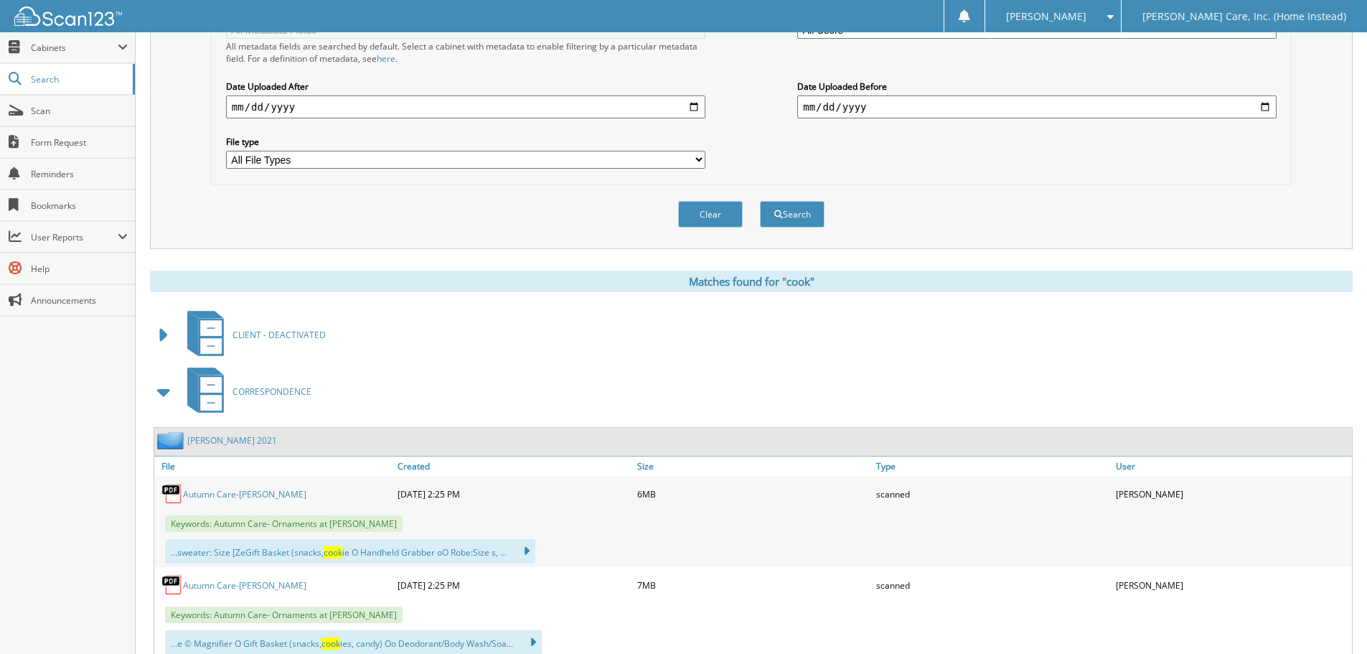
click at [165, 397] on span at bounding box center [164, 392] width 20 height 26
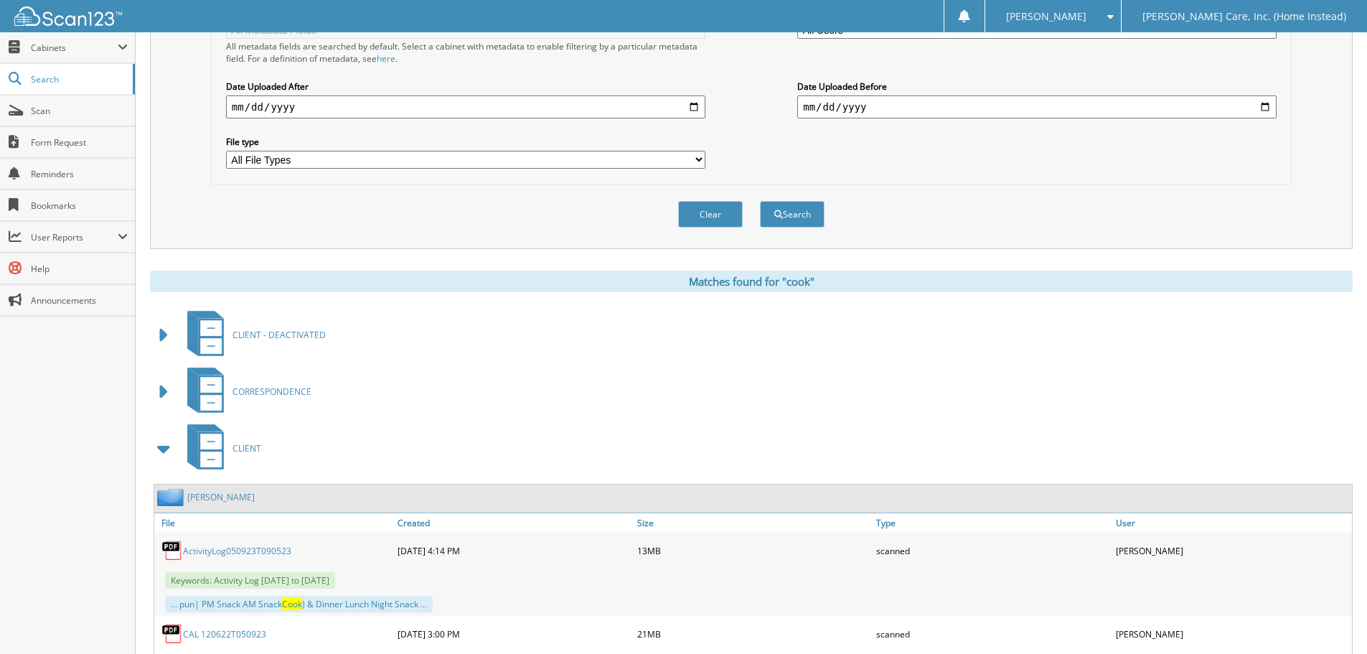
click at [161, 445] on span at bounding box center [164, 449] width 20 height 26
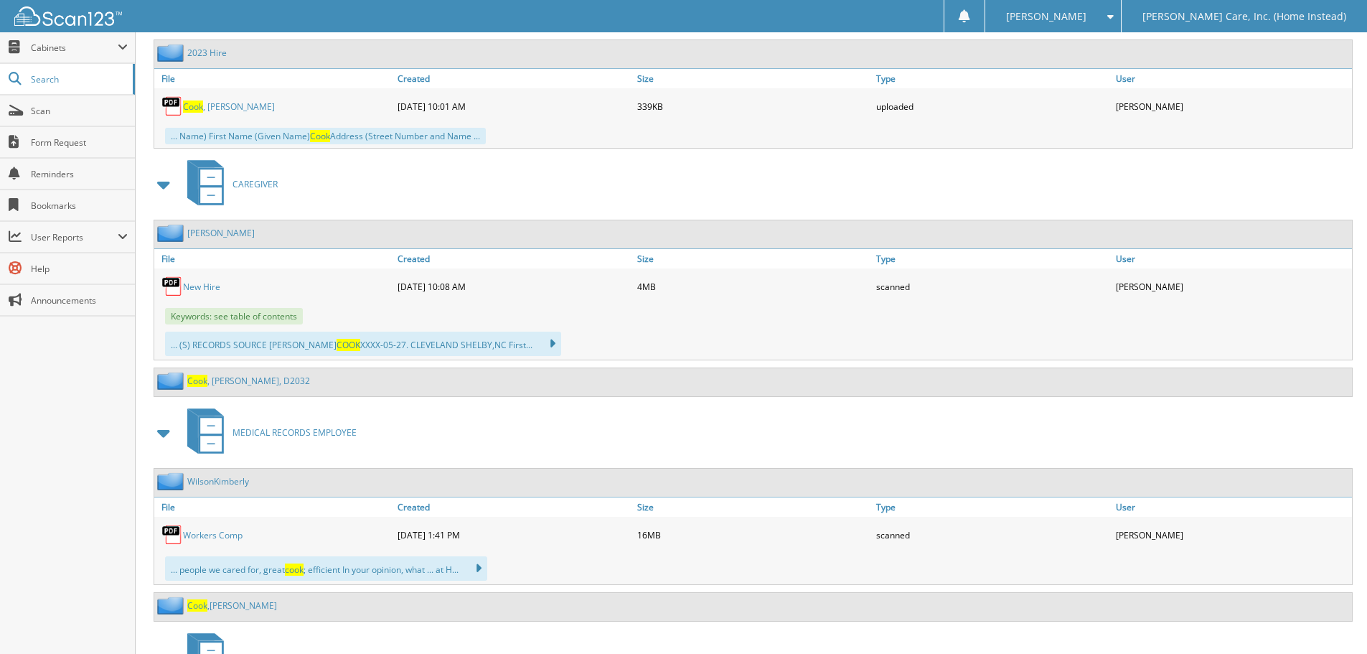
scroll to position [861, 0]
click at [263, 380] on link "Cook , Nicole, D2032" at bounding box center [248, 379] width 123 height 12
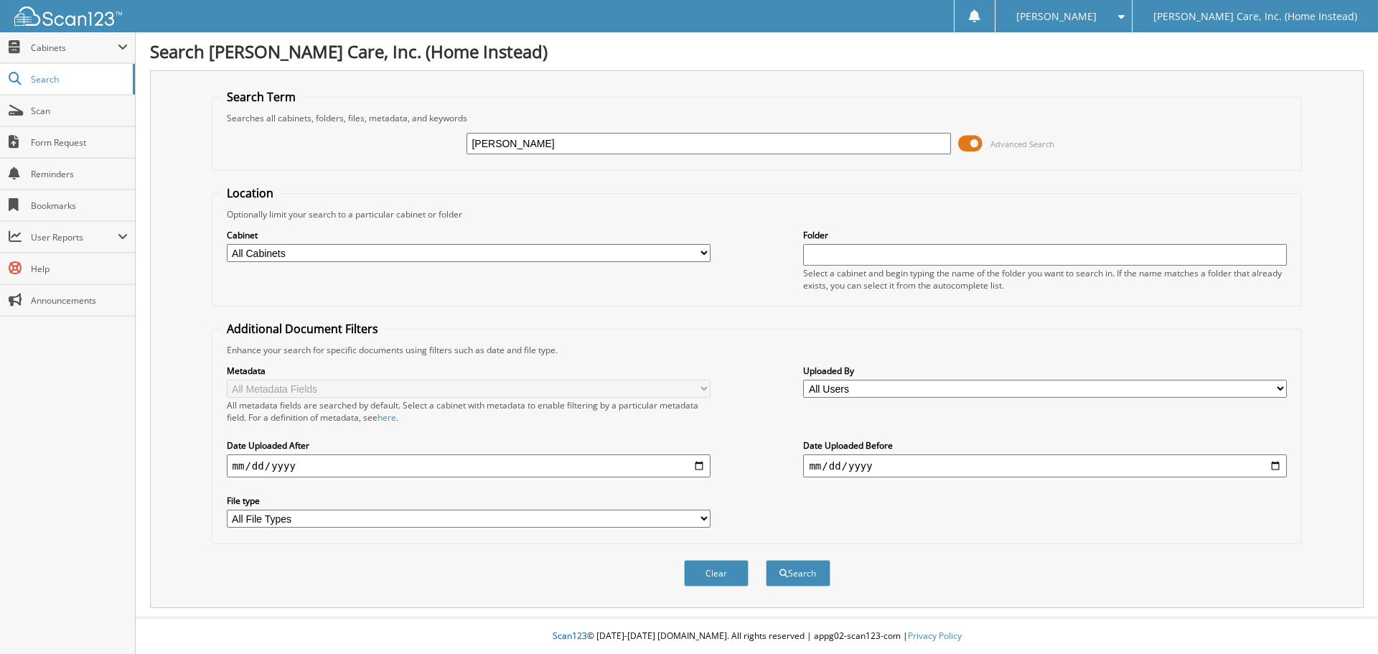
type input "[PERSON_NAME]"
click at [766, 560] on button "Search" at bounding box center [798, 573] width 65 height 27
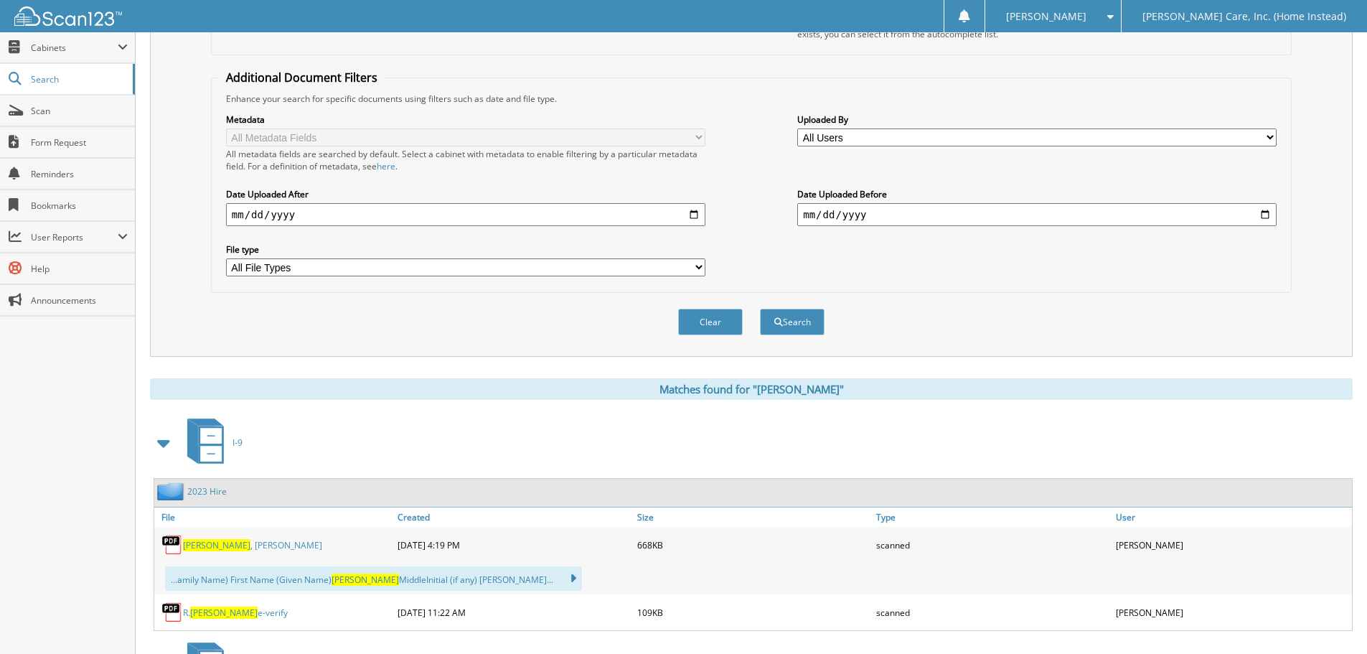
scroll to position [287, 0]
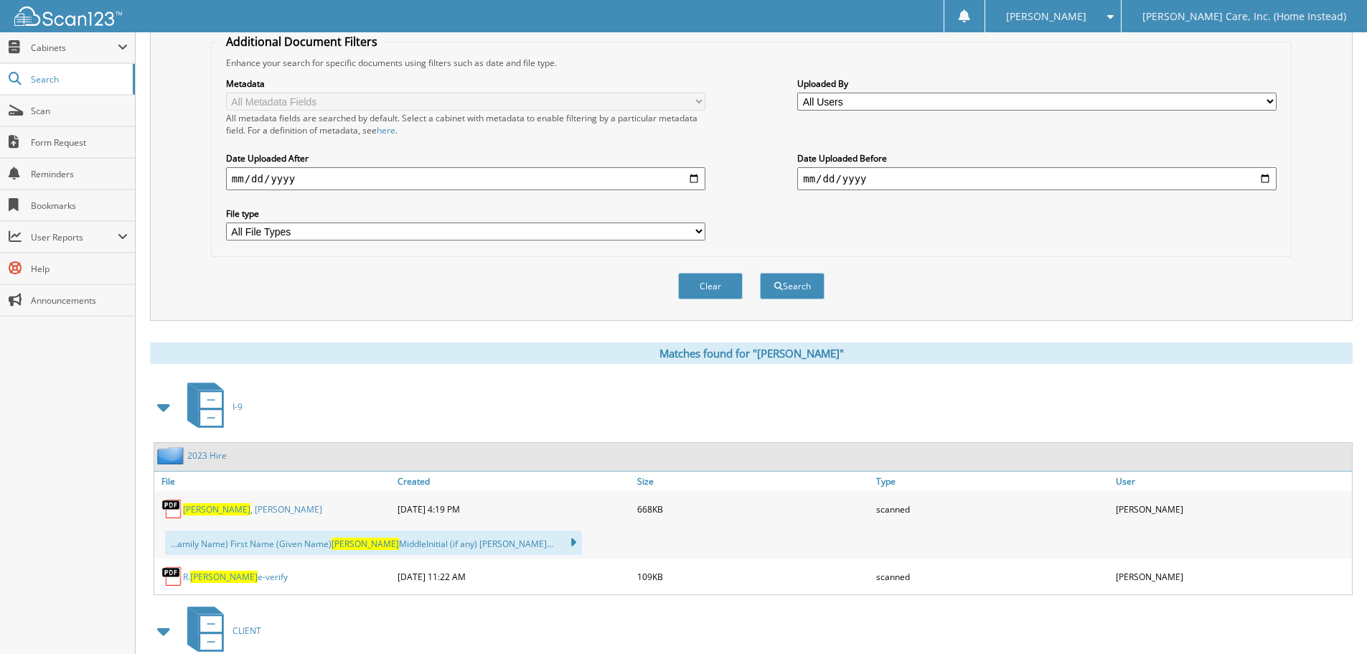
click at [171, 407] on span at bounding box center [164, 407] width 20 height 26
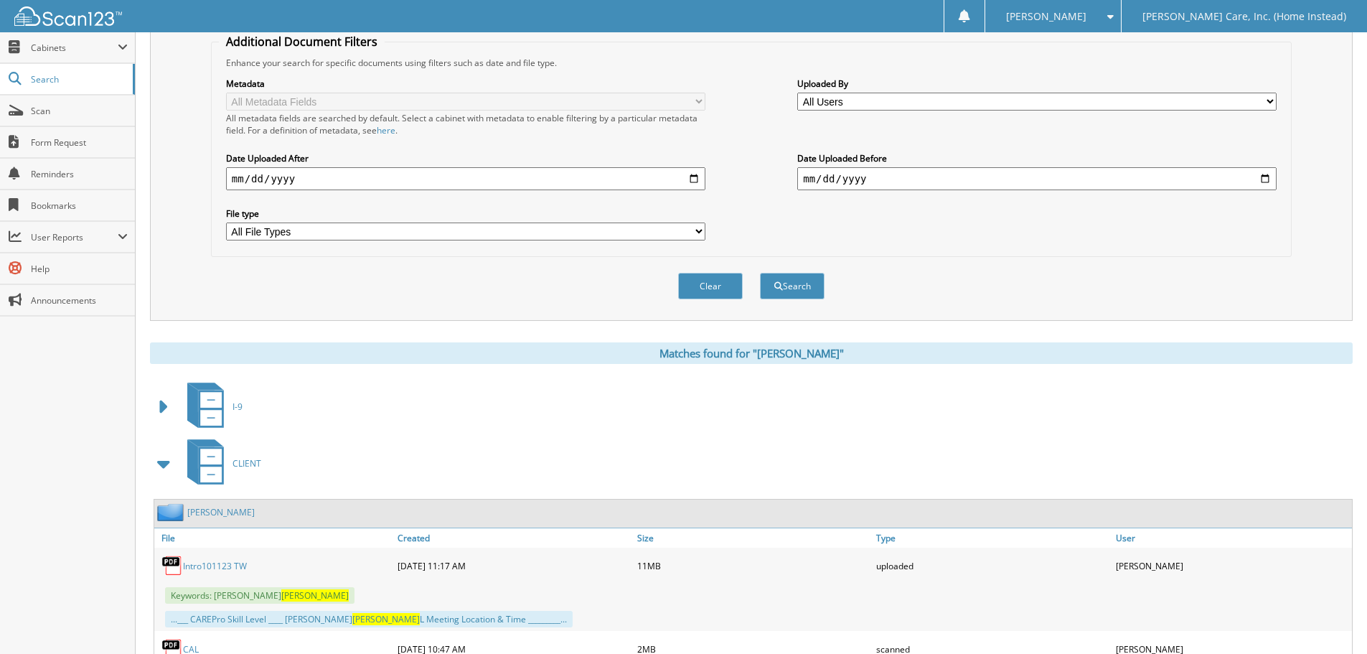
click at [152, 459] on span at bounding box center [164, 463] width 29 height 34
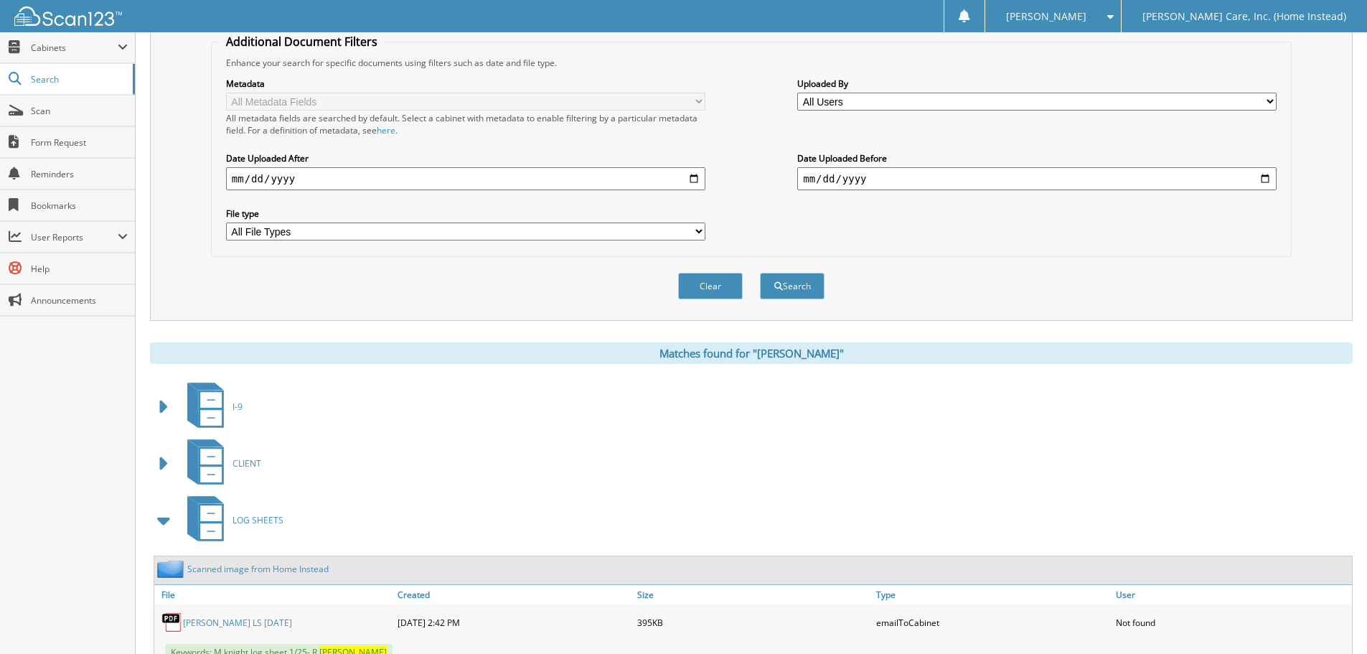
click at [160, 520] on span at bounding box center [164, 520] width 20 height 26
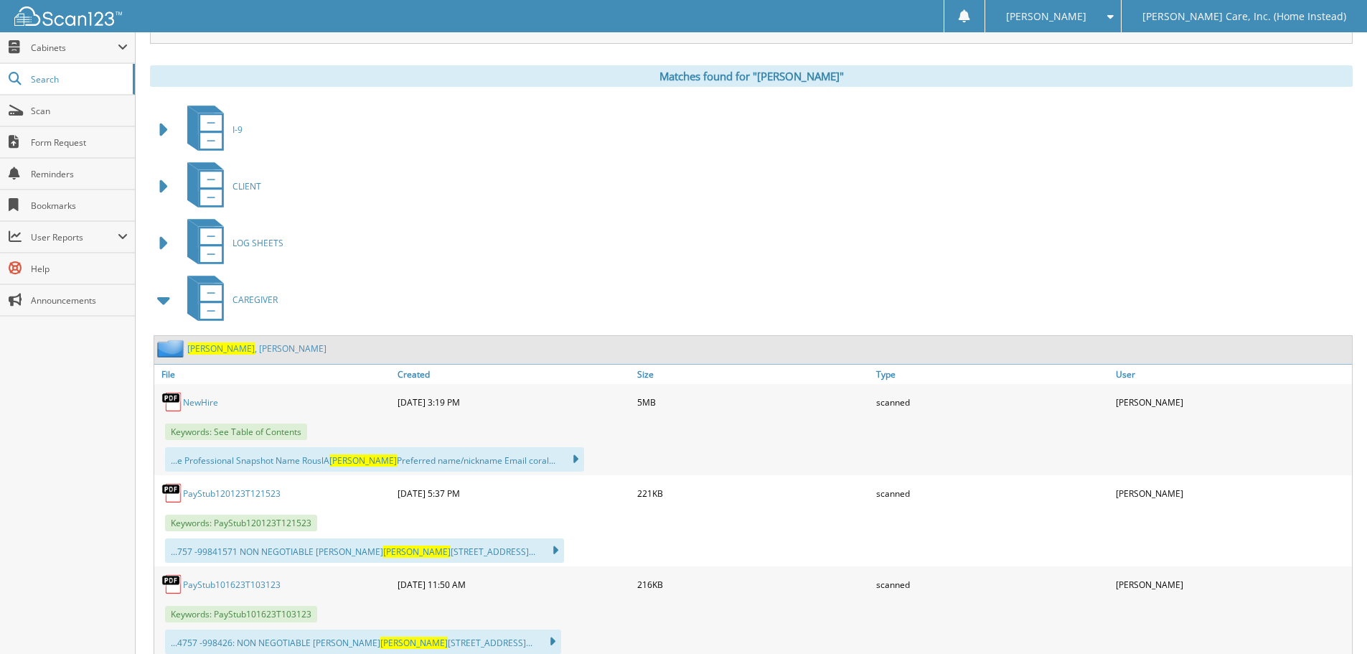
scroll to position [574, 0]
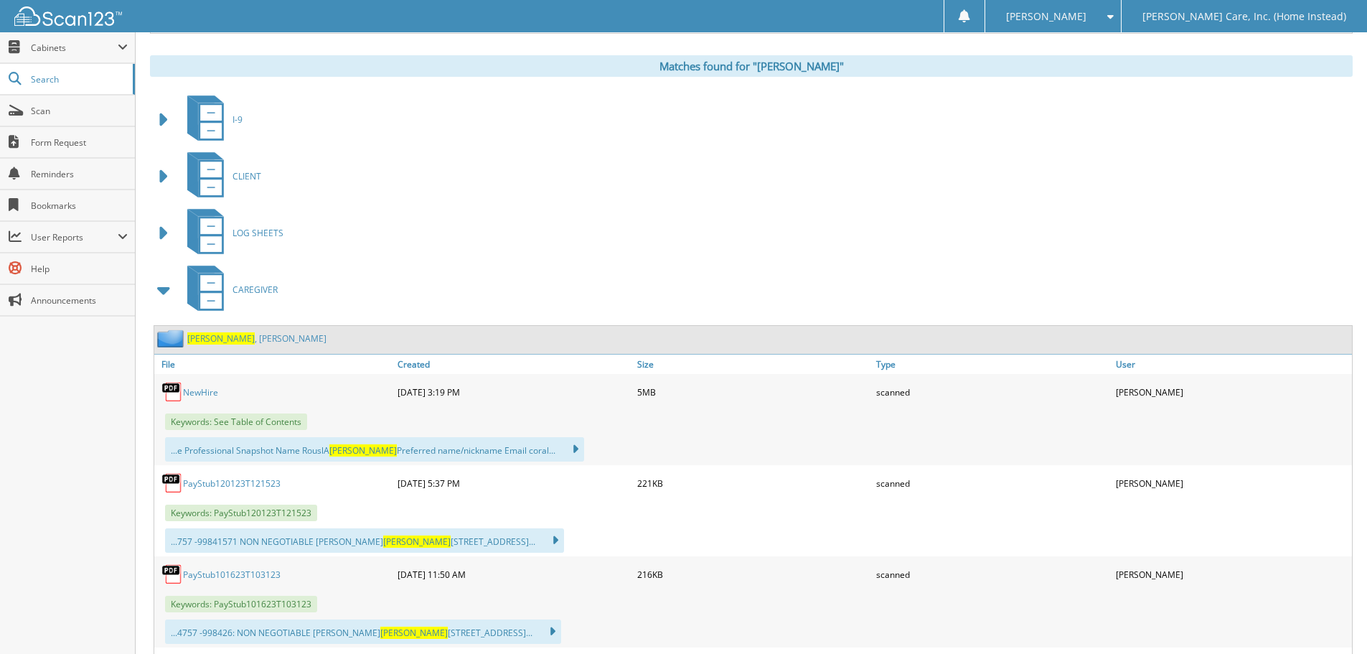
click at [154, 285] on span at bounding box center [164, 290] width 20 height 26
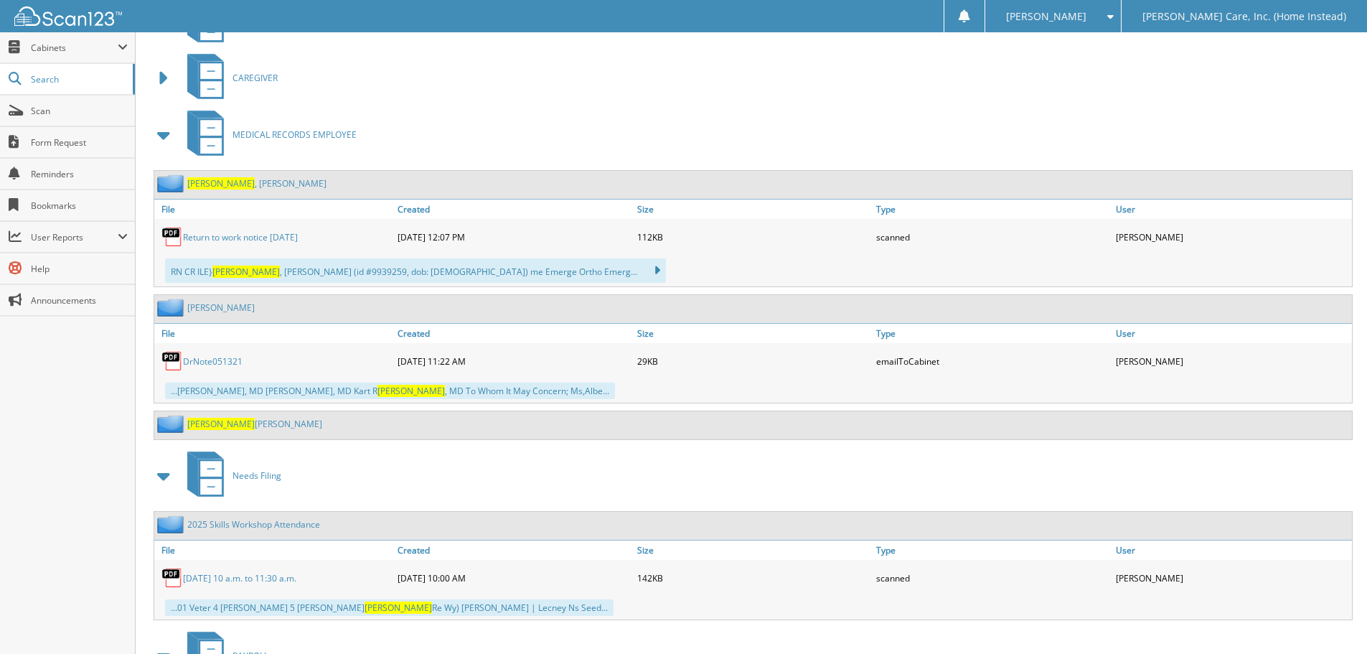
scroll to position [789, 0]
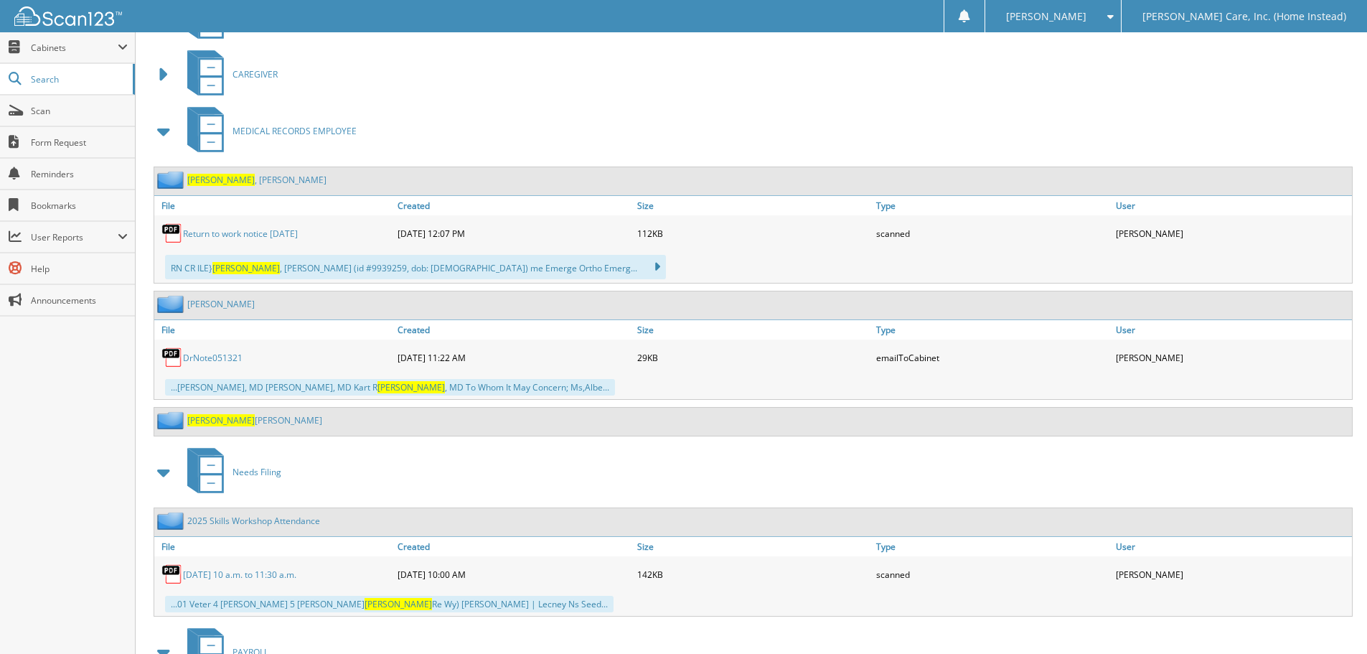
click at [242, 418] on link "Washburn Ronald" at bounding box center [254, 420] width 135 height 12
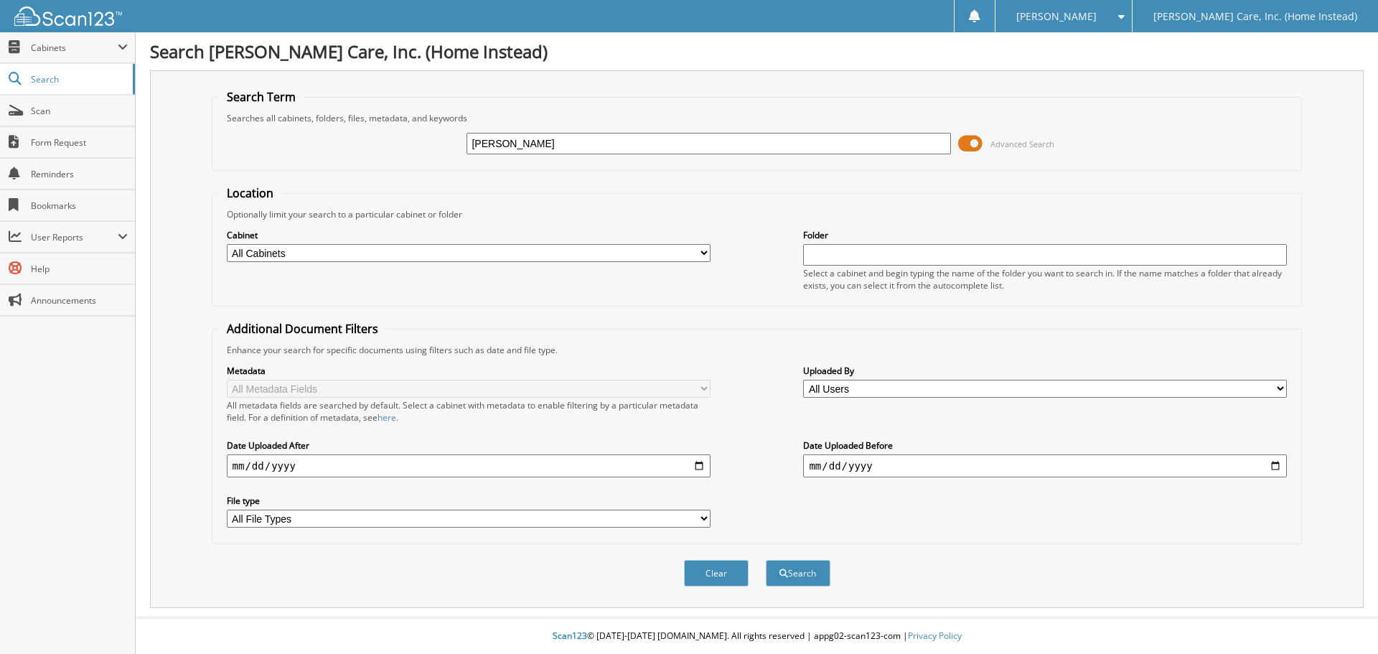
type input "[PERSON_NAME]"
click at [766, 560] on button "Search" at bounding box center [798, 573] width 65 height 27
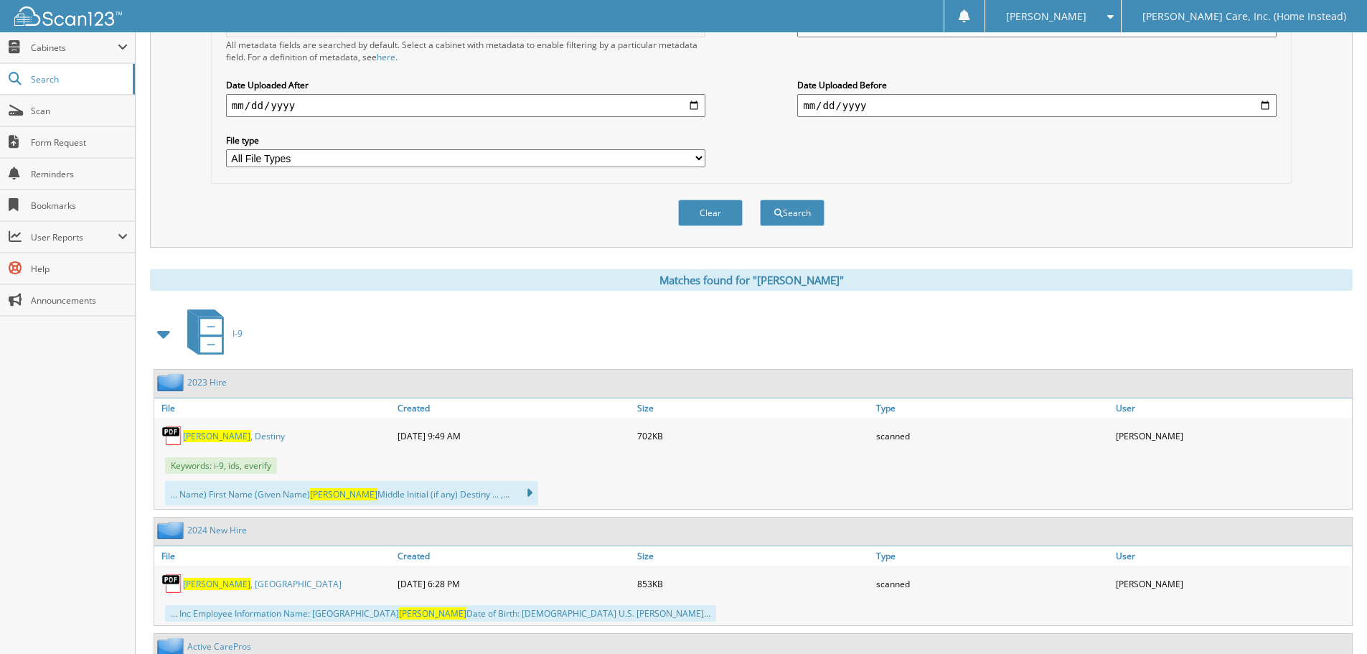
scroll to position [431, 0]
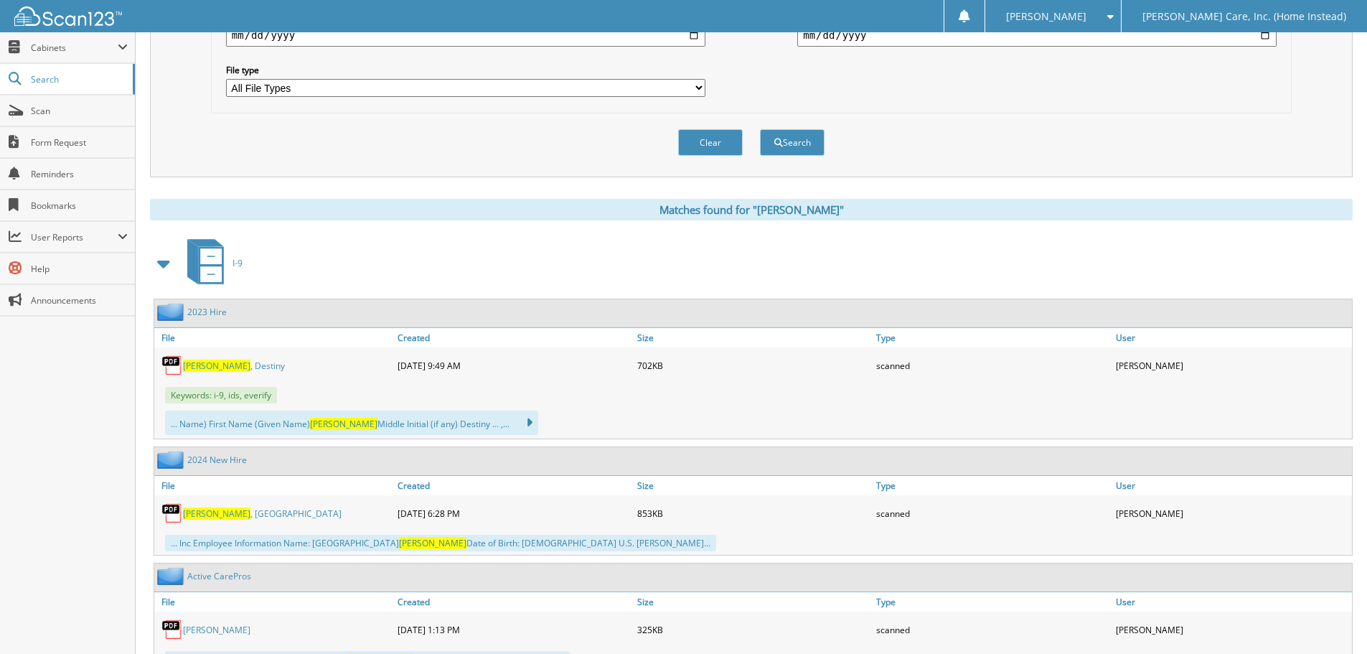
click at [161, 269] on span at bounding box center [164, 263] width 20 height 26
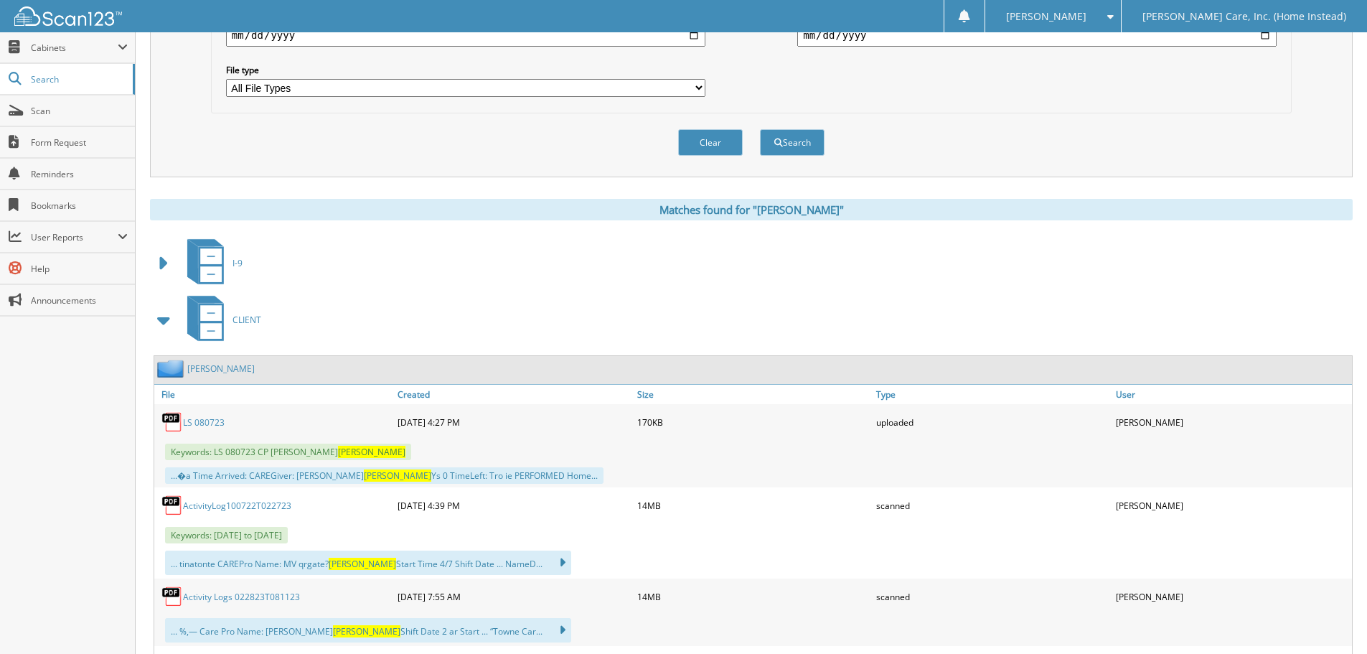
click at [159, 324] on span at bounding box center [164, 320] width 20 height 26
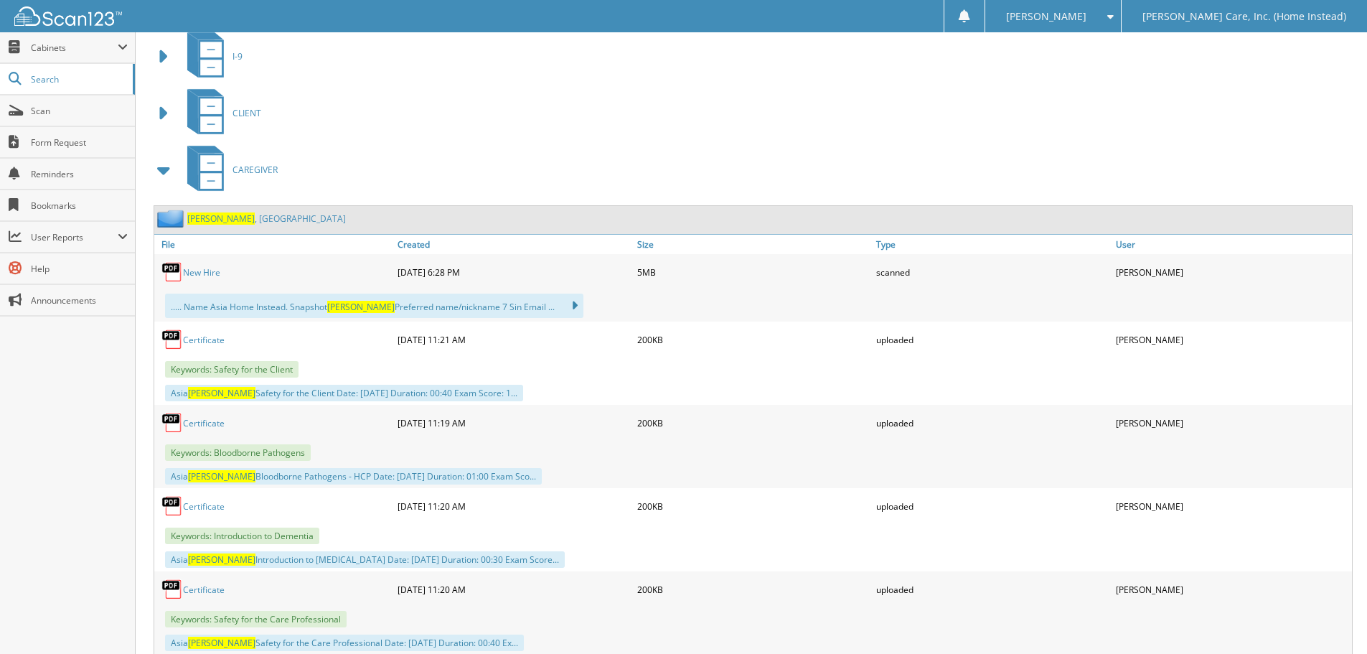
scroll to position [646, 0]
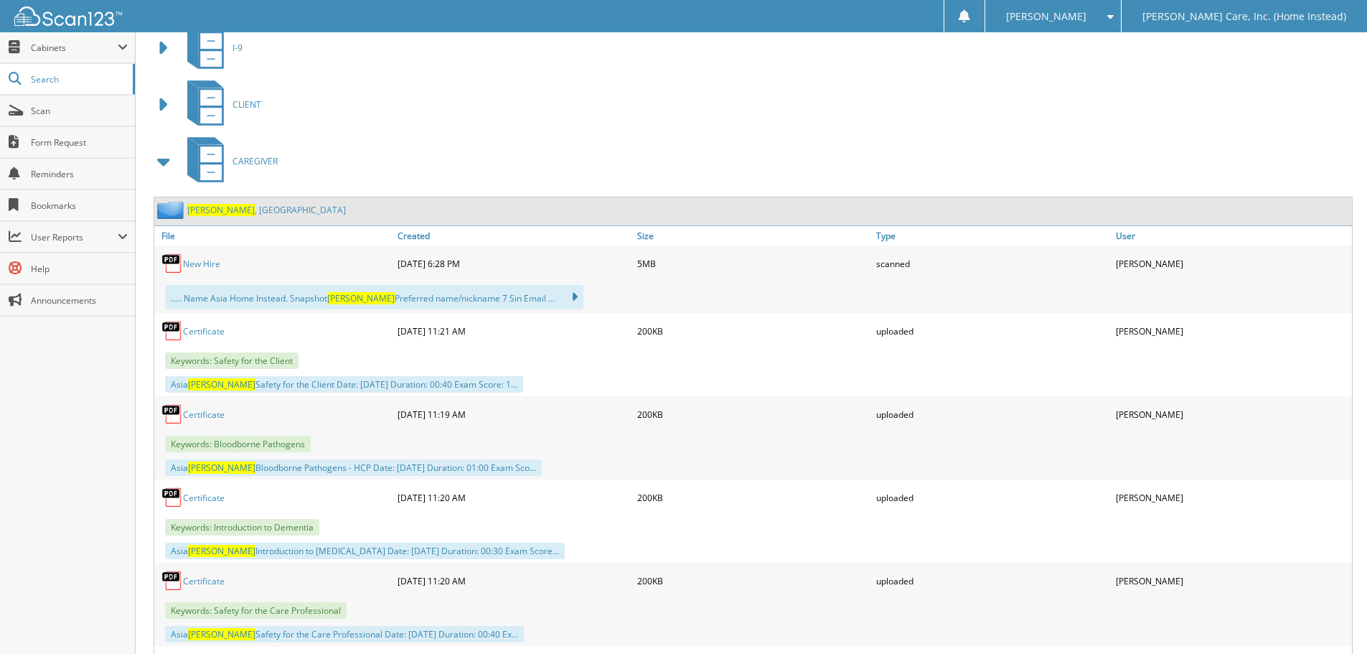
click at [227, 210] on link "Stokes , Asia" at bounding box center [266, 210] width 159 height 12
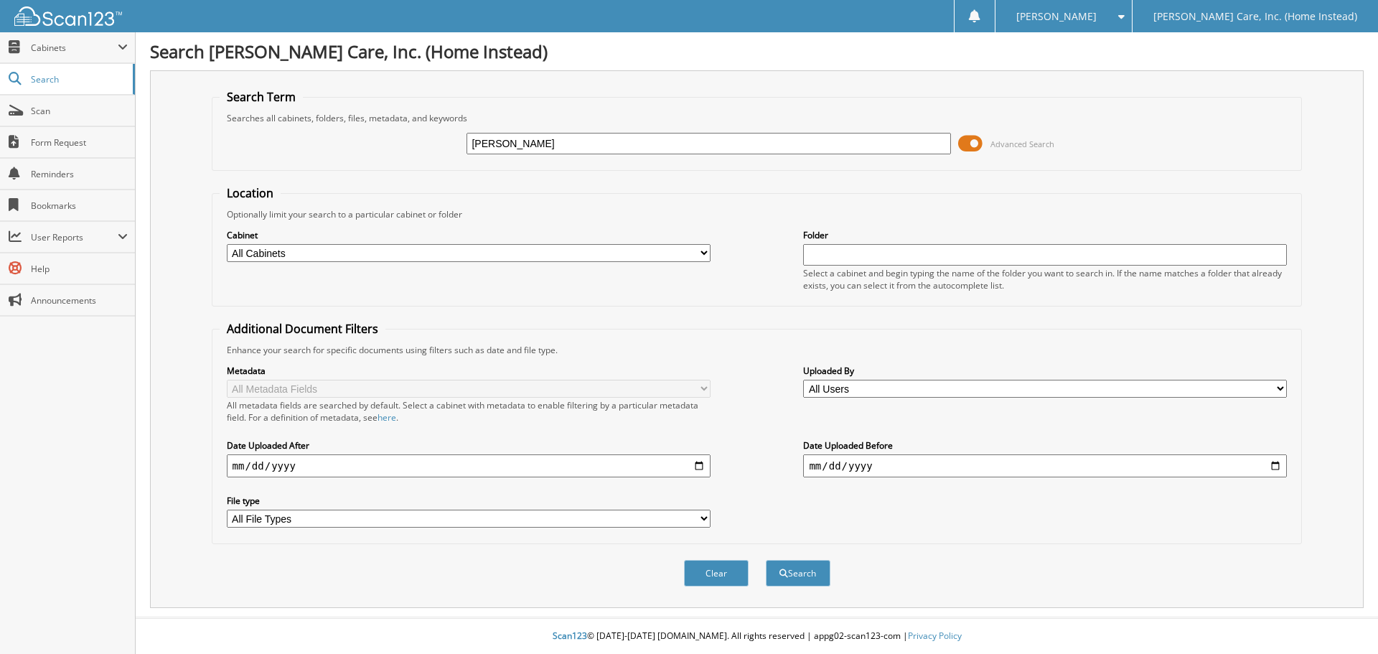
type input "[PERSON_NAME]"
click at [766, 560] on button "Search" at bounding box center [798, 573] width 65 height 27
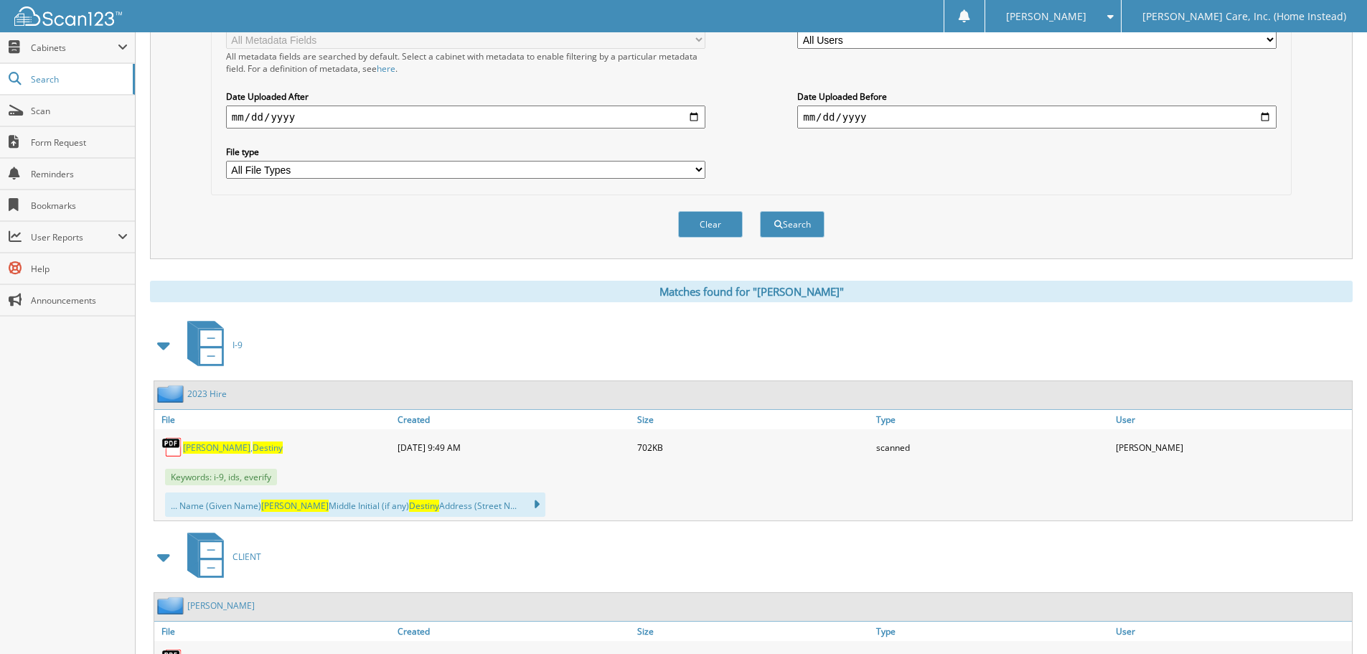
scroll to position [431, 0]
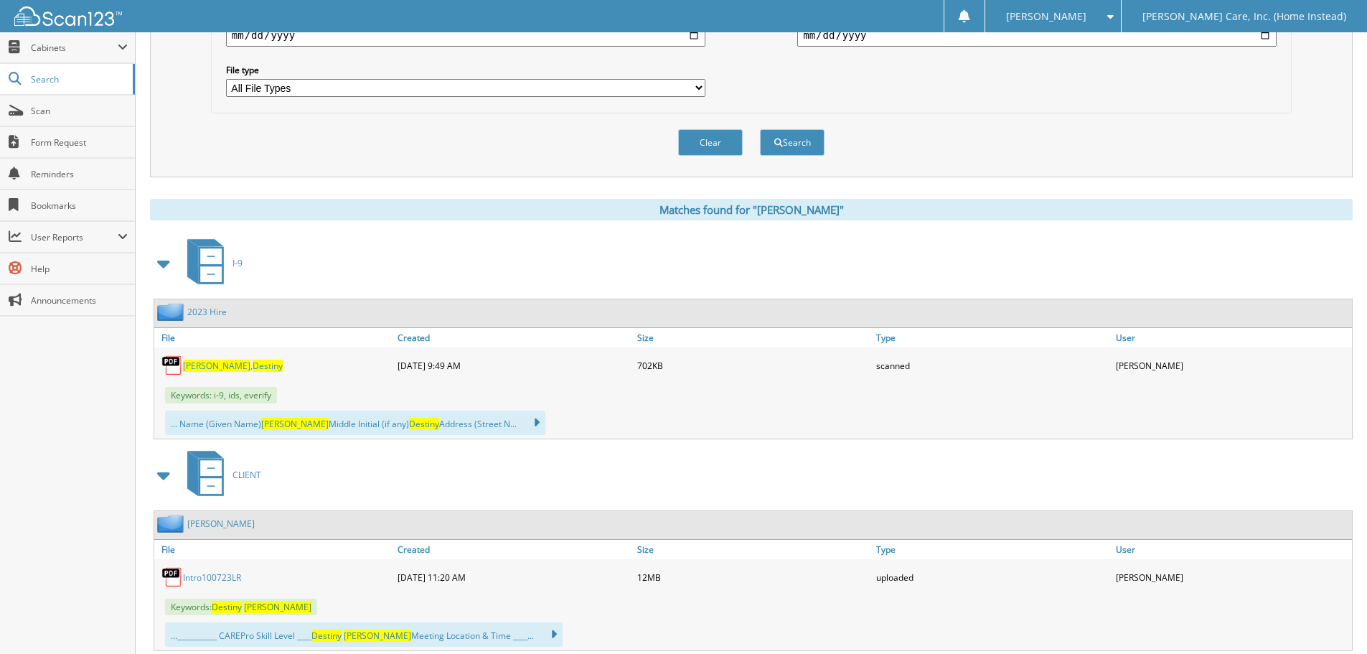
click at [164, 256] on span at bounding box center [164, 263] width 20 height 26
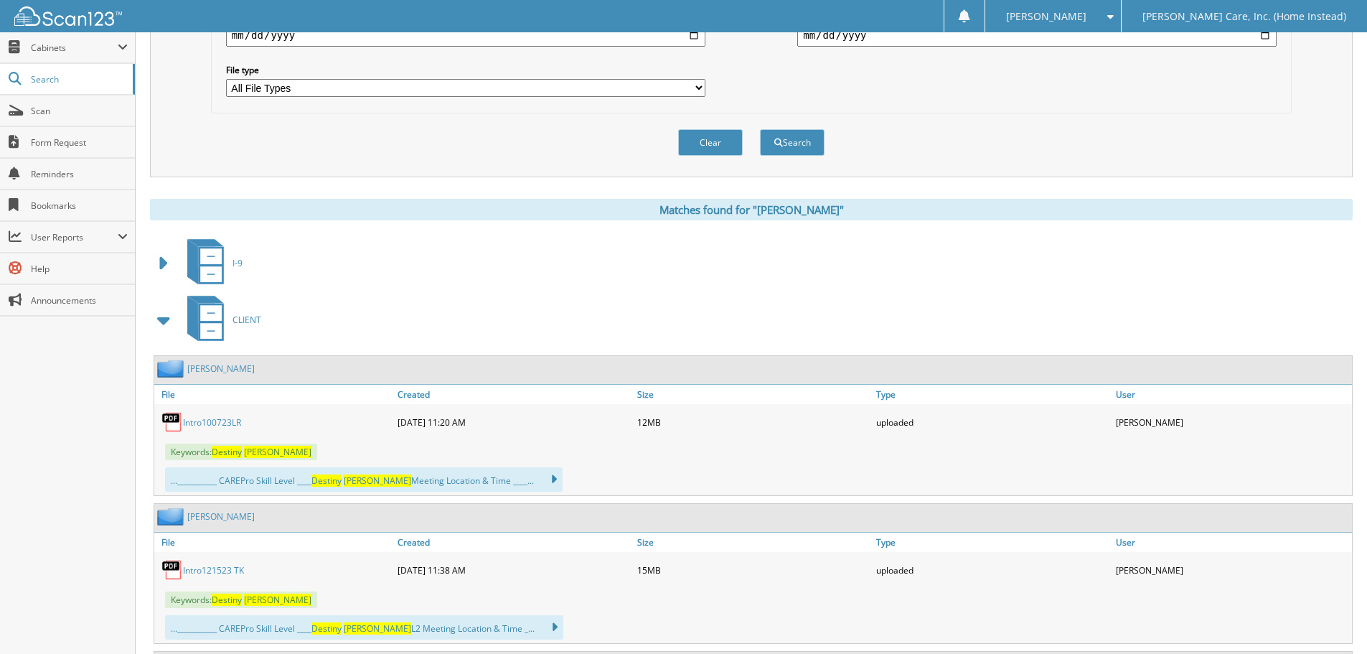
click at [164, 331] on span at bounding box center [164, 320] width 20 height 26
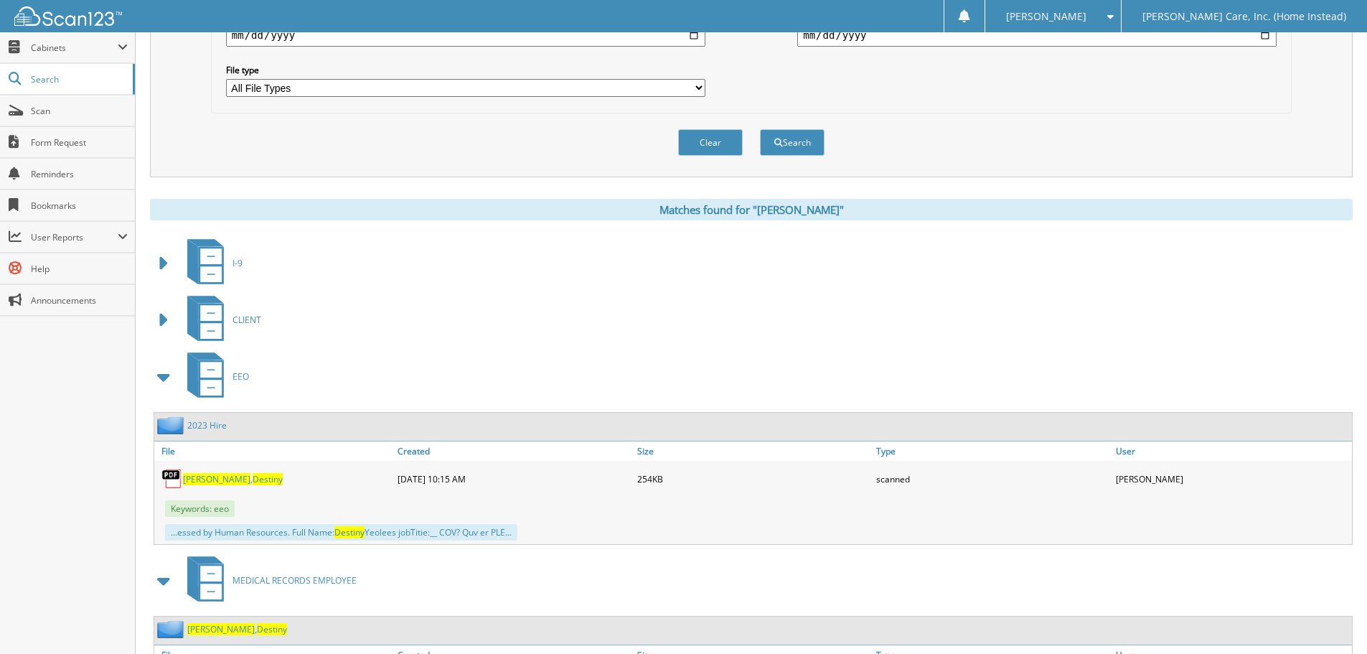
click at [165, 380] on span at bounding box center [164, 377] width 20 height 26
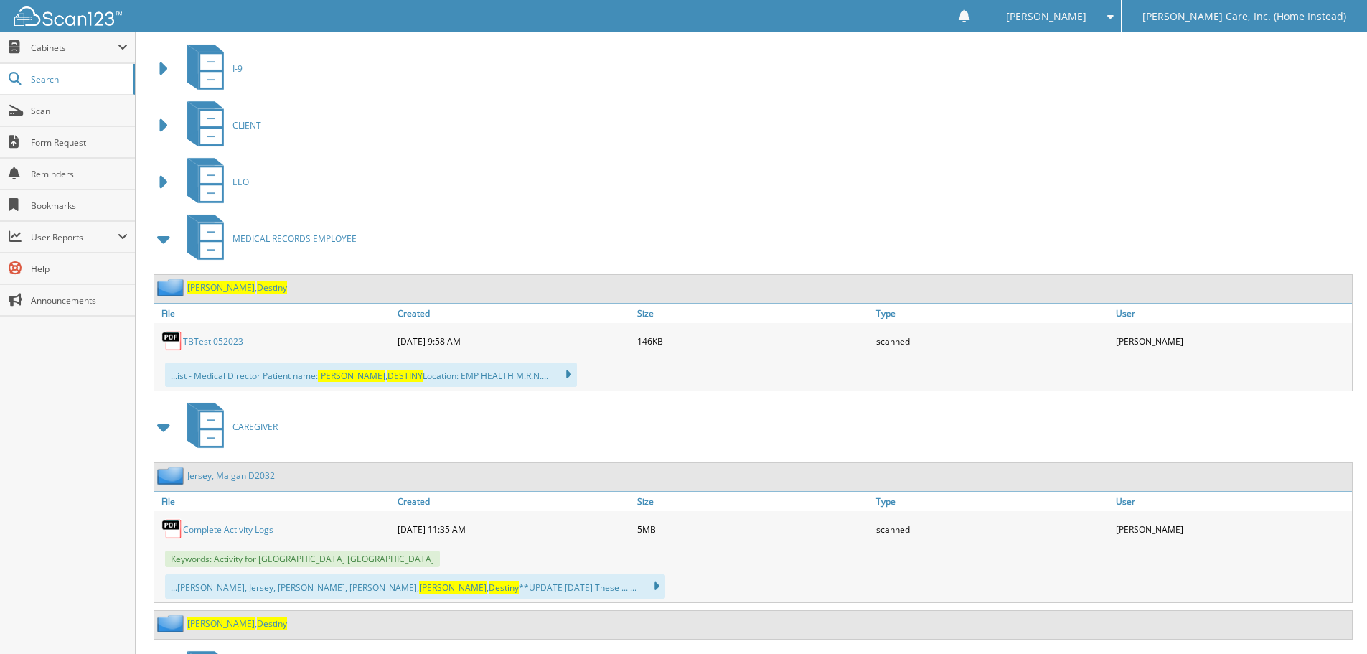
scroll to position [646, 0]
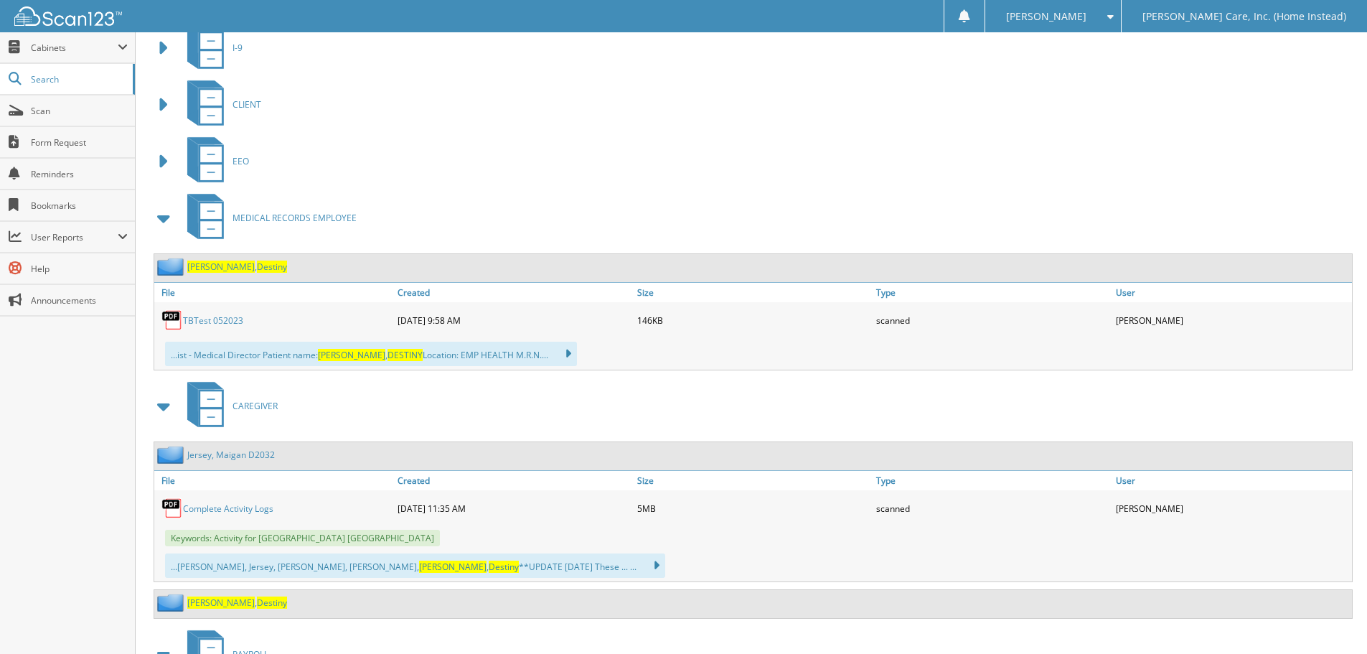
click at [167, 222] on span at bounding box center [164, 218] width 20 height 26
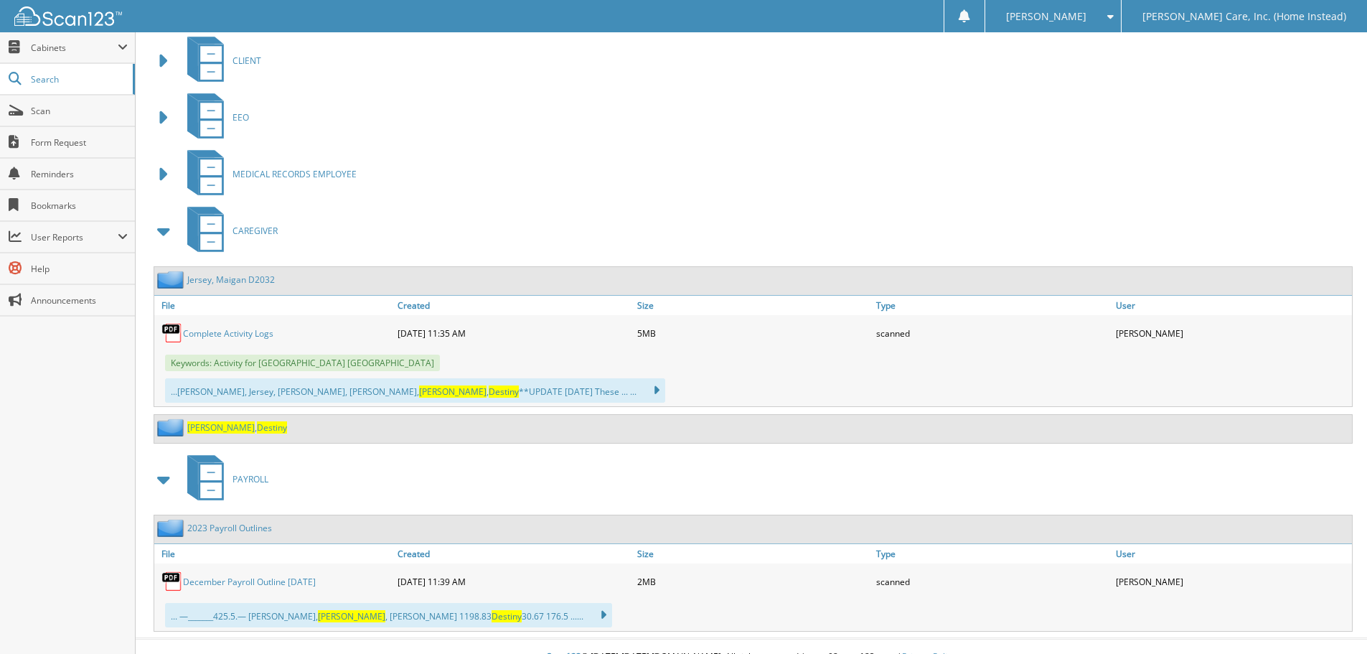
scroll to position [711, 0]
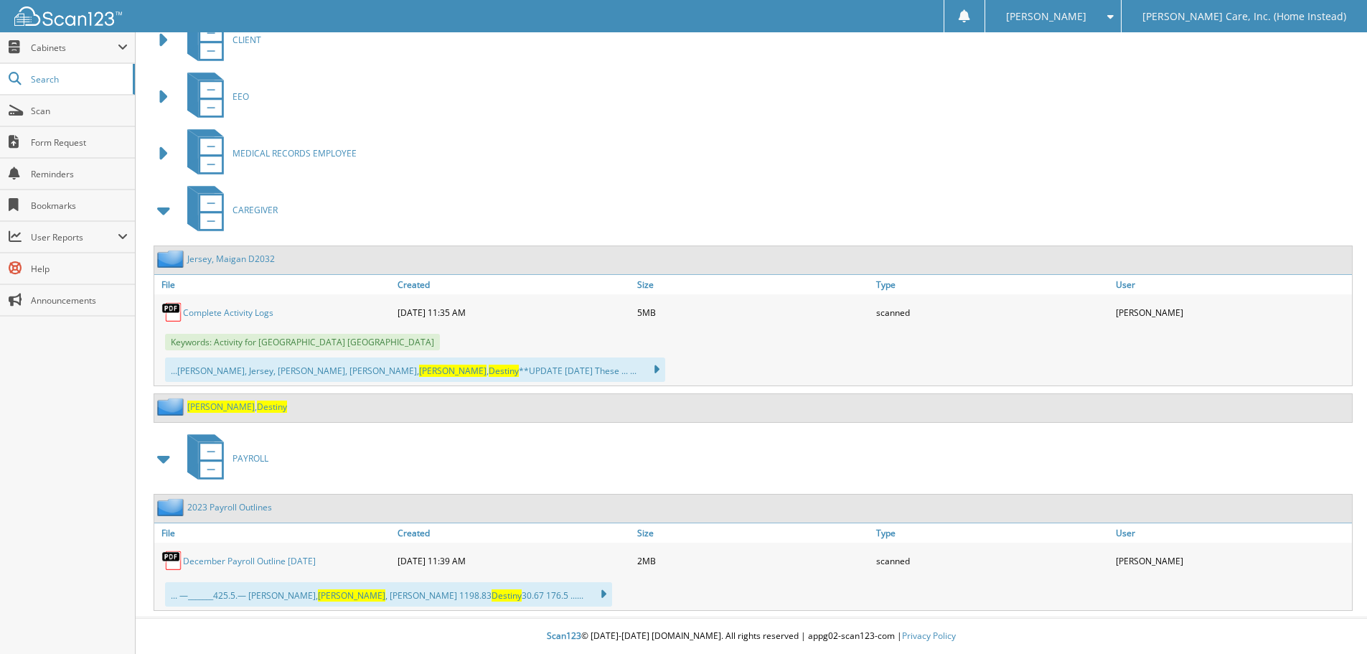
click at [257, 404] on span "Destiny" at bounding box center [272, 406] width 30 height 12
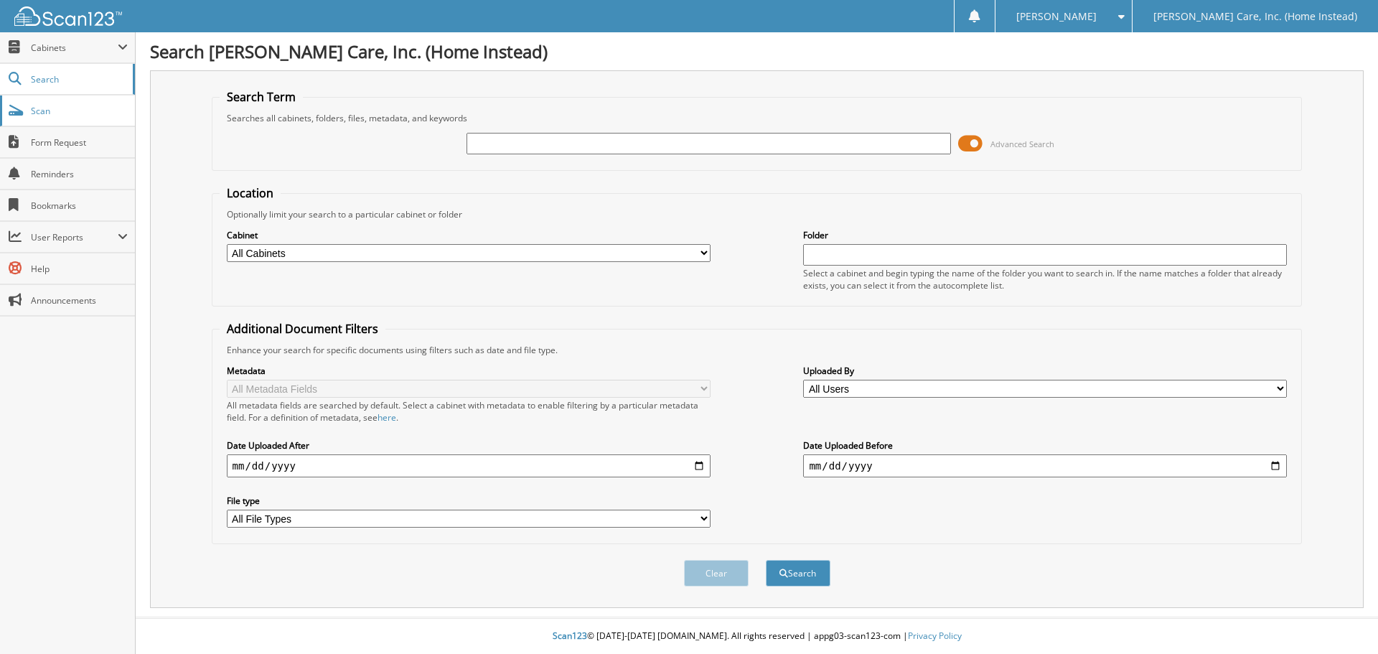
click at [45, 105] on span "Scan" at bounding box center [79, 111] width 97 height 12
click at [536, 128] on div "Advanced Search" at bounding box center [757, 143] width 1075 height 39
click at [520, 130] on div "Advanced Search" at bounding box center [757, 143] width 1075 height 39
click at [515, 151] on input "text" at bounding box center [708, 144] width 484 height 22
type input "[PERSON_NAME]"
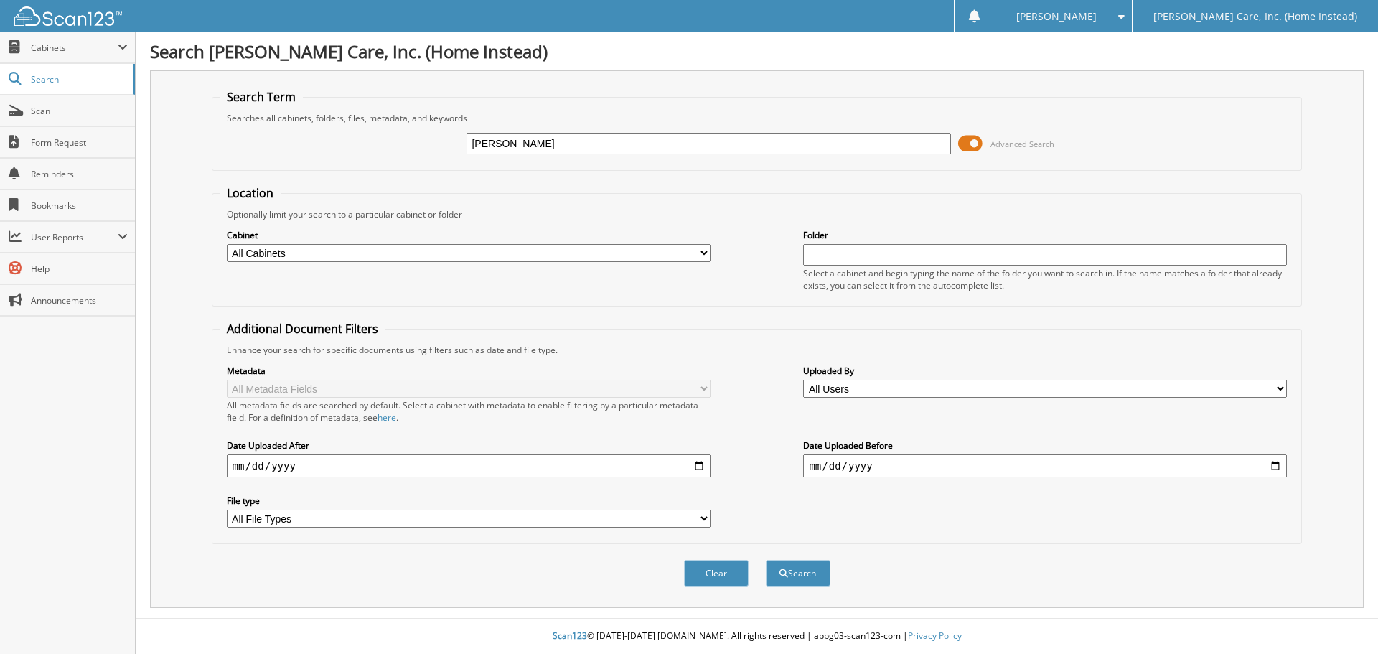
click at [766, 560] on button "Search" at bounding box center [798, 573] width 65 height 27
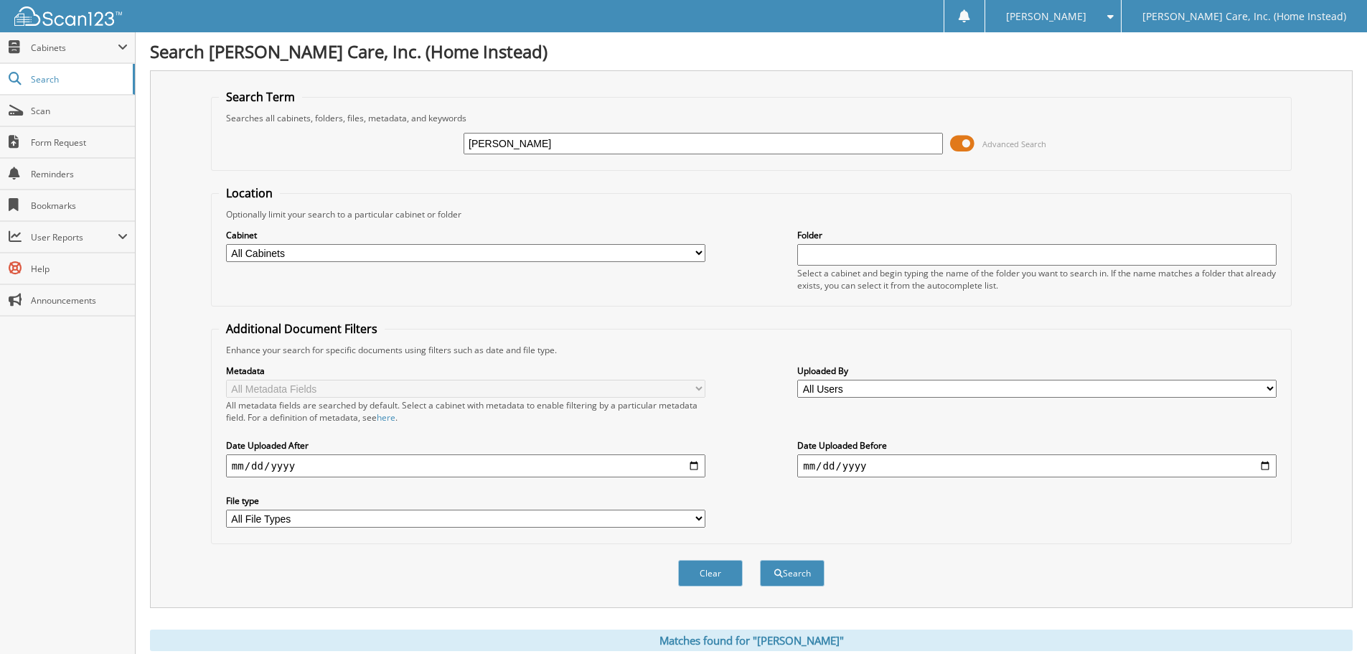
click at [494, 141] on input "[PERSON_NAME]" at bounding box center [703, 144] width 479 height 22
type input "shirly cherry"
click at [760, 560] on button "Search" at bounding box center [792, 573] width 65 height 27
drag, startPoint x: 488, startPoint y: 141, endPoint x: 497, endPoint y: 139, distance: 8.7
click at [488, 140] on input "[PERSON_NAME]" at bounding box center [703, 144] width 479 height 22
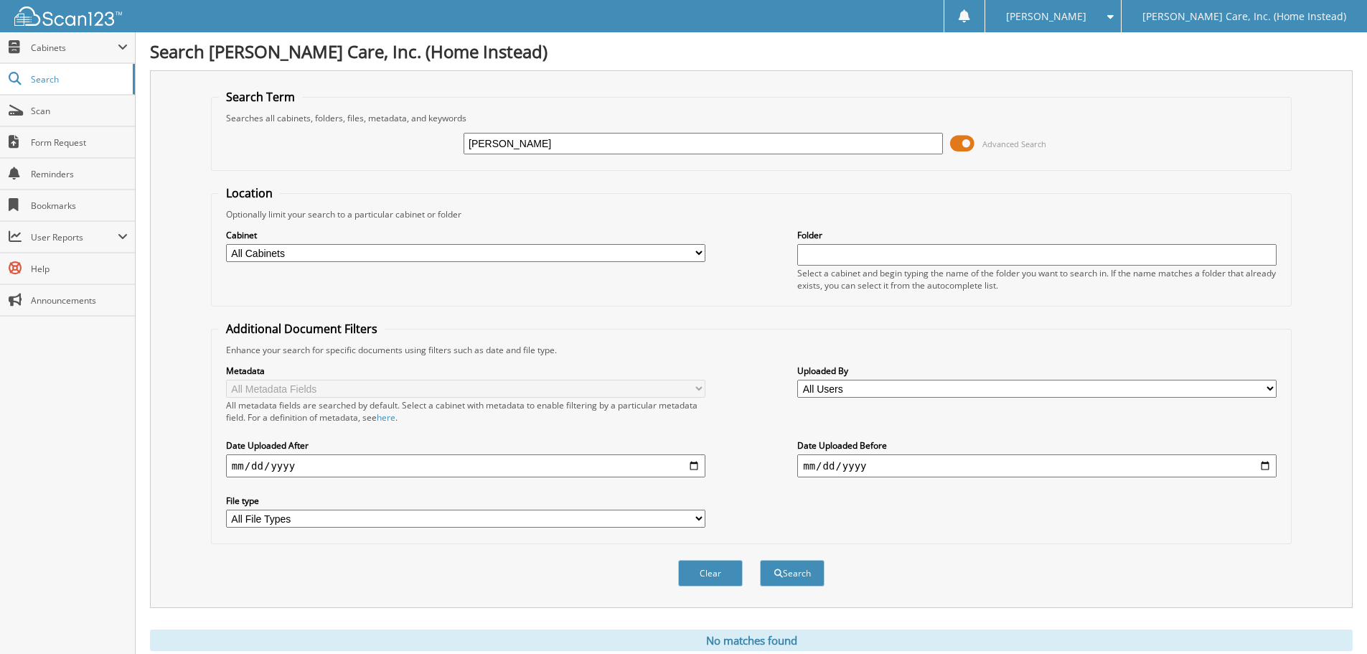
type input "[PERSON_NAME]"
click at [760, 560] on button "Search" at bounding box center [792, 573] width 65 height 27
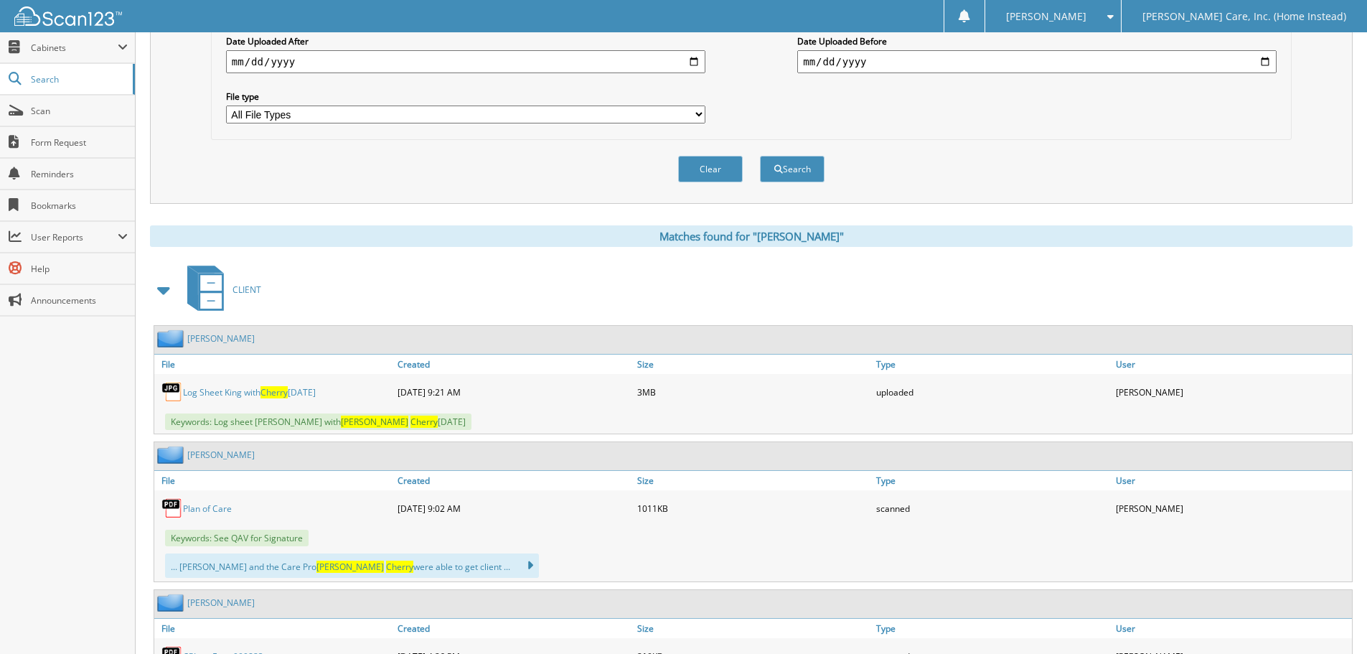
scroll to position [431, 0]
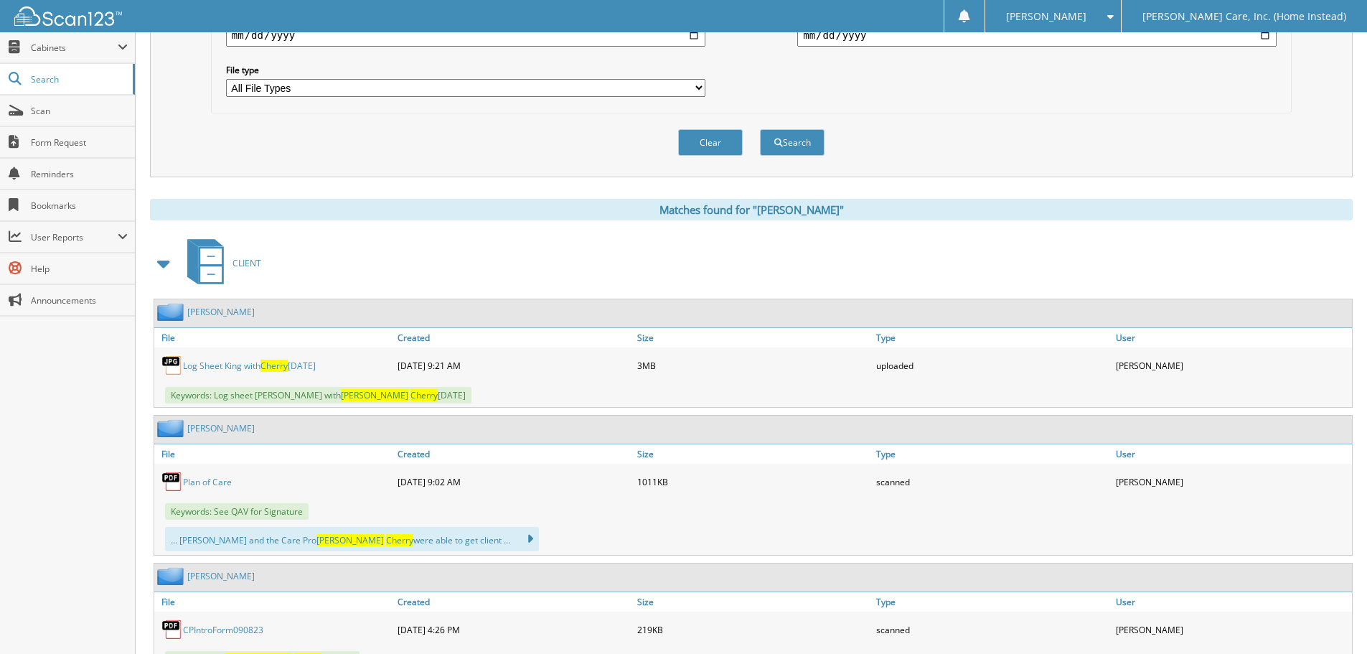
click at [163, 263] on span at bounding box center [164, 263] width 20 height 26
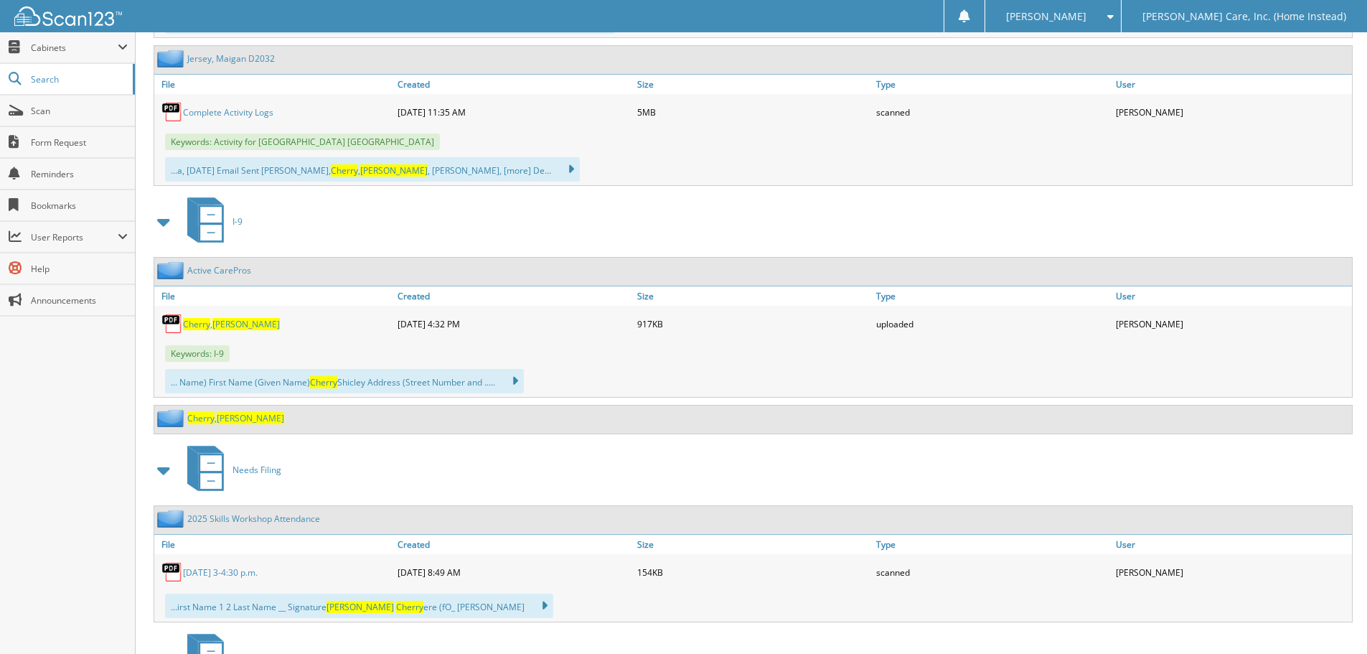
scroll to position [2153, 0]
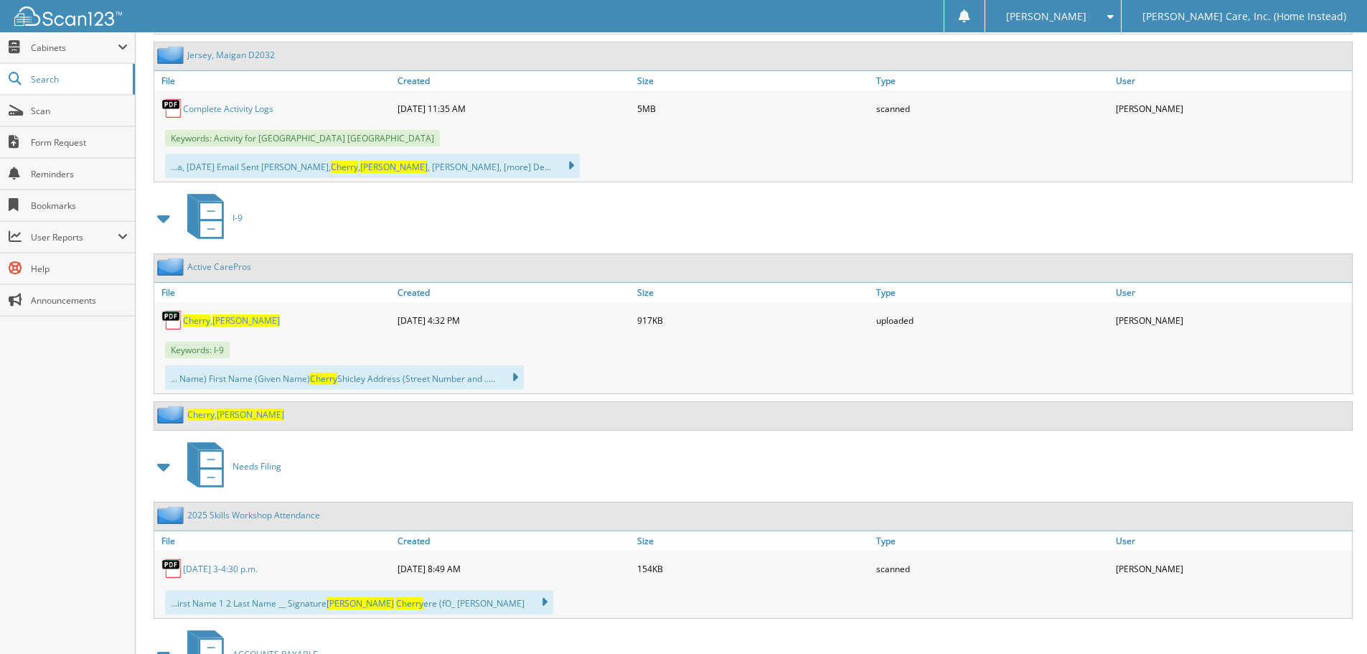
click at [236, 268] on link "Active CarePros" at bounding box center [219, 266] width 64 height 12
